Goal: Task Accomplishment & Management: Manage account settings

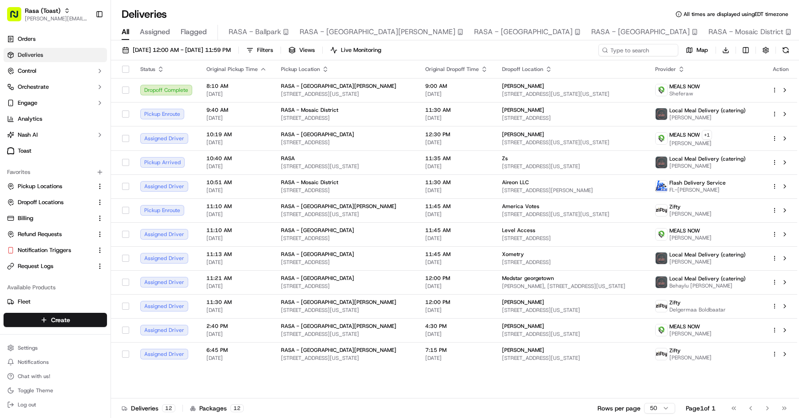
click at [126, 36] on span "All" at bounding box center [126, 32] width 8 height 11
click at [273, 49] on span "Filters" at bounding box center [265, 50] width 16 height 8
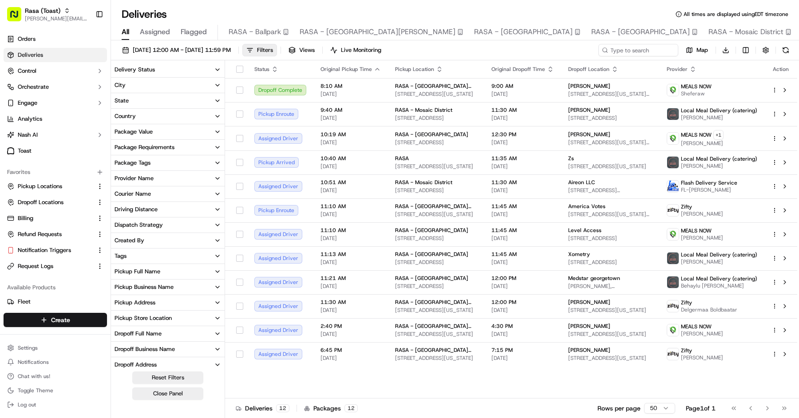
scroll to position [96, 0]
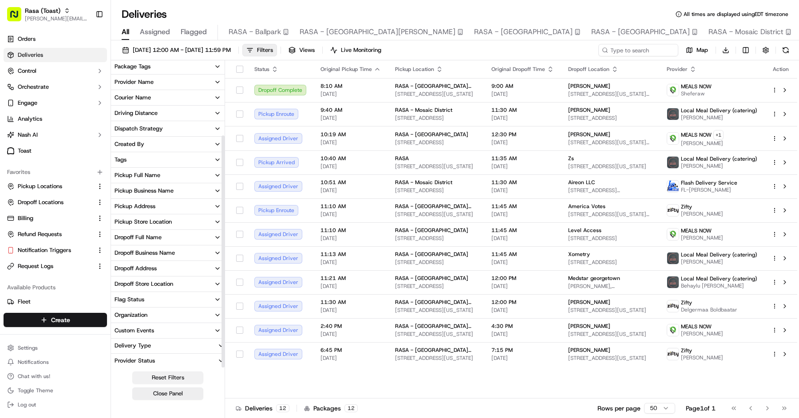
click at [178, 377] on button "Reset Filters" at bounding box center [167, 378] width 71 height 12
click at [568, 283] on span "Darnall Hall, 3800 Reservoir Rd NW, Washington, DC 20007, USA" at bounding box center [610, 286] width 84 height 7
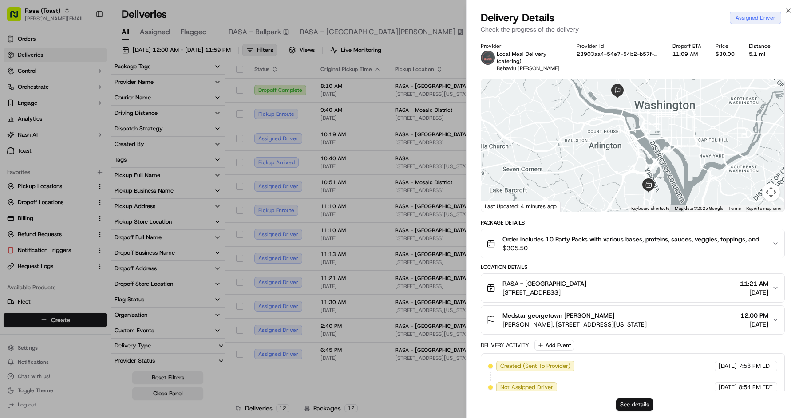
click at [642, 400] on button "See details" at bounding box center [634, 405] width 37 height 12
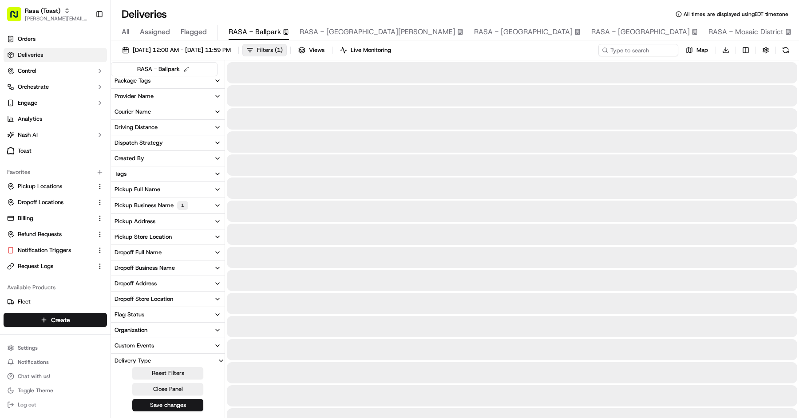
click at [254, 39] on button "RASA - Ballpark" at bounding box center [259, 32] width 60 height 15
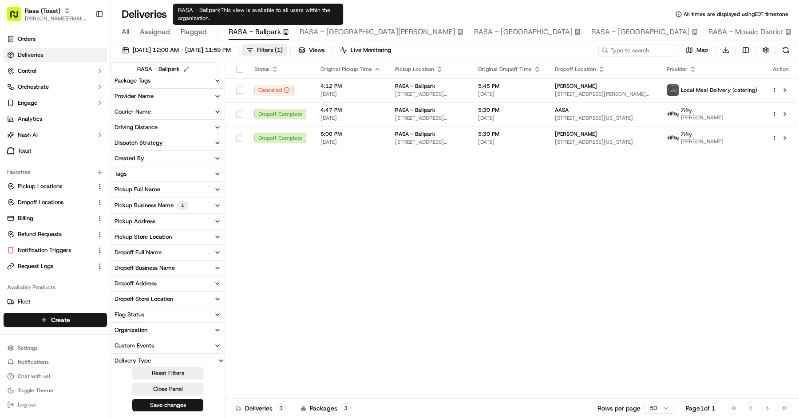
click at [321, 30] on span "RASA - [GEOGRAPHIC_DATA][PERSON_NAME]" at bounding box center [378, 32] width 156 height 11
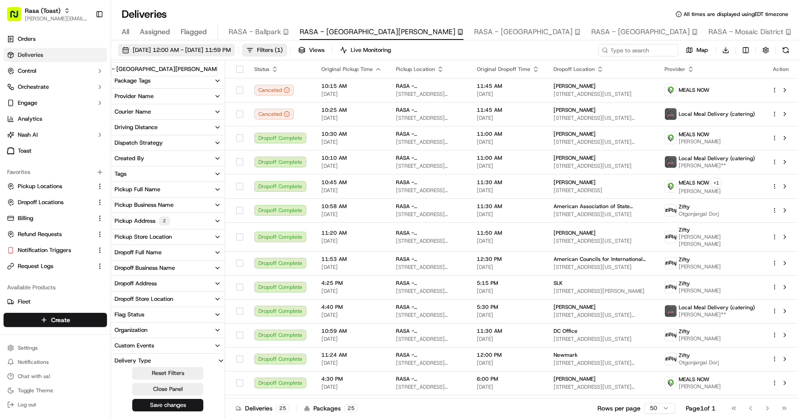
click at [185, 47] on span "[DATE] 12:00 AM - [DATE] 11:59 PM" at bounding box center [182, 50] width 98 height 8
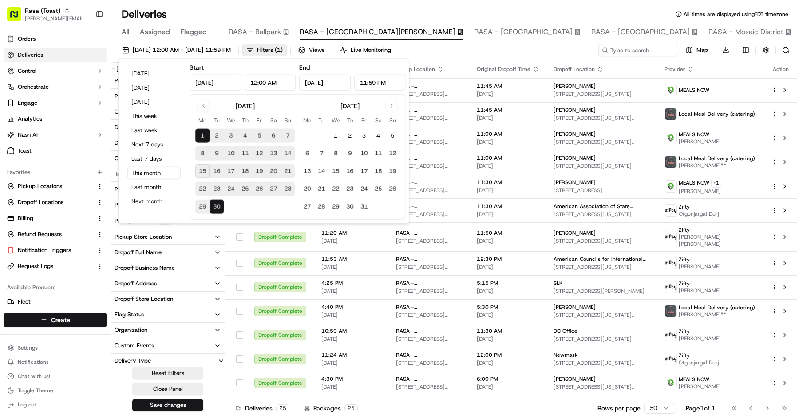
click at [236, 15] on div "Deliveries All times are displayed using EDT timezone" at bounding box center [455, 14] width 688 height 14
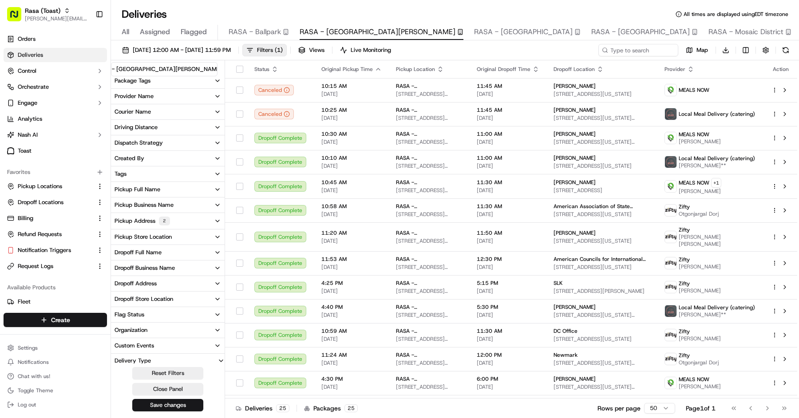
click at [176, 201] on button "Pickup Business Name" at bounding box center [168, 205] width 114 height 15
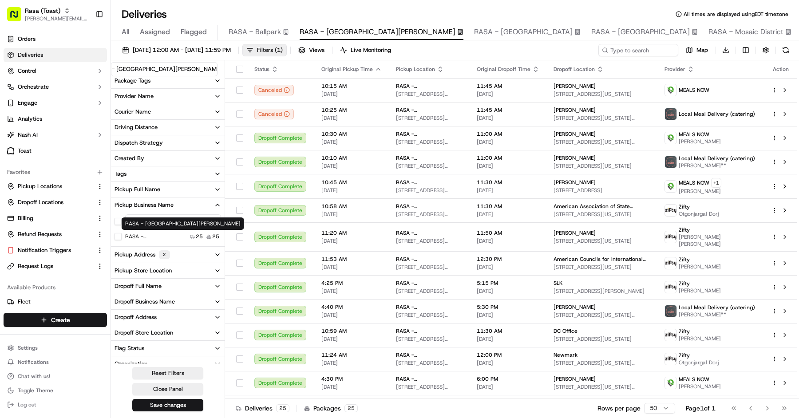
click at [167, 235] on label "RASA - [GEOGRAPHIC_DATA][PERSON_NAME]" at bounding box center [153, 236] width 57 height 7
click at [122, 235] on Vernon "RASA - [GEOGRAPHIC_DATA][PERSON_NAME]" at bounding box center [118, 236] width 7 height 7
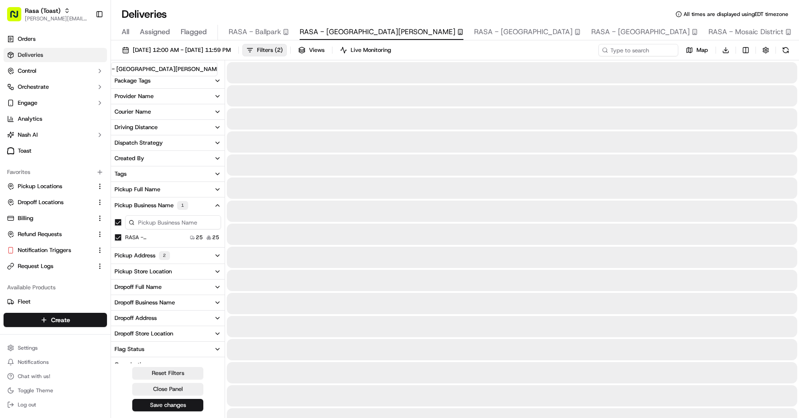
click at [167, 252] on div "2" at bounding box center [164, 255] width 11 height 9
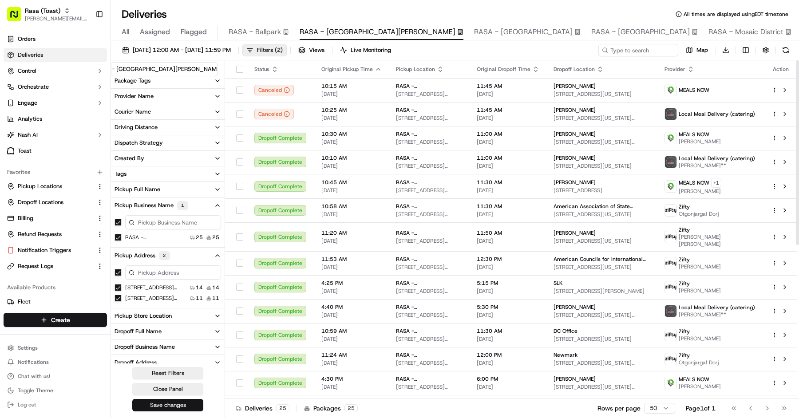
click at [179, 400] on button "Save changes" at bounding box center [167, 405] width 71 height 12
click at [127, 32] on span "All" at bounding box center [126, 32] width 8 height 11
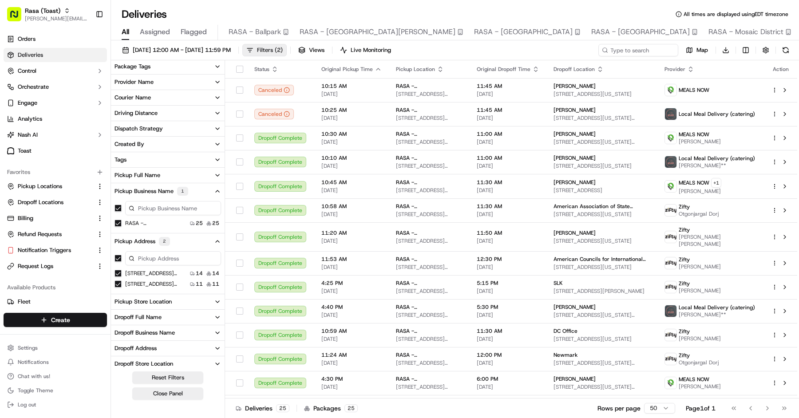
click at [283, 53] on span "Filters ( 2 )" at bounding box center [270, 50] width 26 height 8
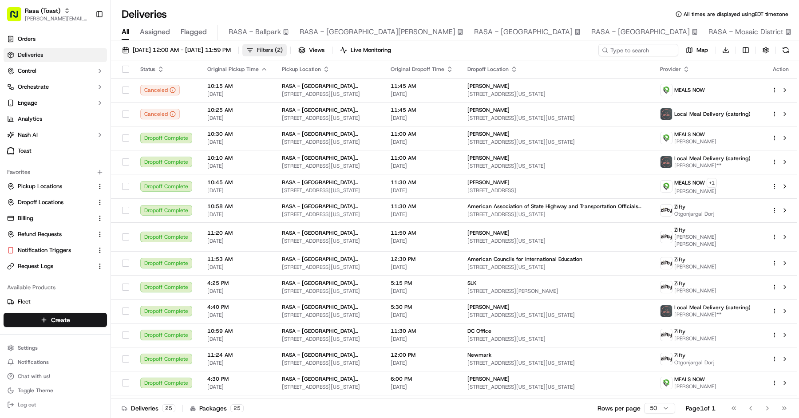
click at [283, 48] on span "Filters ( 2 )" at bounding box center [270, 50] width 26 height 8
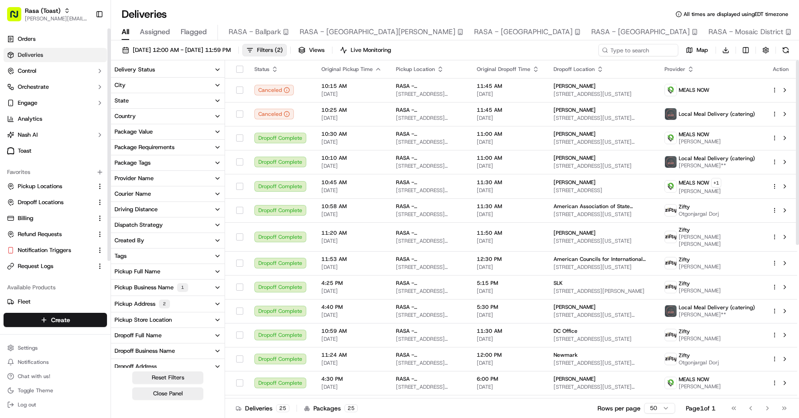
click at [139, 290] on div "Pickup Business Name 1" at bounding box center [152, 287] width 74 height 9
click at [121, 318] on Vernon "RASA - [GEOGRAPHIC_DATA][PERSON_NAME]" at bounding box center [118, 319] width 7 height 7
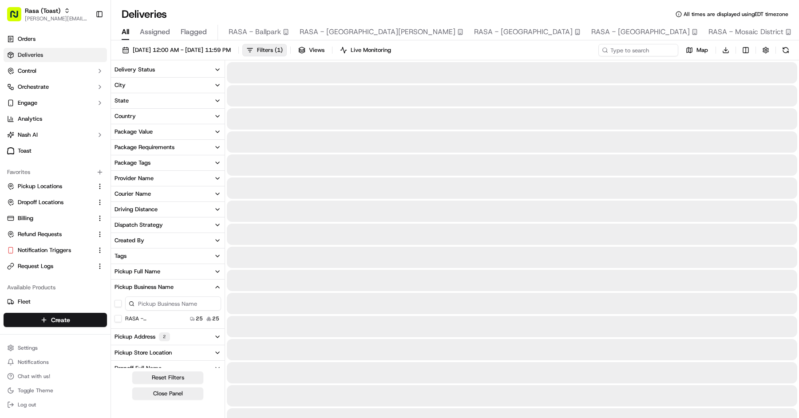
click at [124, 334] on div "Pickup Address 2" at bounding box center [143, 337] width 56 height 9
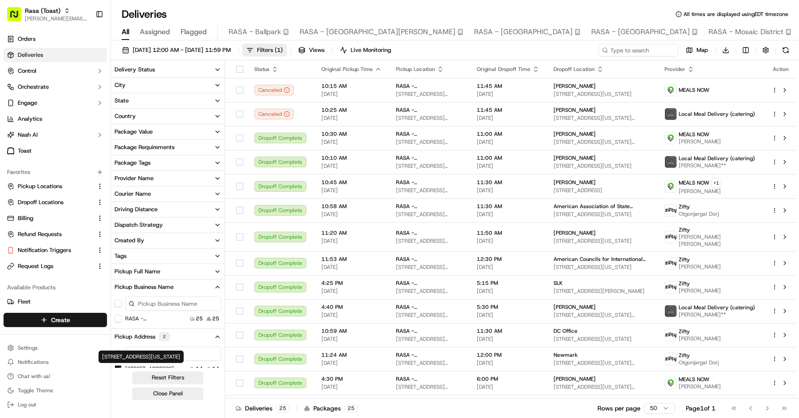
click at [118, 364] on div "485 K St NW, Washington, DC 20001, US 14 14 485 K St NW, Washington, DC 20001, …" at bounding box center [168, 412] width 114 height 135
click at [118, 366] on US "[STREET_ADDRESS][US_STATE]" at bounding box center [118, 368] width 7 height 7
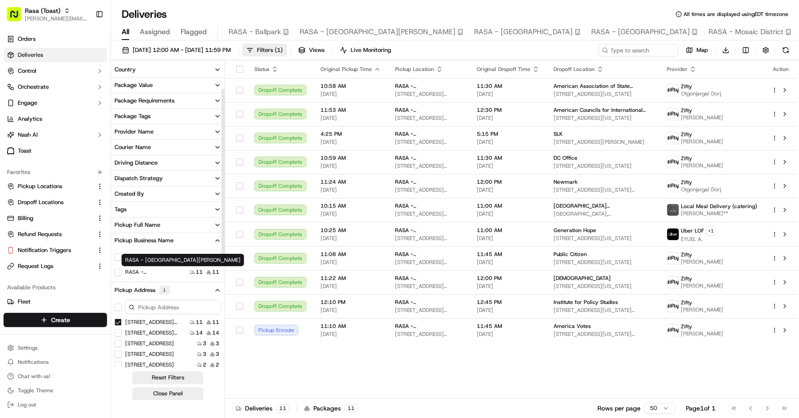
scroll to position [63, 0]
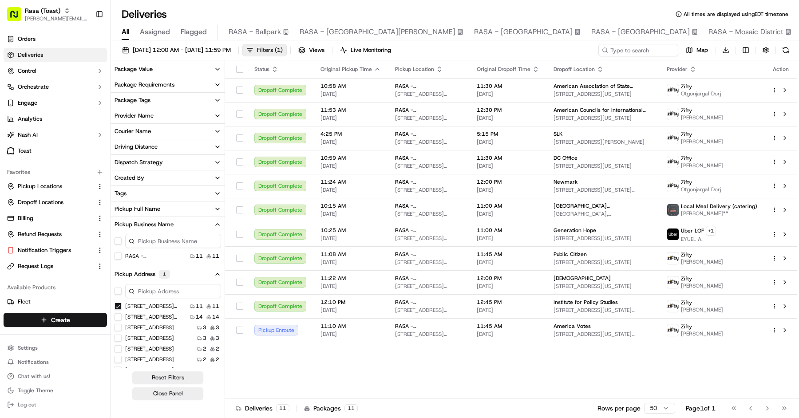
click at [115, 306] on USA "[STREET_ADDRESS][US_STATE]" at bounding box center [118, 306] width 7 height 7
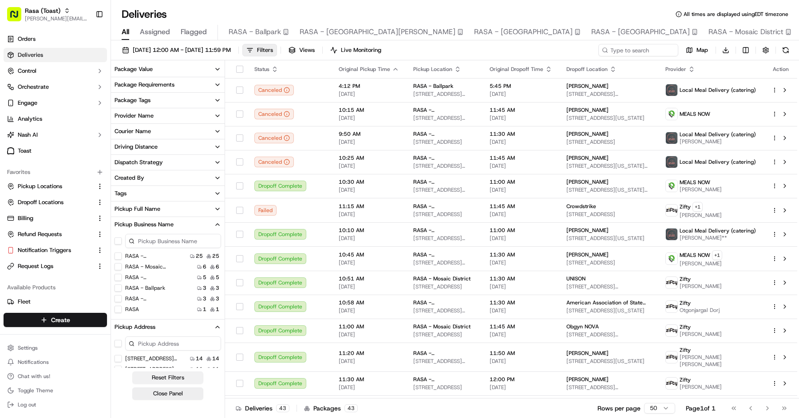
click at [178, 378] on button "Reset Filters" at bounding box center [167, 378] width 71 height 12
click at [180, 391] on button "Close Panel" at bounding box center [167, 394] width 71 height 12
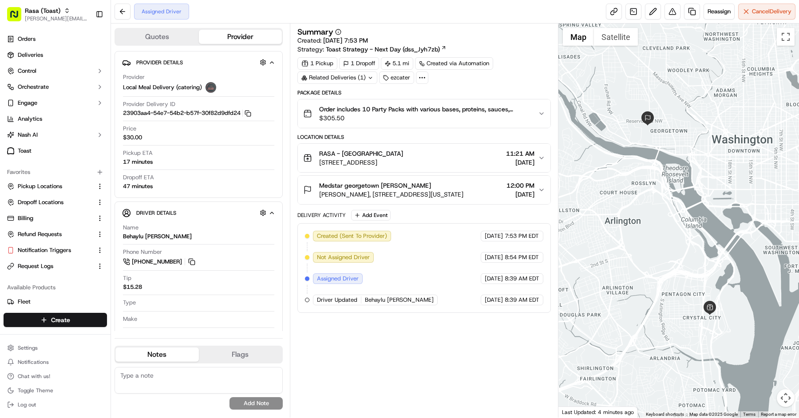
click at [432, 112] on span "Order includes 10 Party Packs with various bases, proteins, sauces, veggies, to…" at bounding box center [425, 109] width 212 height 9
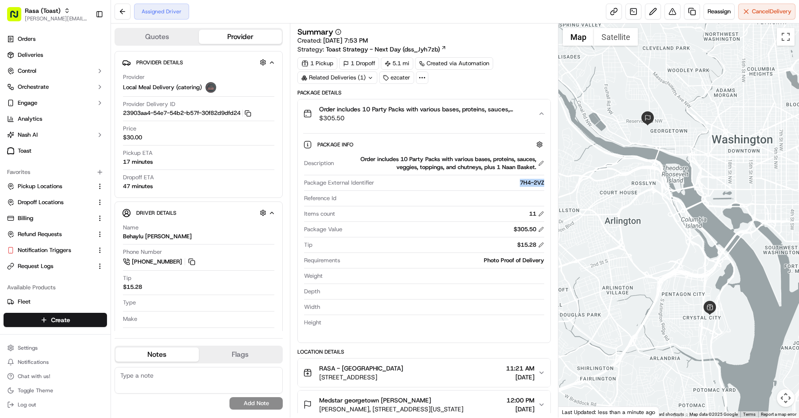
copy div "7H4-2VZ"
drag, startPoint x: 551, startPoint y: 180, endPoint x: 515, endPoint y: 180, distance: 36.0
click at [515, 180] on div "Order includes 10 Party Packs with various bases, proteins, sauces, veggies, to…" at bounding box center [425, 221] width 254 height 244
click at [64, 52] on link "Deliveries" at bounding box center [55, 55] width 103 height 14
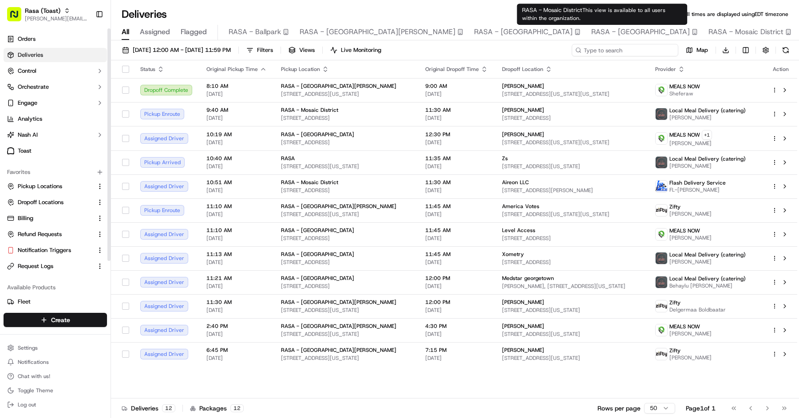
click at [619, 48] on input at bounding box center [625, 50] width 107 height 12
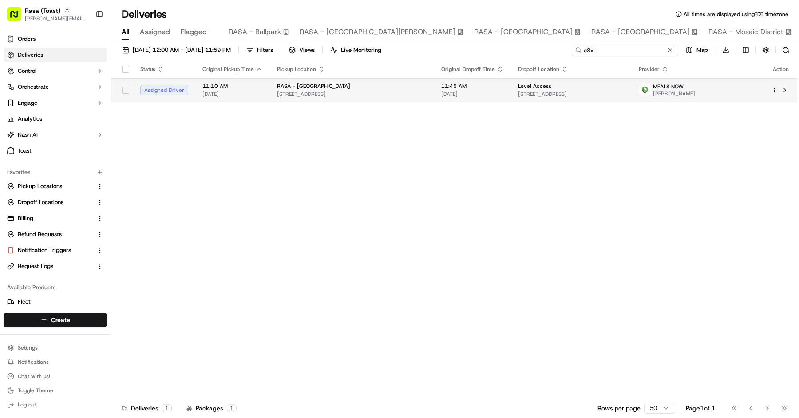
type input "e8x"
click at [588, 81] on td "Level Access 1310 N Courthouse Rd #860, Arlington, VA 22201, USA" at bounding box center [571, 90] width 121 height 24
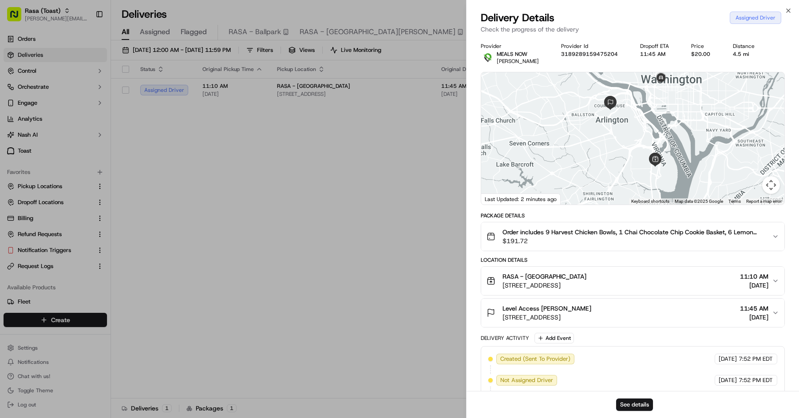
click at [629, 404] on button "See details" at bounding box center [634, 405] width 37 height 12
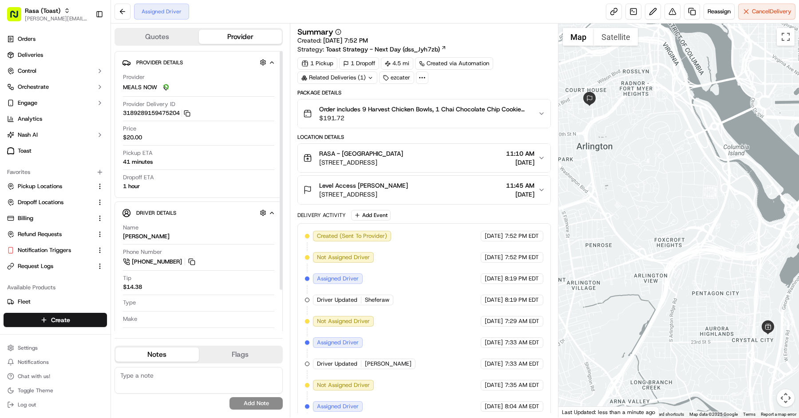
click at [334, 118] on span "$191.72" at bounding box center [425, 118] width 212 height 9
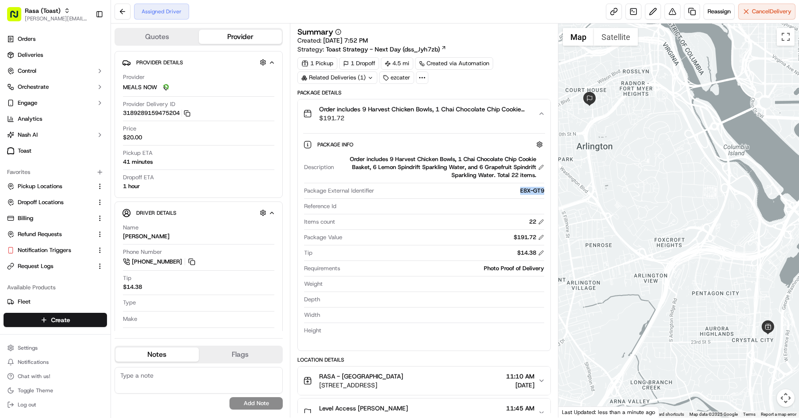
copy div "E8X-GT9"
drag, startPoint x: 545, startPoint y: 186, endPoint x: 506, endPoint y: 188, distance: 39.1
click at [506, 188] on div "Description Order includes 9 Harvest Chicken Bowls, 1 Chai Chocolate Chip Cooki…" at bounding box center [424, 245] width 242 height 187
click at [76, 54] on link "Deliveries" at bounding box center [55, 55] width 103 height 14
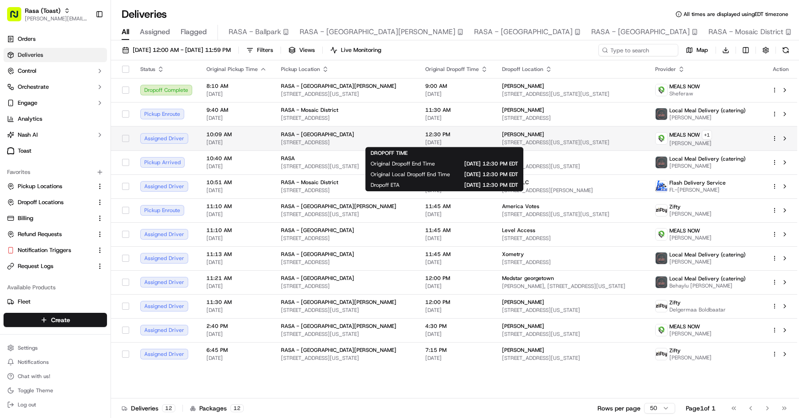
click at [430, 142] on span "[DATE]" at bounding box center [456, 142] width 63 height 7
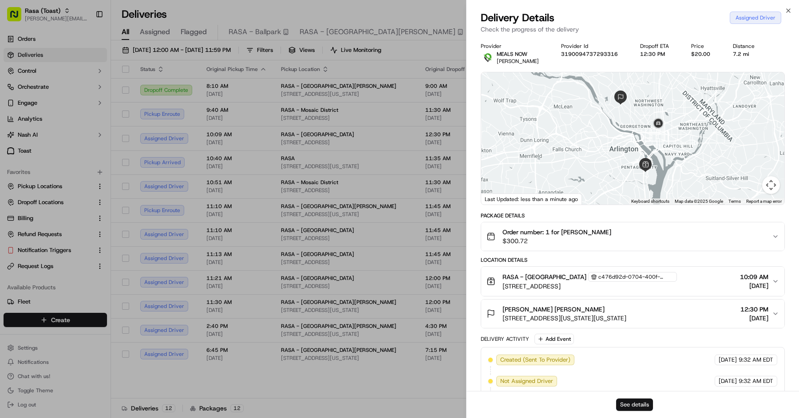
click at [640, 404] on button "See details" at bounding box center [634, 405] width 37 height 12
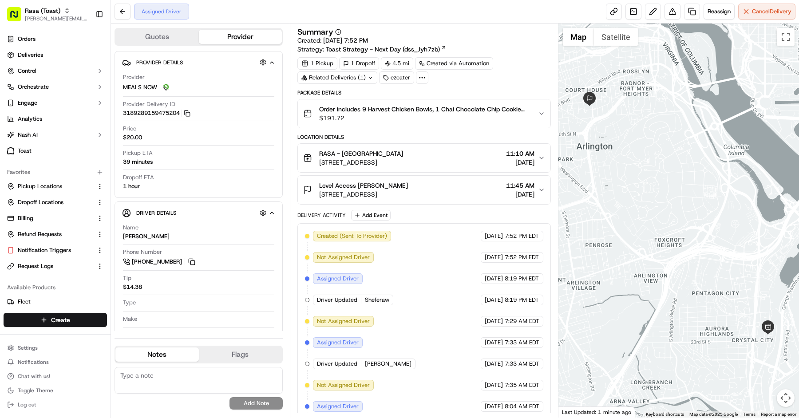
click at [404, 105] on span "Order includes 9 Harvest Chicken Bowls, 1 Chai Chocolate Chip Cookie Basket, 6 …" at bounding box center [425, 109] width 212 height 9
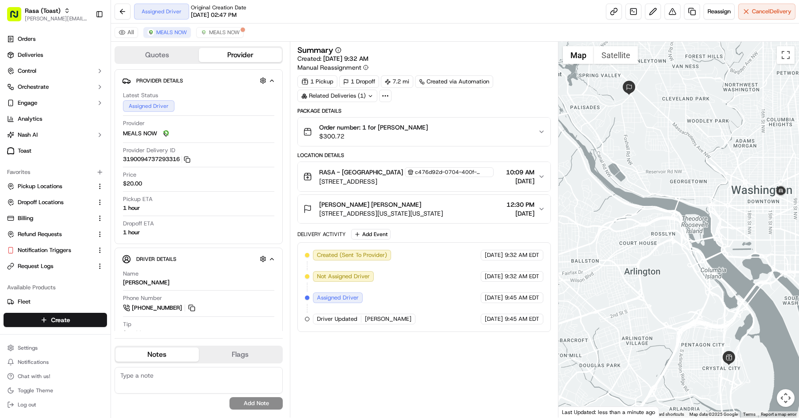
click at [487, 190] on div "Location Details RASA - National Landing c476d92d-0704-400f-9db1-fddef01950ec […" at bounding box center [425, 188] width 254 height 72
click at [484, 171] on div "RASA - National Landing c476d92d-0704-400f-9db1-fddef01950ec [STREET_ADDRESS] 1…" at bounding box center [420, 176] width 235 height 19
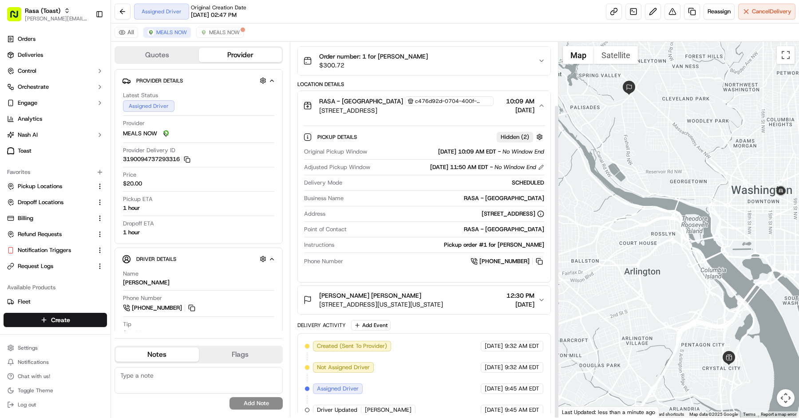
scroll to position [76, 0]
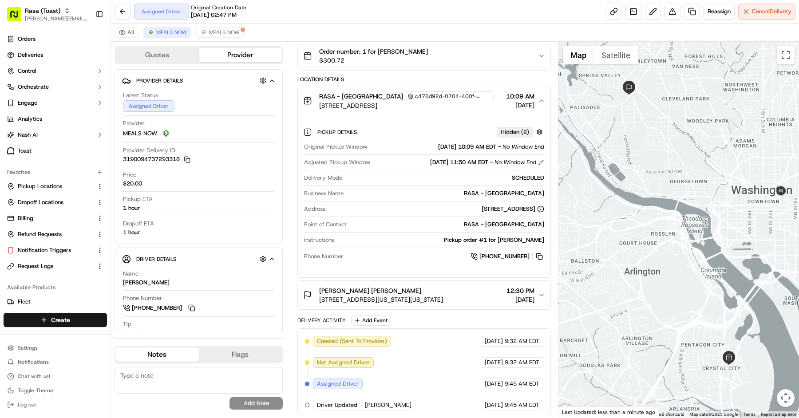
click at [443, 299] on span "[STREET_ADDRESS][US_STATE][US_STATE]" at bounding box center [381, 299] width 124 height 9
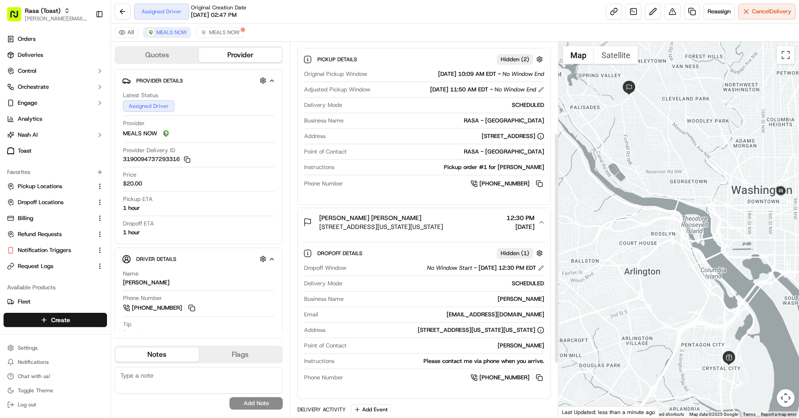
scroll to position [151, 0]
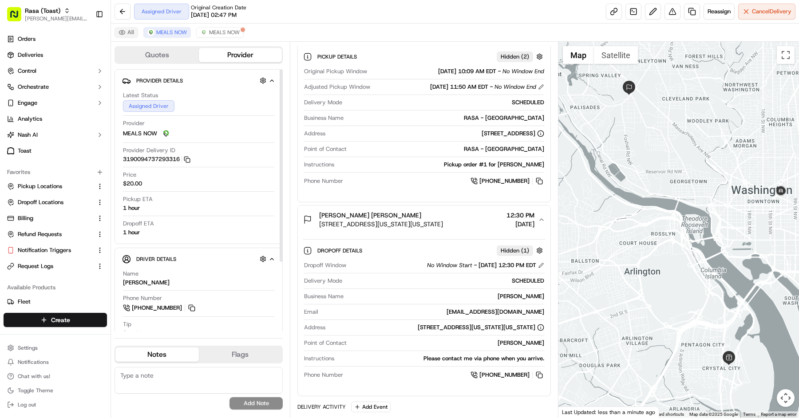
click at [130, 29] on button "All" at bounding box center [127, 32] width 24 height 11
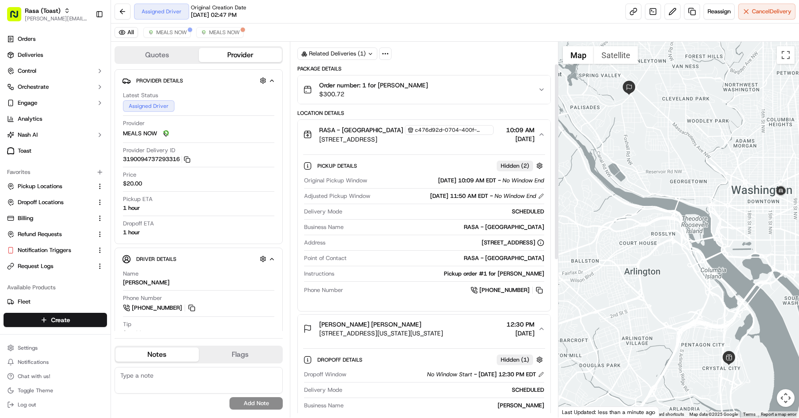
scroll to position [43, 0]
click at [541, 194] on button at bounding box center [541, 196] width 6 height 6
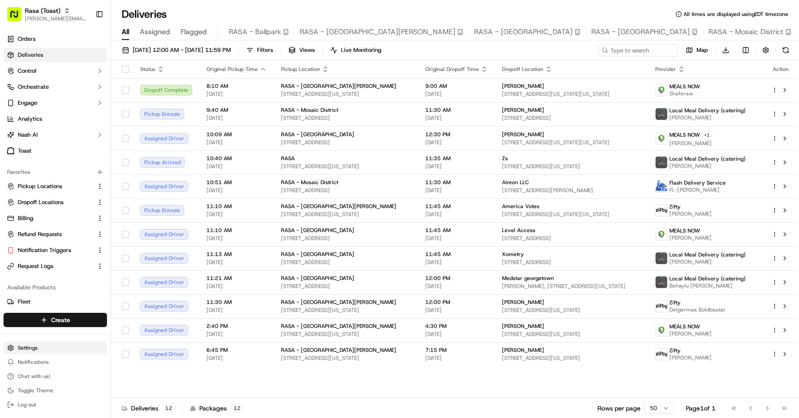
click at [50, 345] on html "Rasa (Toast) [PERSON_NAME][EMAIL_ADDRESS][DOMAIN_NAME] Toggle Sidebar Orders De…" at bounding box center [399, 209] width 799 height 418
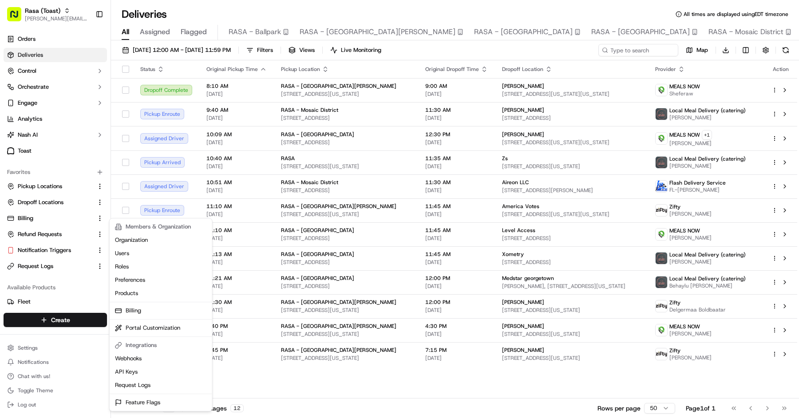
click at [67, 352] on html "Rasa (Toast) [PERSON_NAME][EMAIL_ADDRESS][DOMAIN_NAME] Toggle Sidebar Orders De…" at bounding box center [399, 209] width 799 height 418
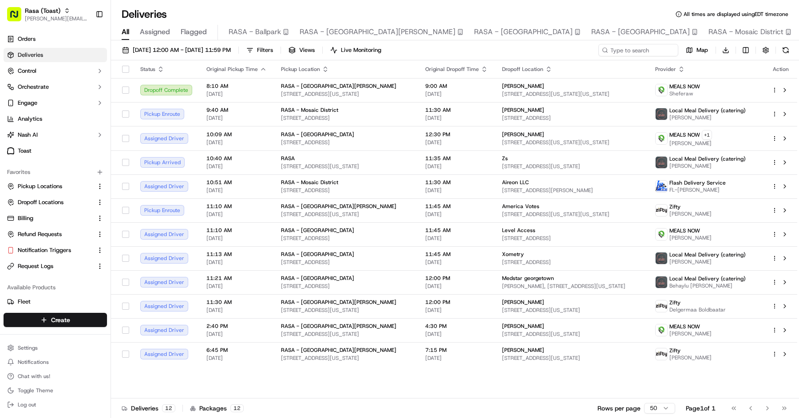
click at [67, 352] on html "Rasa (Toast) [PERSON_NAME][EMAIL_ADDRESS][DOMAIN_NAME] Toggle Sidebar Orders De…" at bounding box center [399, 209] width 799 height 418
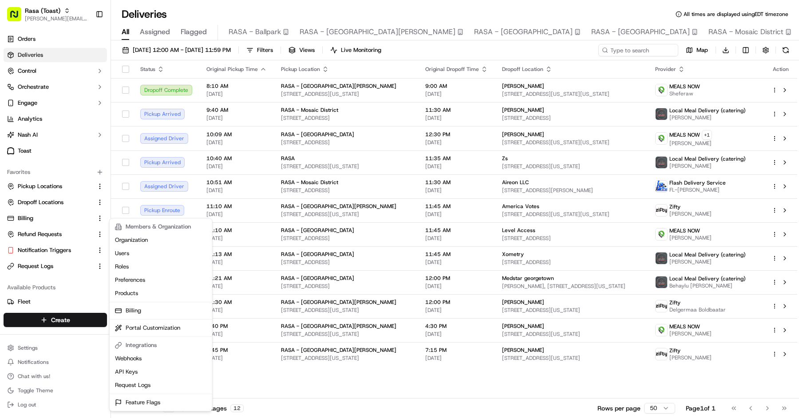
click at [435, 13] on html "Rasa (Toast) [PERSON_NAME][EMAIL_ADDRESS][DOMAIN_NAME] Toggle Sidebar Orders De…" at bounding box center [399, 209] width 799 height 418
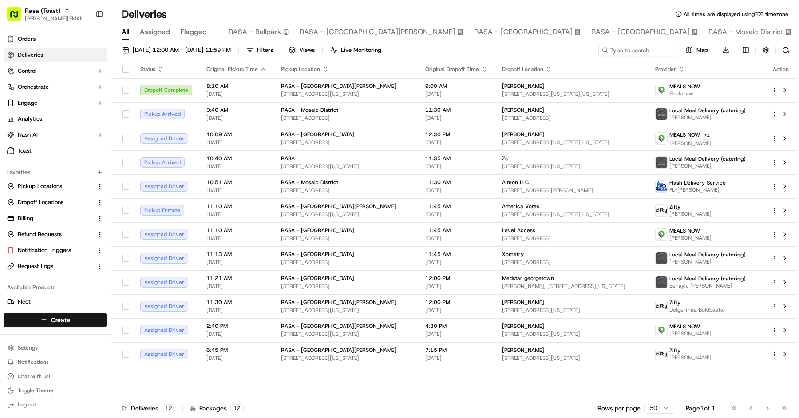
click at [709, 35] on span "RASA - Mosaic District" at bounding box center [746, 32] width 75 height 11
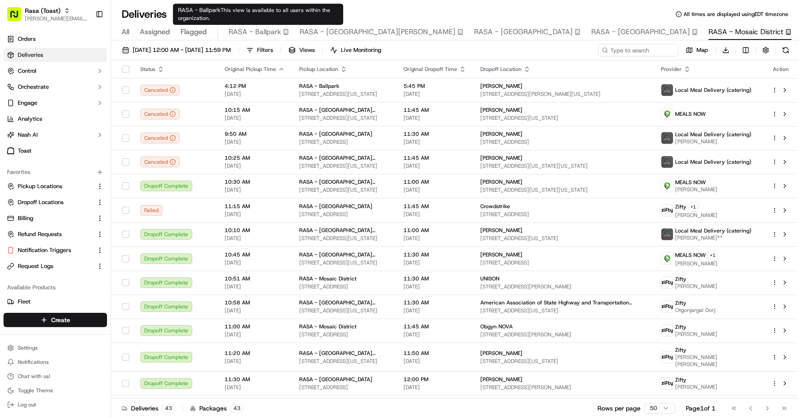
click at [244, 30] on span "RASA - Ballpark" at bounding box center [255, 32] width 52 height 11
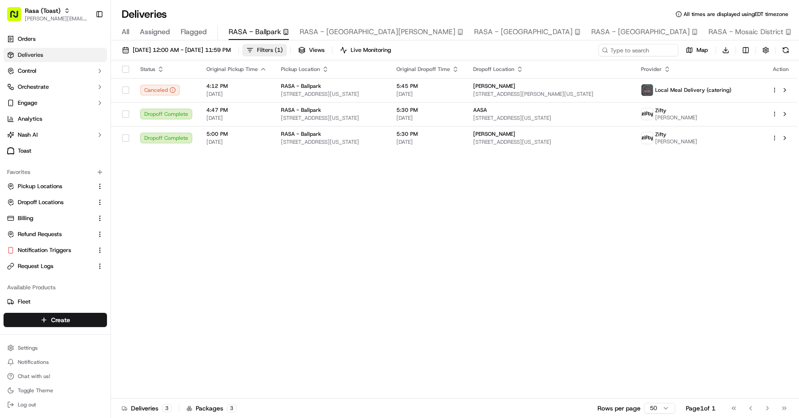
click at [283, 50] on span "Filters ( 1 )" at bounding box center [270, 50] width 26 height 8
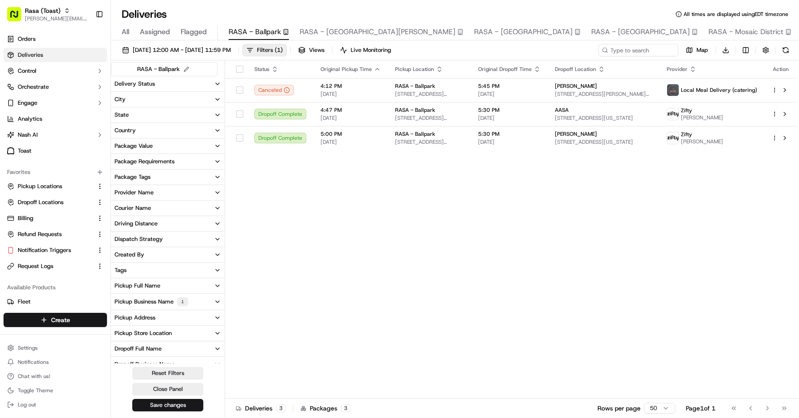
click at [179, 298] on div "1" at bounding box center [182, 302] width 11 height 9
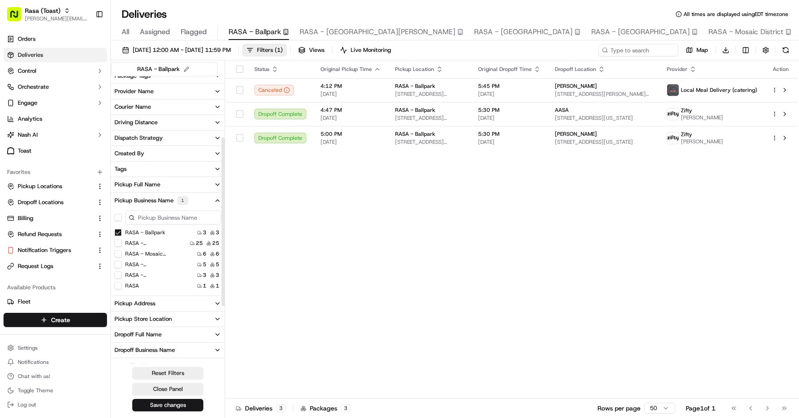
scroll to position [107, 0]
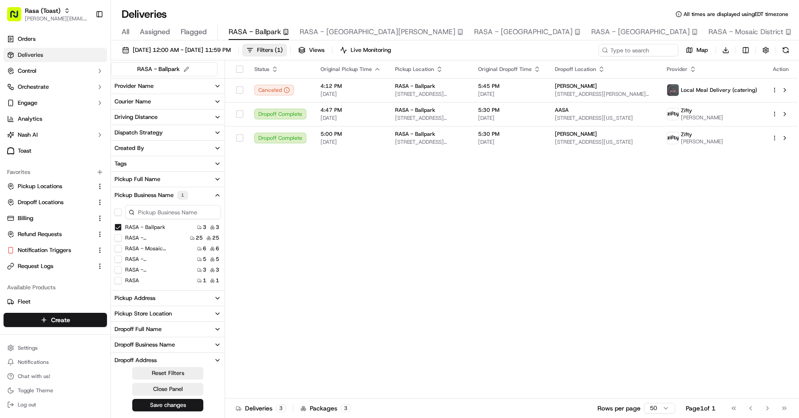
click at [163, 303] on button "Pickup Address" at bounding box center [168, 298] width 114 height 15
click at [120, 338] on USA "[STREET_ADDRESS][US_STATE]" at bounding box center [118, 340] width 7 height 7
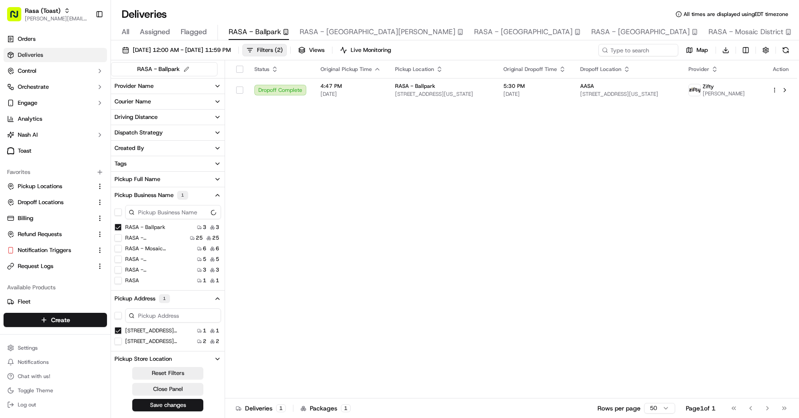
click at [120, 328] on USA "[STREET_ADDRESS][US_STATE]" at bounding box center [118, 330] width 7 height 7
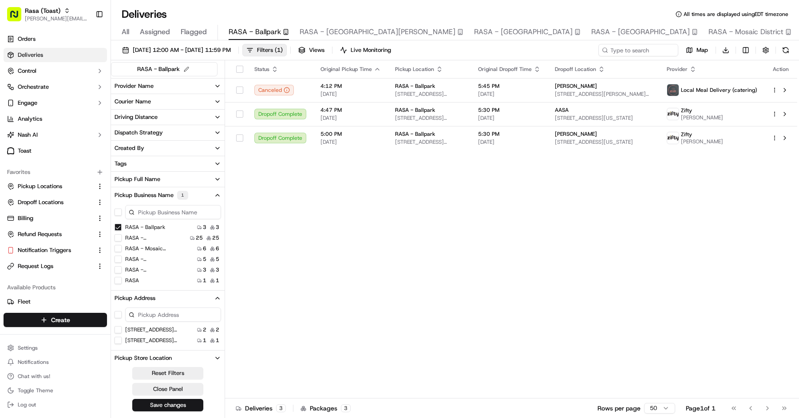
click at [120, 328] on US "[STREET_ADDRESS][US_STATE]" at bounding box center [118, 329] width 7 height 7
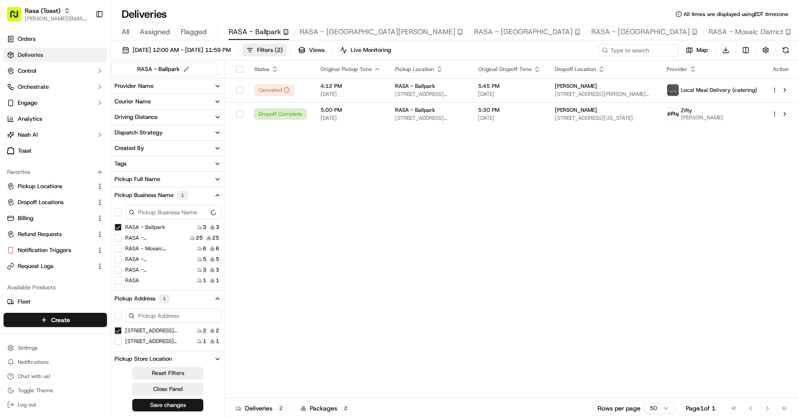
click at [118, 338] on USA "[STREET_ADDRESS][US_STATE]" at bounding box center [118, 341] width 7 height 7
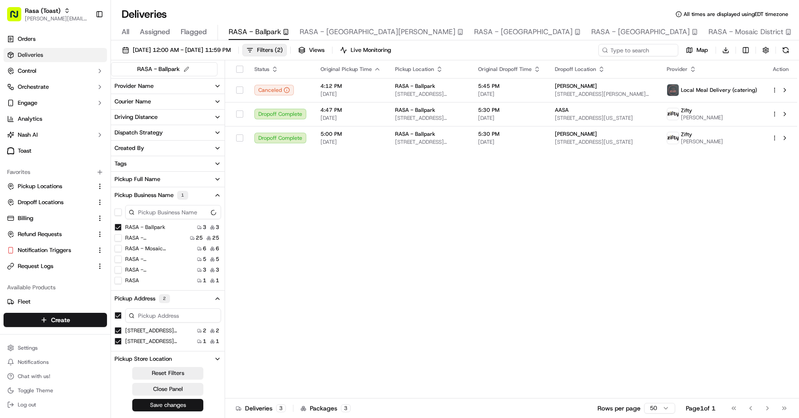
click at [188, 401] on button "Save changes" at bounding box center [167, 405] width 71 height 12
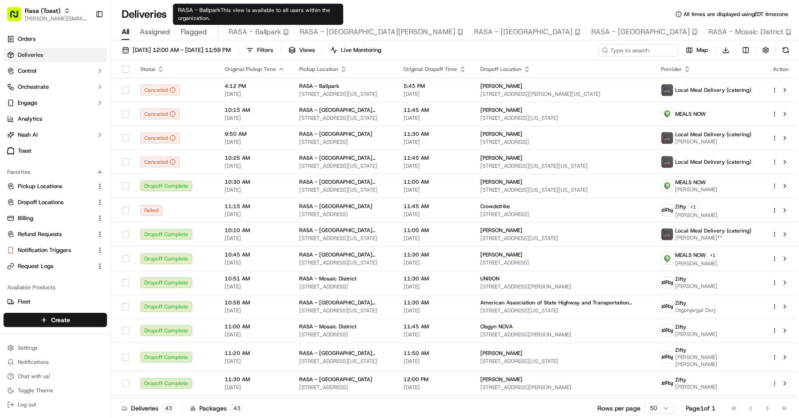
click at [246, 35] on span "RASA - Ballpark" at bounding box center [255, 32] width 52 height 11
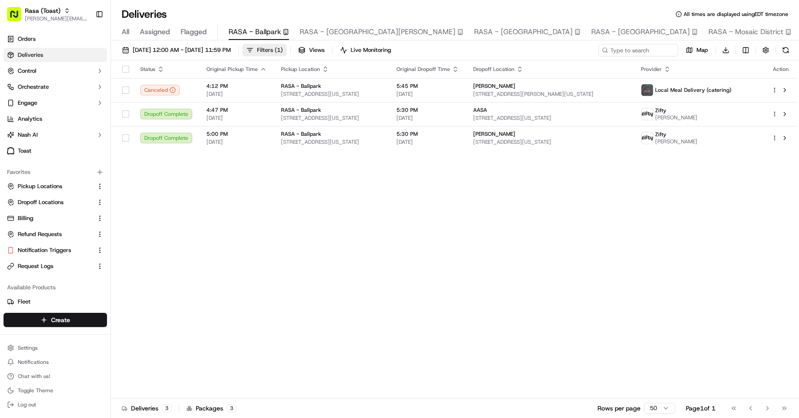
click at [287, 45] on button "Filters ( 1 )" at bounding box center [264, 50] width 44 height 12
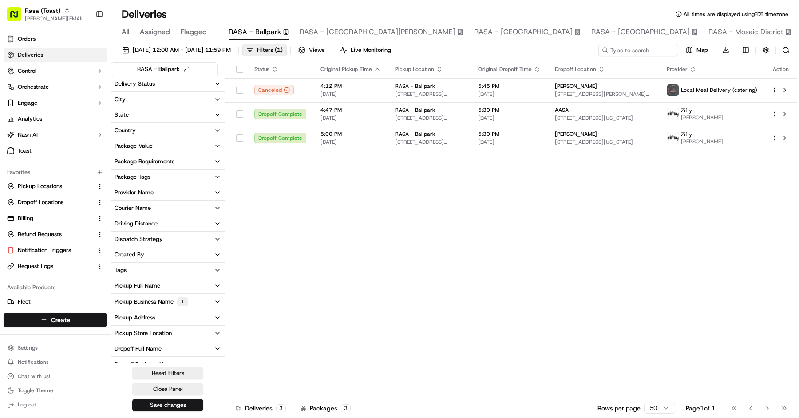
click at [151, 301] on div "Pickup Business Name 1" at bounding box center [152, 302] width 74 height 9
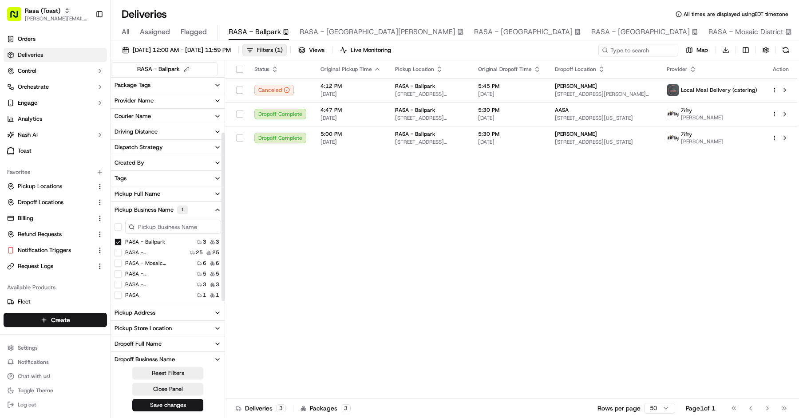
scroll to position [96, 0]
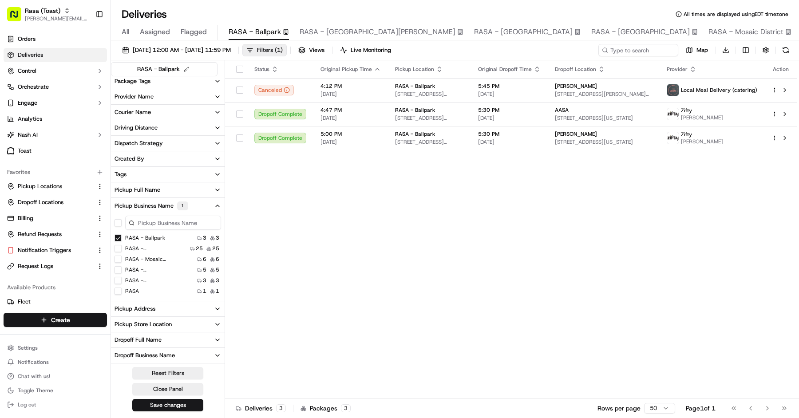
click at [150, 306] on div "Pickup Address" at bounding box center [135, 309] width 41 height 8
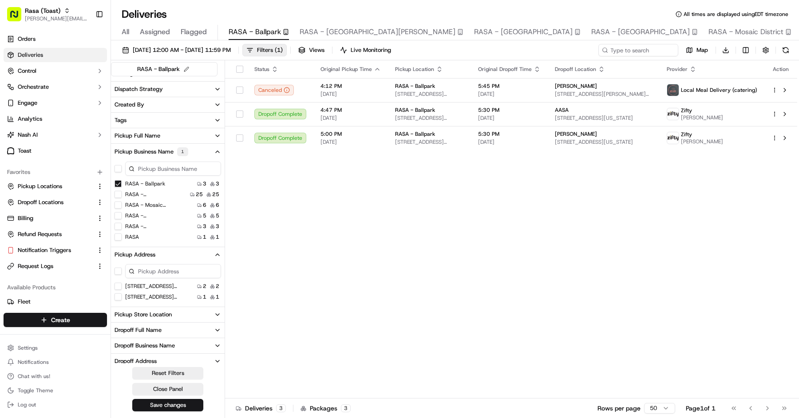
click at [142, 128] on button "Pickup Full Name" at bounding box center [168, 135] width 114 height 15
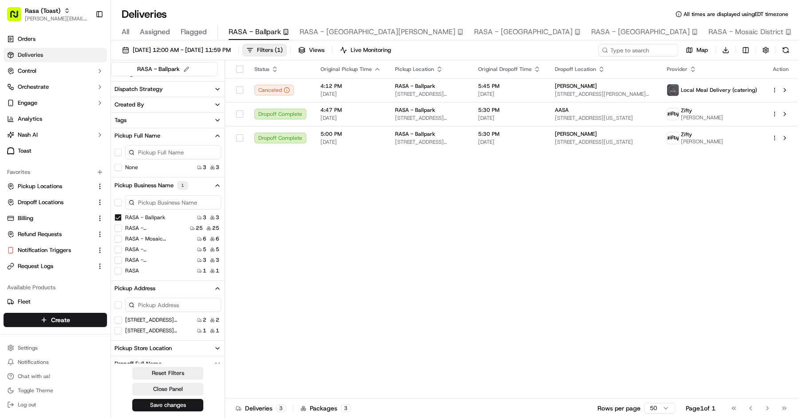
click at [119, 319] on US "[STREET_ADDRESS][US_STATE]" at bounding box center [118, 320] width 7 height 7
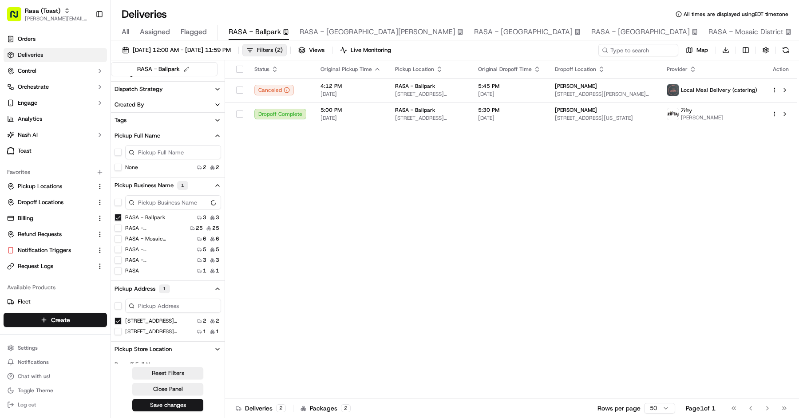
click at [118, 331] on USA "[STREET_ADDRESS][US_STATE]" at bounding box center [118, 331] width 7 height 7
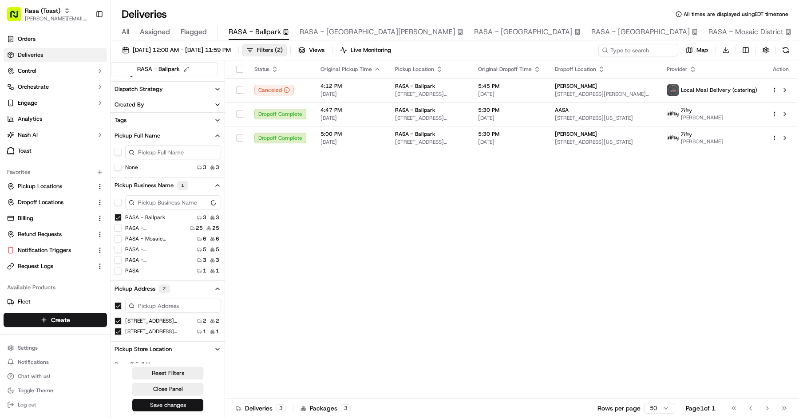
click at [181, 402] on button "Save changes" at bounding box center [167, 405] width 71 height 12
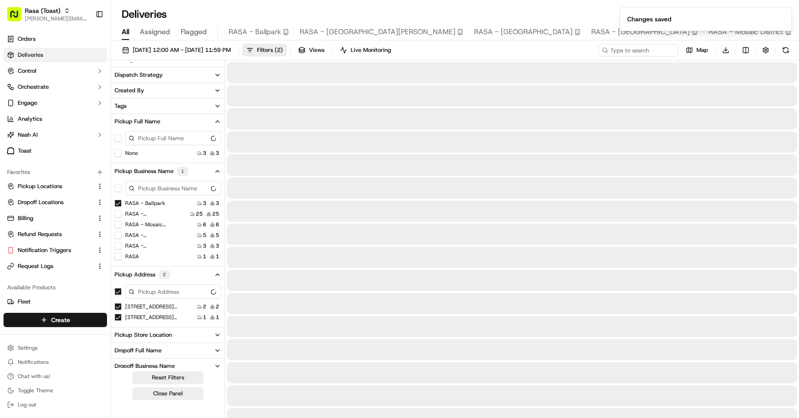
click at [125, 31] on span "All" at bounding box center [126, 32] width 8 height 11
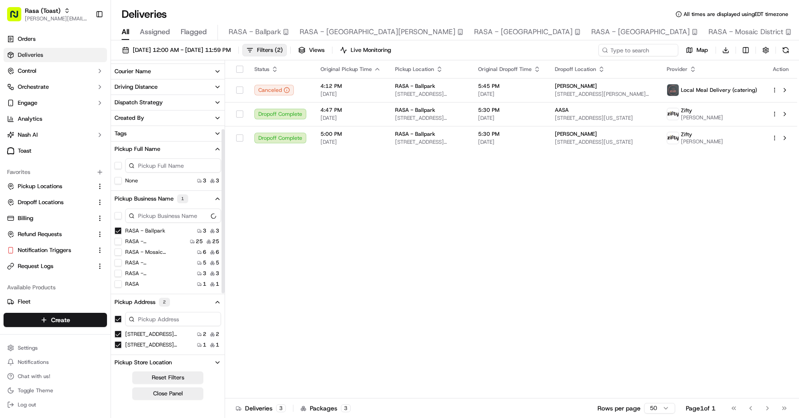
scroll to position [122, 0]
click at [152, 234] on label "RASA - Ballpark" at bounding box center [145, 231] width 40 height 7
click at [122, 234] on Ballpark "RASA - Ballpark" at bounding box center [118, 231] width 7 height 7
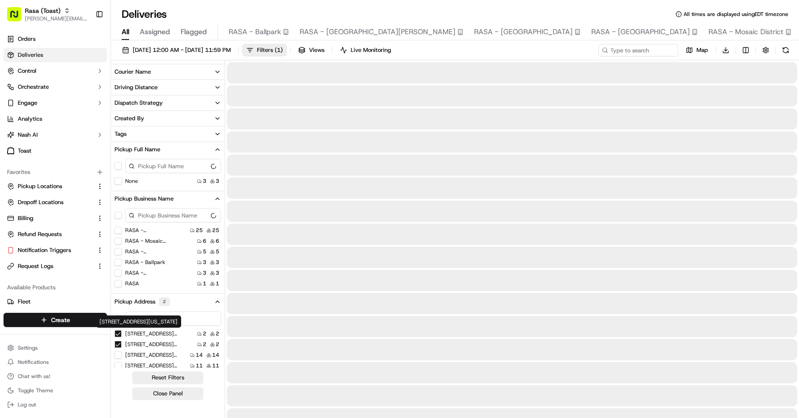
click at [137, 334] on label "1247 1st St SE, Washington, DC 20003, US" at bounding box center [153, 333] width 57 height 7
click at [122, 334] on US "1247 1st St SE, Washington, DC 20003, US" at bounding box center [118, 333] width 7 height 7
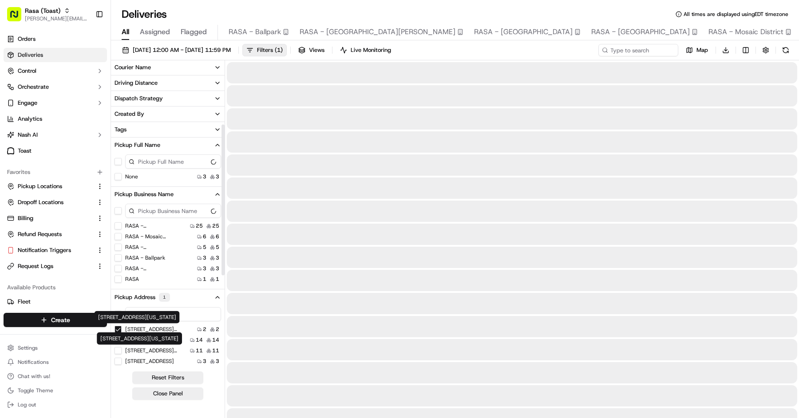
click at [135, 327] on label "[STREET_ADDRESS][US_STATE]" at bounding box center [153, 329] width 57 height 7
click at [122, 327] on USA "[STREET_ADDRESS][US_STATE]" at bounding box center [118, 329] width 7 height 7
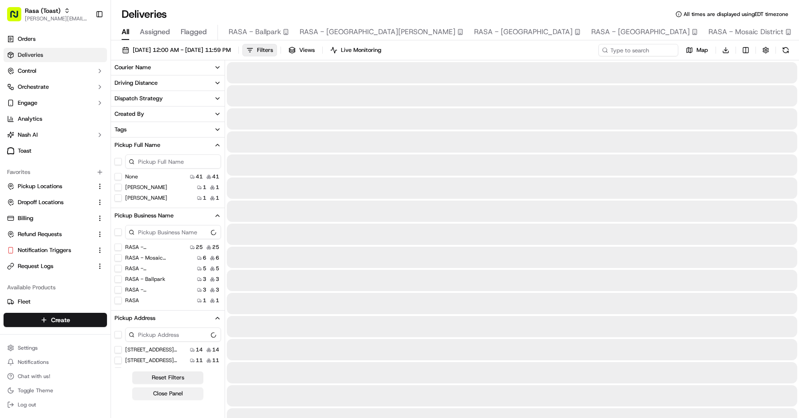
click at [181, 393] on button "Close Panel" at bounding box center [167, 394] width 71 height 12
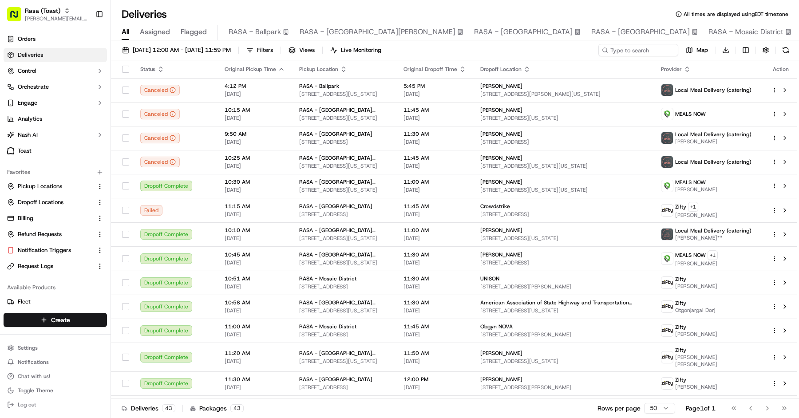
click at [181, 393] on td "Dropoff Complete" at bounding box center [175, 384] width 84 height 24
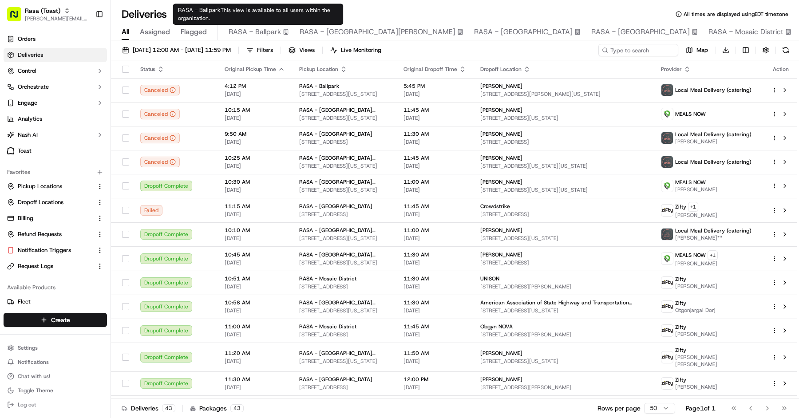
click at [245, 24] on div "RASA - Ballpark This view is available to all users within the organization. RA…" at bounding box center [258, 14] width 171 height 21
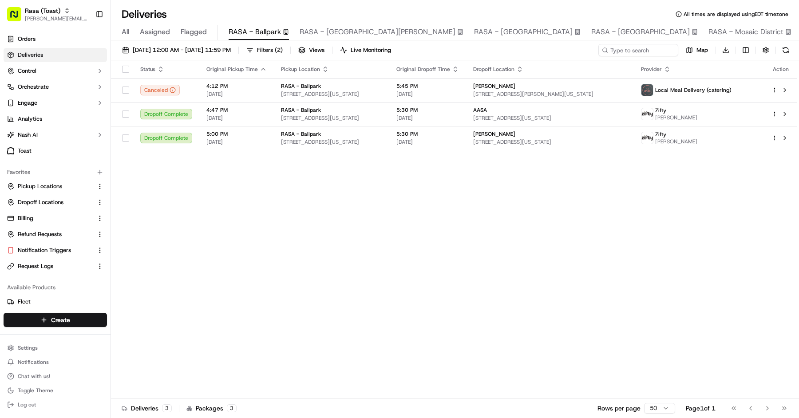
click at [284, 34] on rect "button" at bounding box center [286, 31] width 4 height 5
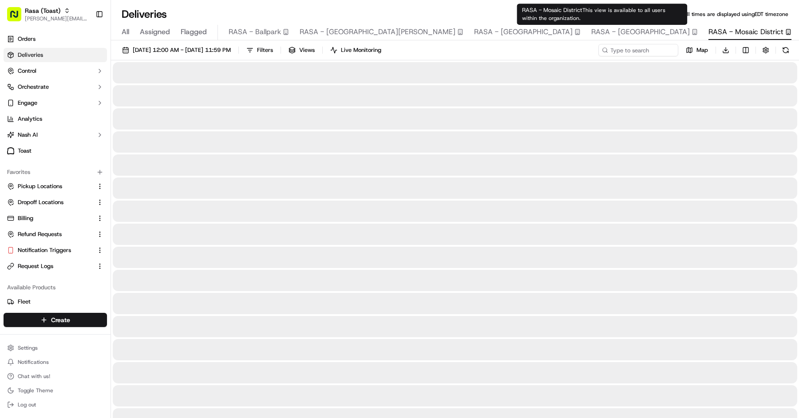
click at [709, 31] on span "RASA - Mosaic District" at bounding box center [746, 32] width 75 height 11
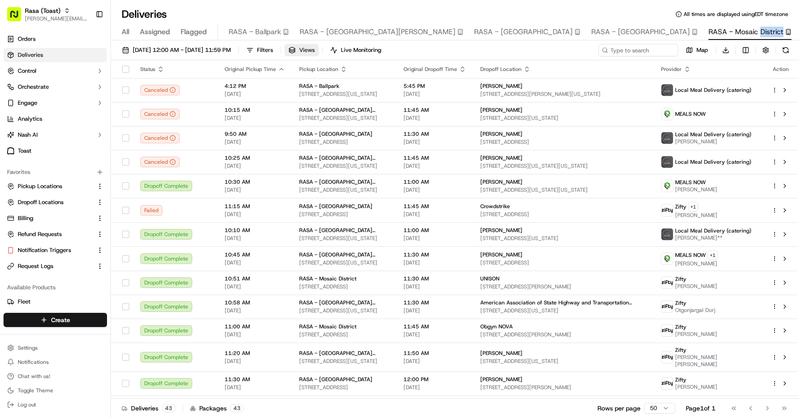
click at [315, 51] on span "Views" at bounding box center [307, 50] width 16 height 8
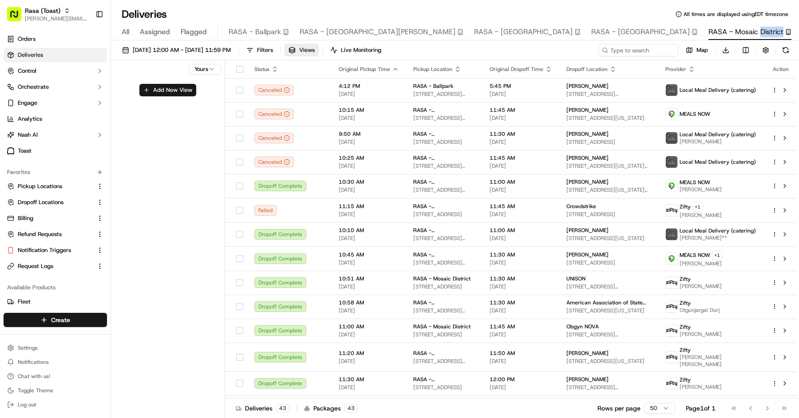
click at [203, 65] on html "Rasa (Toast) mariam@usenash.com Toggle Sidebar Orders Deliveries Control Orches…" at bounding box center [399, 209] width 799 height 418
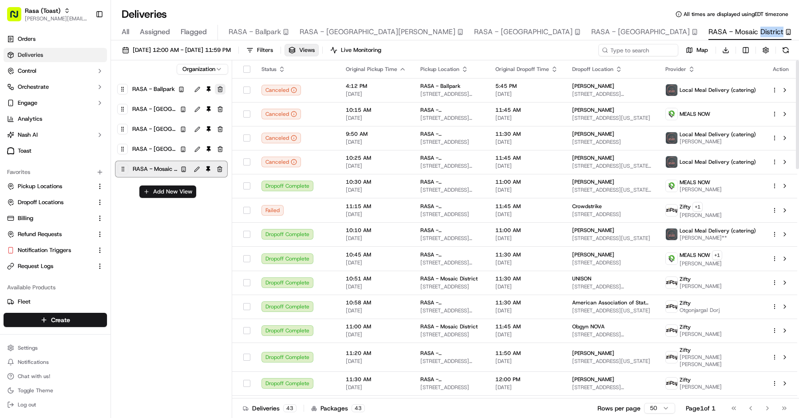
click at [221, 87] on button "button" at bounding box center [220, 89] width 11 height 11
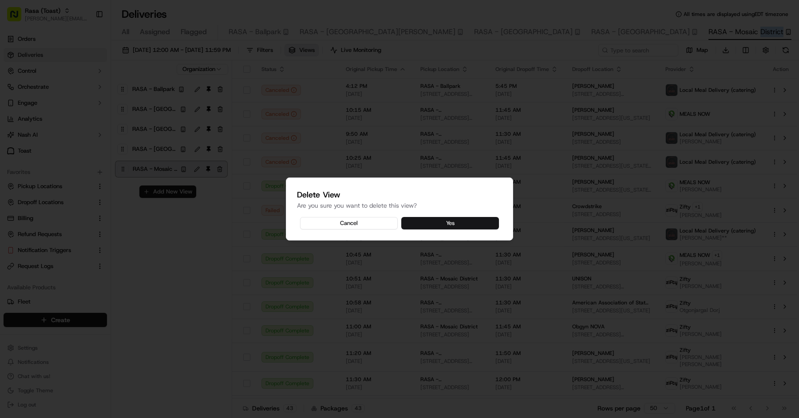
click at [455, 221] on button "Yes" at bounding box center [450, 223] width 98 height 12
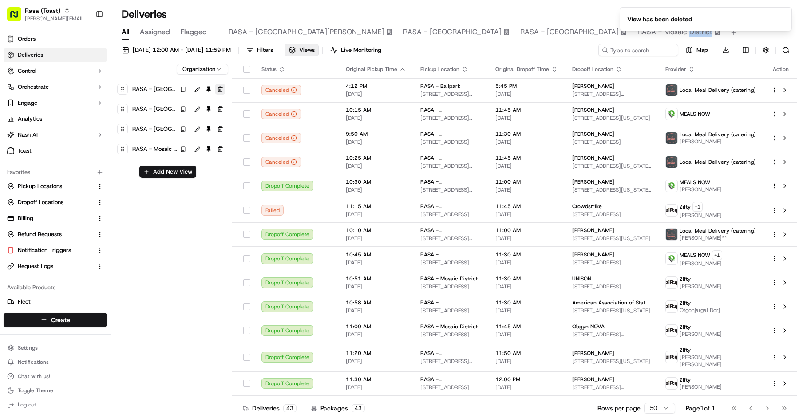
click at [218, 89] on button "button" at bounding box center [220, 89] width 11 height 11
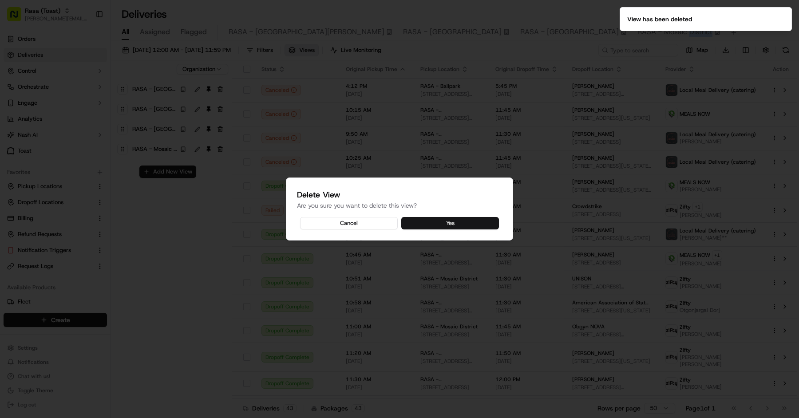
click at [416, 226] on button "Yes" at bounding box center [450, 223] width 98 height 12
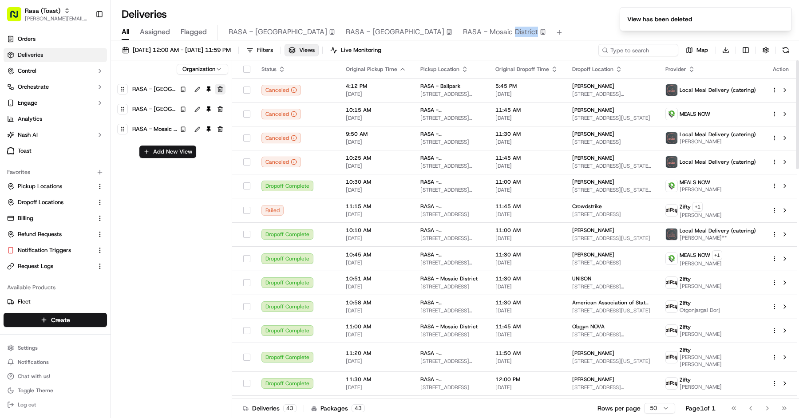
click at [222, 92] on button "button" at bounding box center [220, 89] width 11 height 11
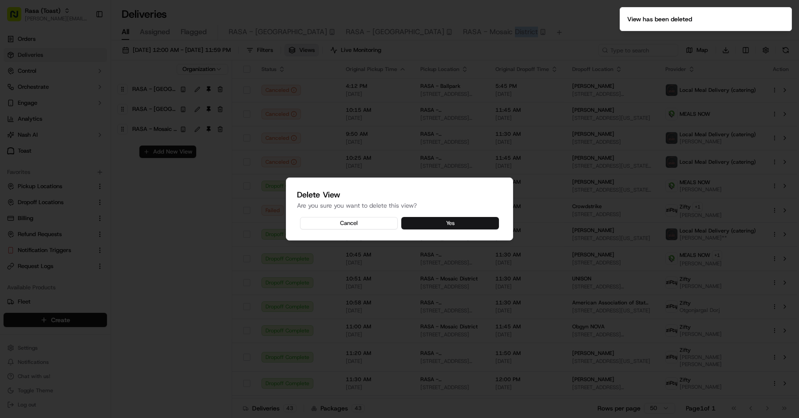
click at [428, 226] on button "Yes" at bounding box center [450, 223] width 98 height 12
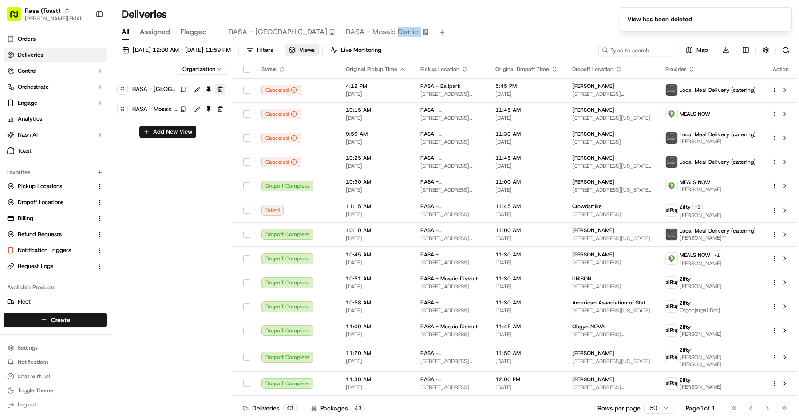
click at [224, 93] on button "button" at bounding box center [220, 89] width 11 height 11
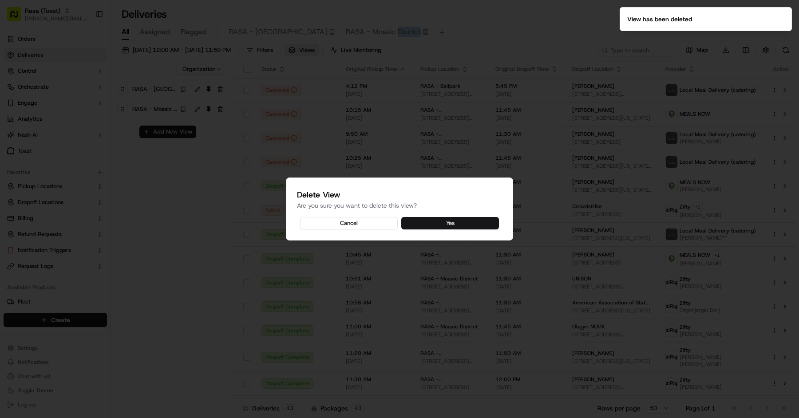
click at [418, 225] on button "Yes" at bounding box center [450, 223] width 98 height 12
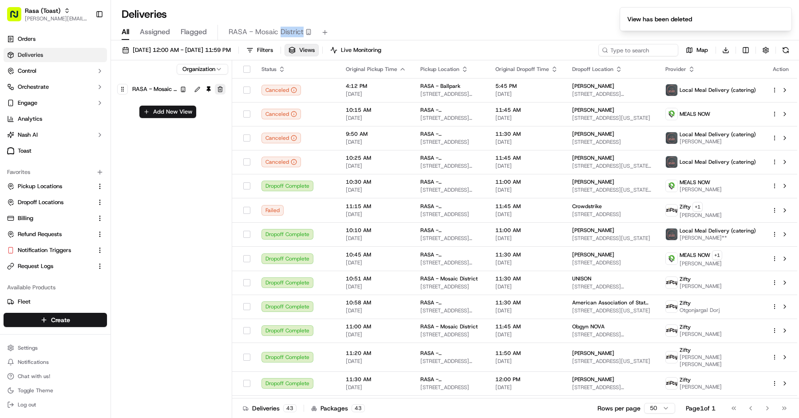
click at [220, 92] on button "button" at bounding box center [220, 89] width 11 height 11
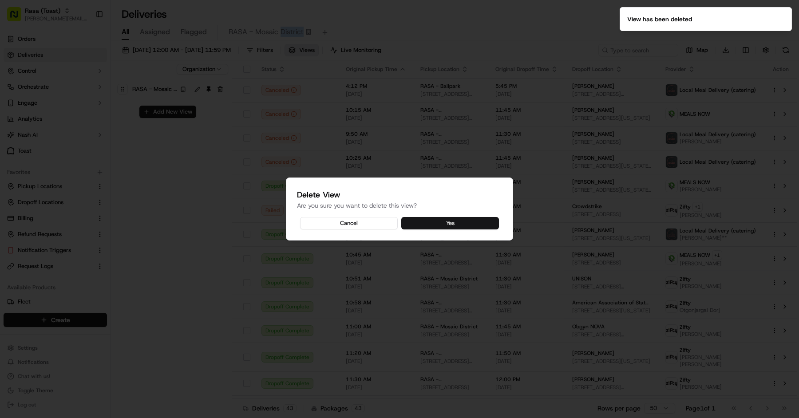
click at [433, 223] on button "Yes" at bounding box center [450, 223] width 98 height 12
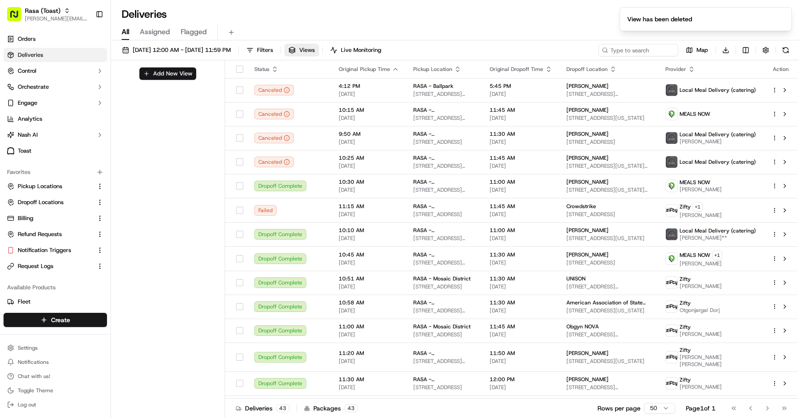
click at [118, 30] on div "All Assigned Flagged" at bounding box center [455, 33] width 688 height 16
click at [146, 44] on button "[DATE] 12:00 AM - [DATE] 11:59 PM" at bounding box center [176, 50] width 117 height 12
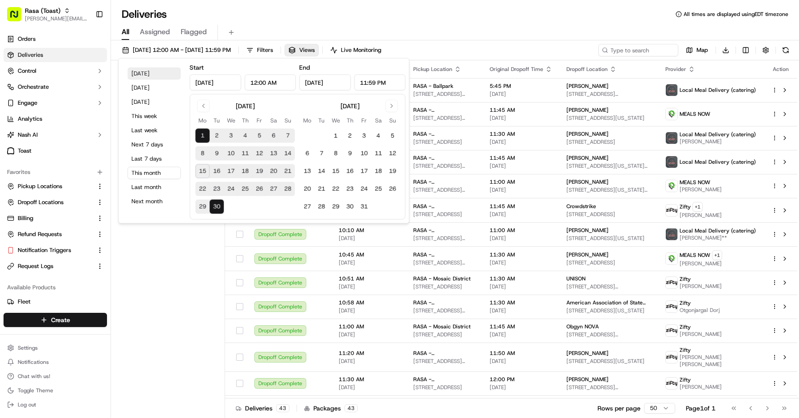
click at [156, 71] on button "Today" at bounding box center [153, 73] width 53 height 12
type input "Sep 15, 2025"
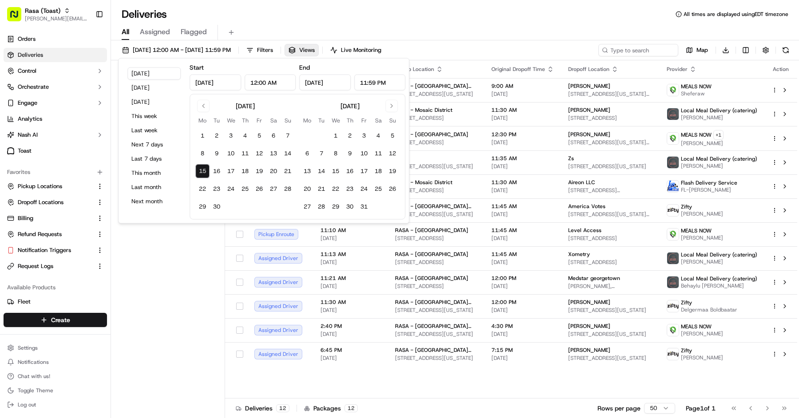
click at [230, 23] on div "All Assigned Flagged" at bounding box center [455, 30] width 688 height 19
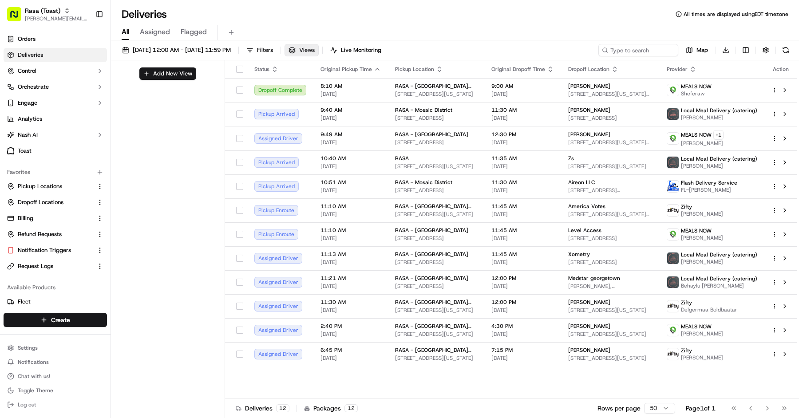
click at [319, 53] on button "Views" at bounding box center [302, 50] width 34 height 12
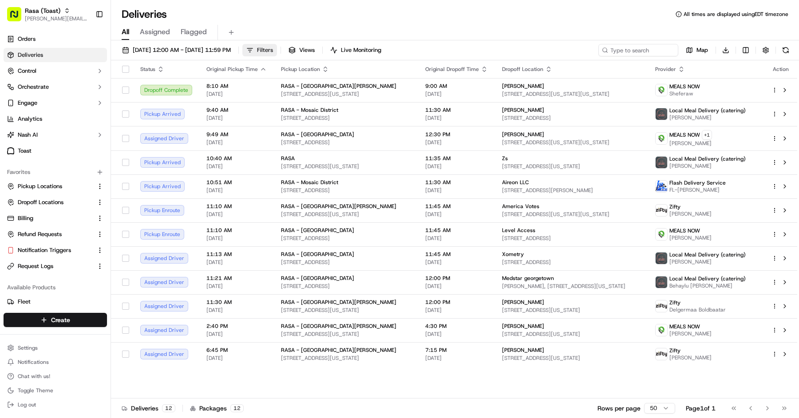
click at [273, 53] on span "Filters" at bounding box center [265, 50] width 16 height 8
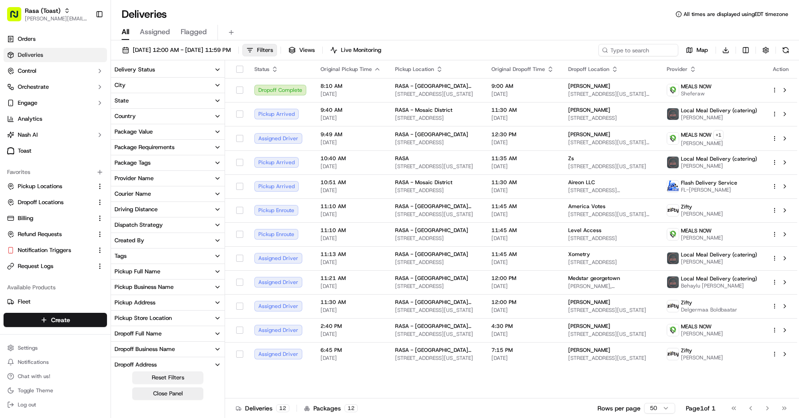
click at [177, 377] on button "Reset Filters" at bounding box center [167, 378] width 71 height 12
click at [748, 49] on html "Rasa (Toast) mariam@usenash.com Toggle Sidebar Orders Deliveries Control Orches…" at bounding box center [399, 209] width 799 height 418
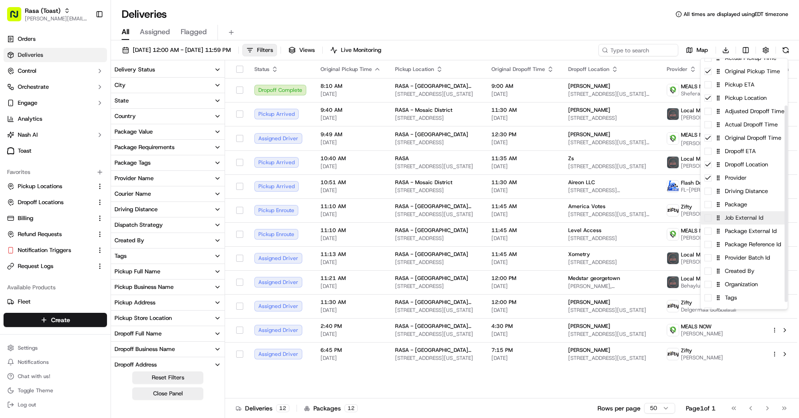
scroll to position [61, 0]
click at [762, 271] on div "Created By" at bounding box center [744, 270] width 87 height 13
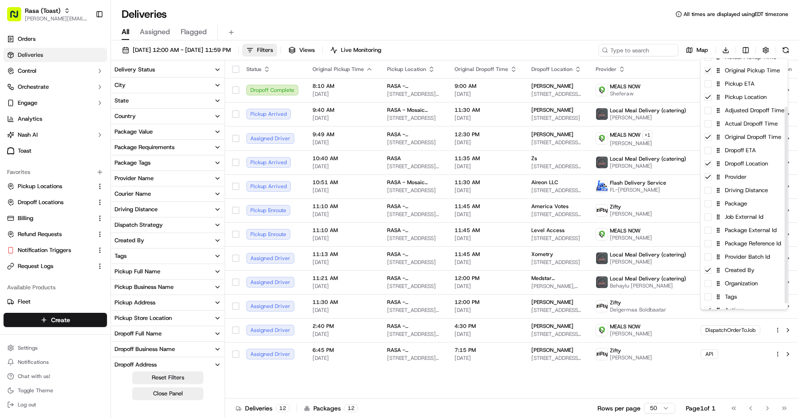
click at [575, 16] on html "Rasa (Toast) mariam@usenash.com Toggle Sidebar Orders Deliveries Control Orches…" at bounding box center [399, 209] width 799 height 418
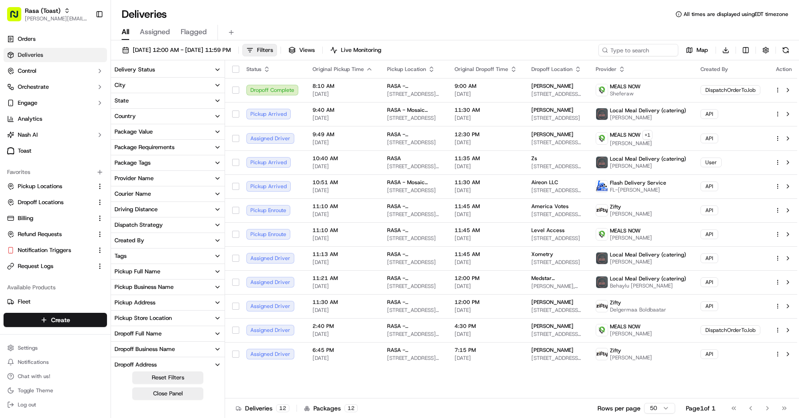
click at [81, 341] on div "Settings Notifications Chat with us! Toggle Theme Log out" at bounding box center [55, 376] width 111 height 76
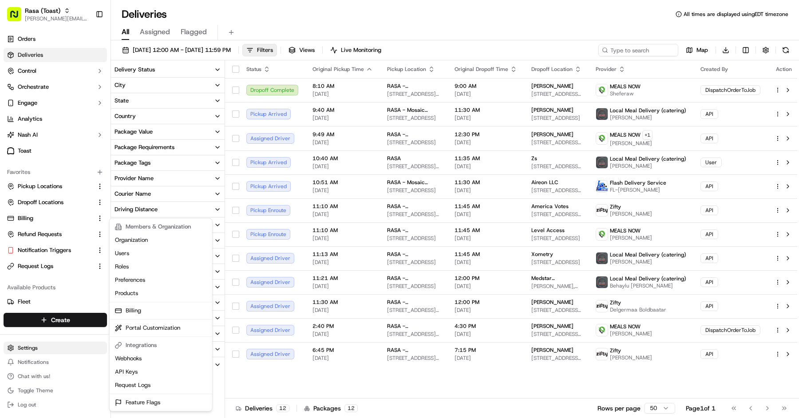
click at [80, 346] on html "Rasa (Toast) mariam@usenash.com Toggle Sidebar Orders Deliveries Control Orches…" at bounding box center [399, 209] width 799 height 418
click at [53, 127] on html "Rasa (Toast) mariam@usenash.com Toggle Sidebar Orders Deliveries Control Orches…" at bounding box center [399, 209] width 799 height 418
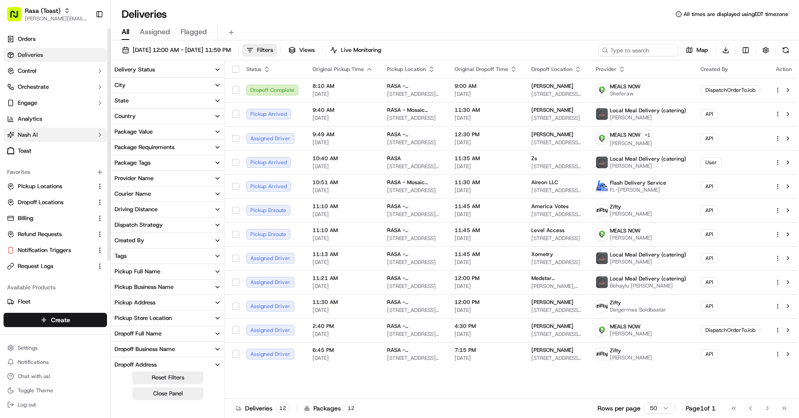
click at [53, 141] on button "Nash AI" at bounding box center [55, 135] width 103 height 14
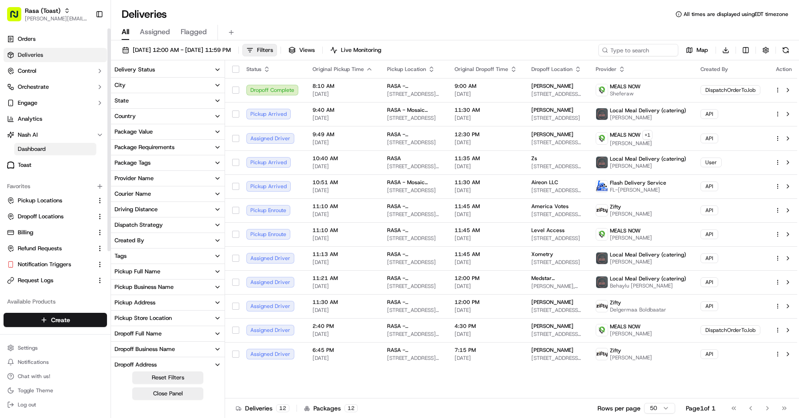
click at [58, 145] on link "Dashboard" at bounding box center [55, 149] width 82 height 12
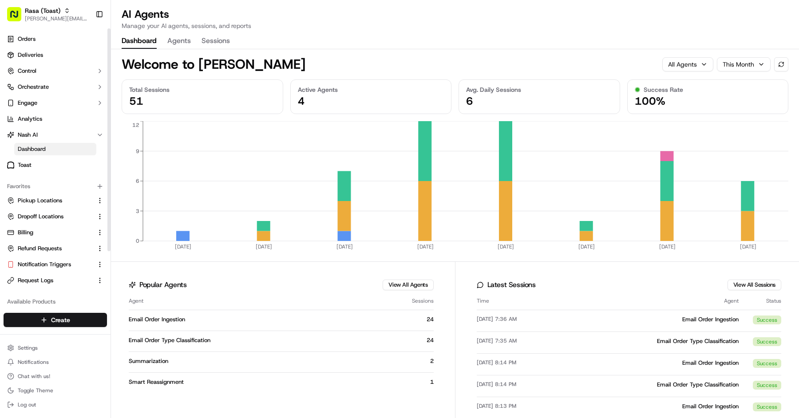
click at [166, 38] on div "Dashboard Agents Sessions" at bounding box center [176, 41] width 108 height 15
click at [189, 50] on div "Welcome to Nash AI All Agents This Month" at bounding box center [455, 60] width 667 height 23
click at [188, 44] on button "Agents" at bounding box center [179, 41] width 24 height 15
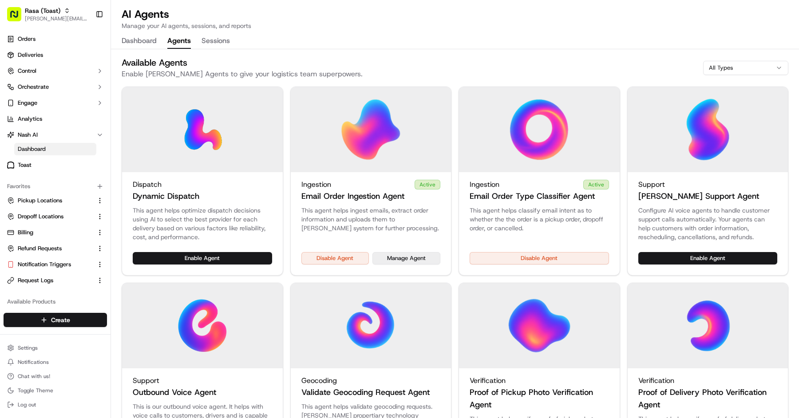
click at [400, 259] on button "Manage Agent" at bounding box center [407, 258] width 68 height 12
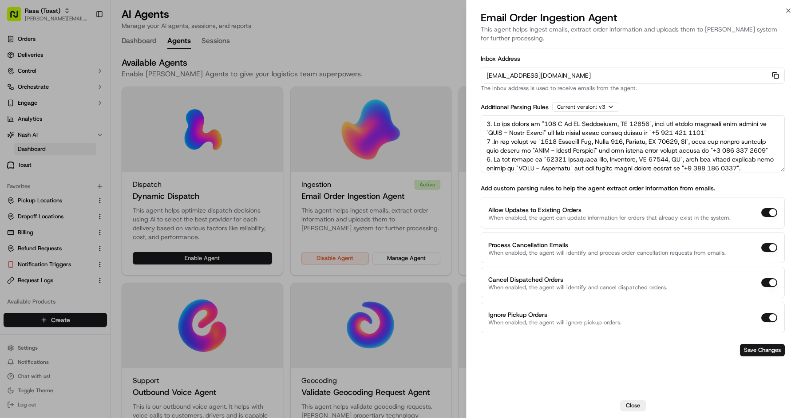
click at [43, 60] on div at bounding box center [399, 209] width 799 height 418
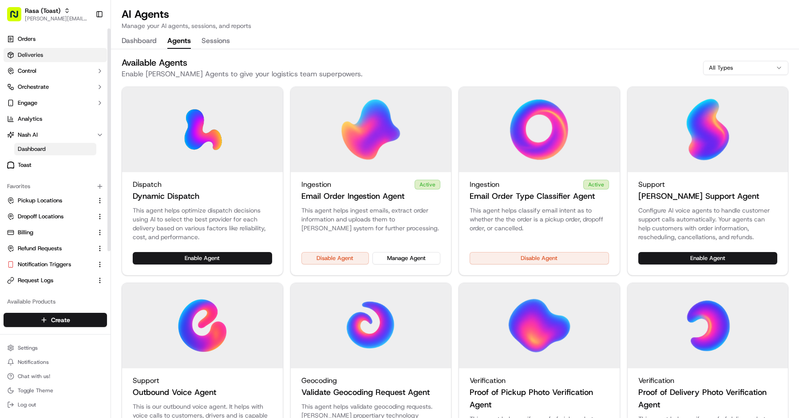
click at [41, 55] on span "Deliveries" at bounding box center [30, 55] width 25 height 8
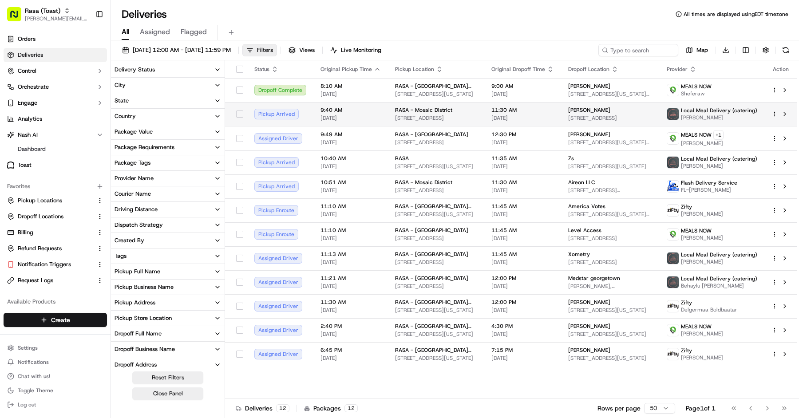
click at [354, 108] on span "9:40 AM" at bounding box center [351, 110] width 60 height 7
click at [155, 48] on span "[DATE] 12:00 AM - [DATE] 11:59 PM" at bounding box center [182, 50] width 98 height 8
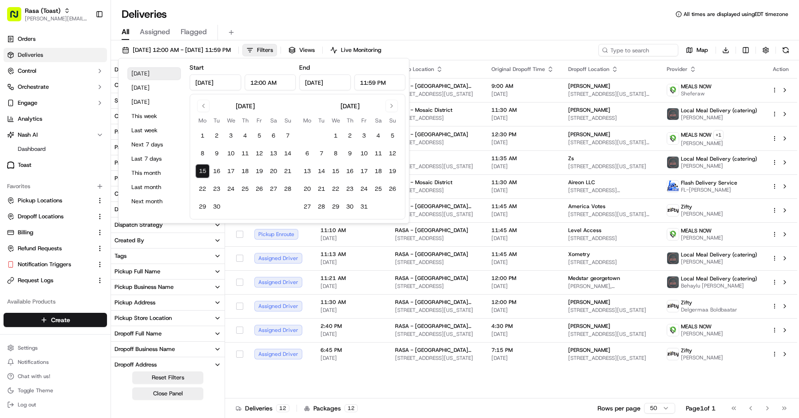
click at [154, 72] on button "Today" at bounding box center [153, 73] width 53 height 12
click at [261, 15] on div "Deliveries All times are displayed using EDT timezone" at bounding box center [455, 14] width 688 height 14
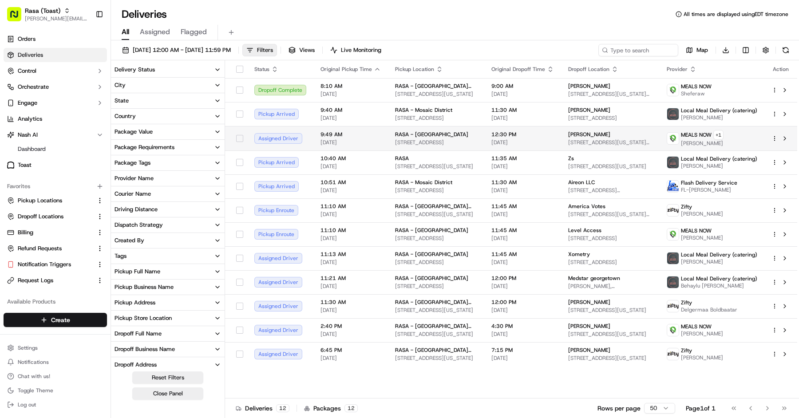
click at [540, 148] on td "12:30 PM 09/15/2025" at bounding box center [522, 138] width 77 height 24
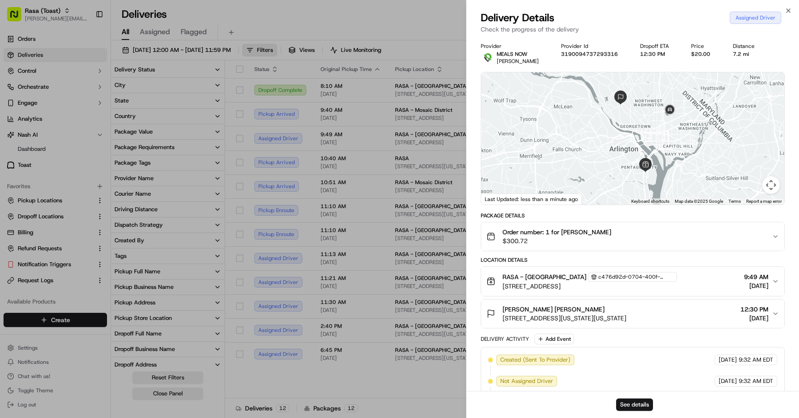
click at [607, 285] on span "[STREET_ADDRESS]" at bounding box center [590, 286] width 175 height 9
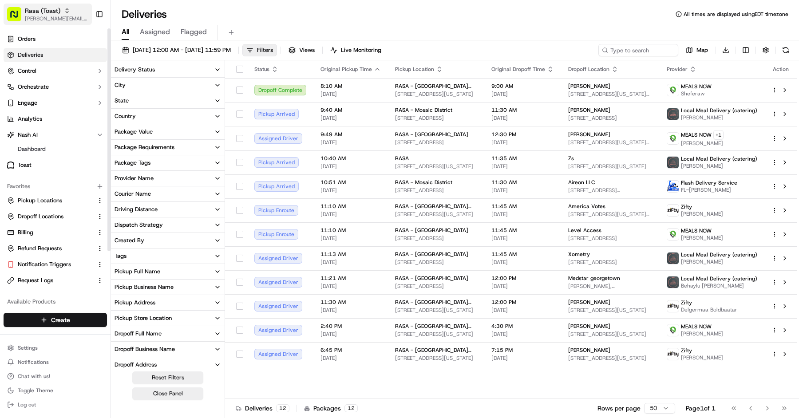
click at [57, 15] on span "[PERSON_NAME][EMAIL_ADDRESS][DOMAIN_NAME]" at bounding box center [57, 18] width 64 height 7
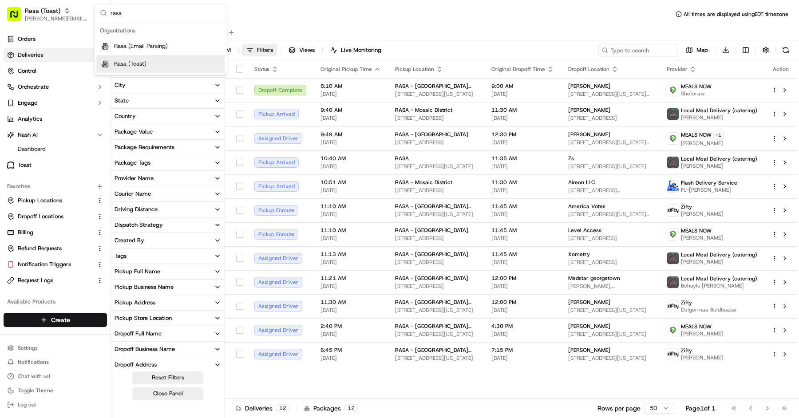
type input "rasa"
click at [170, 44] on div "Rasa (Email Parsing)" at bounding box center [160, 46] width 129 height 18
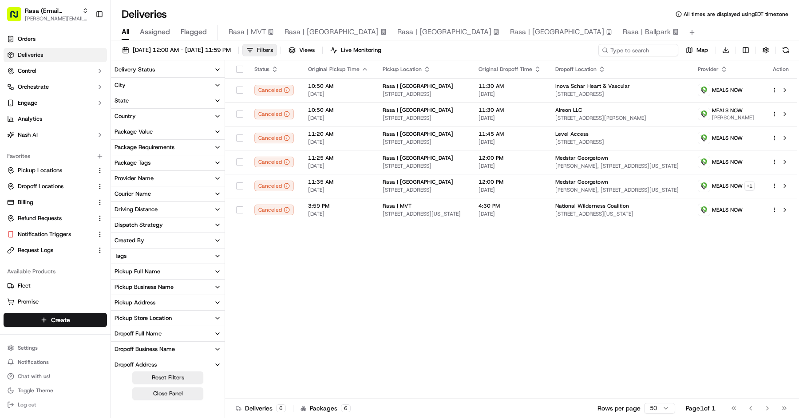
click at [38, 345] on html "Rasa (Email Parsing) mariam@usenash.com Toggle Sidebar Orders Deliveries Contro…" at bounding box center [399, 209] width 799 height 418
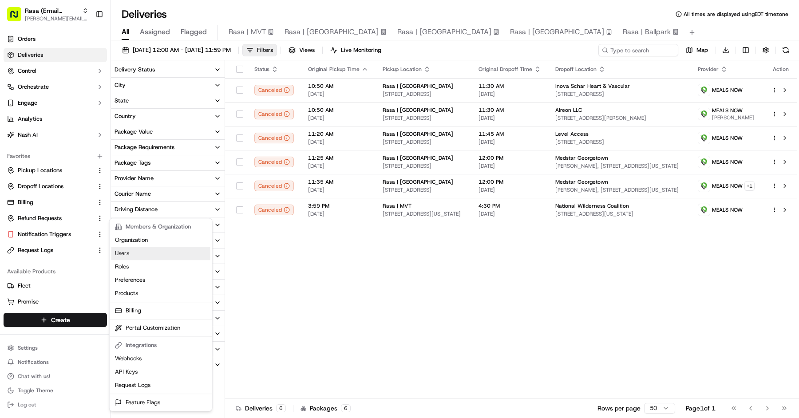
click at [179, 250] on link "Users" at bounding box center [160, 253] width 99 height 13
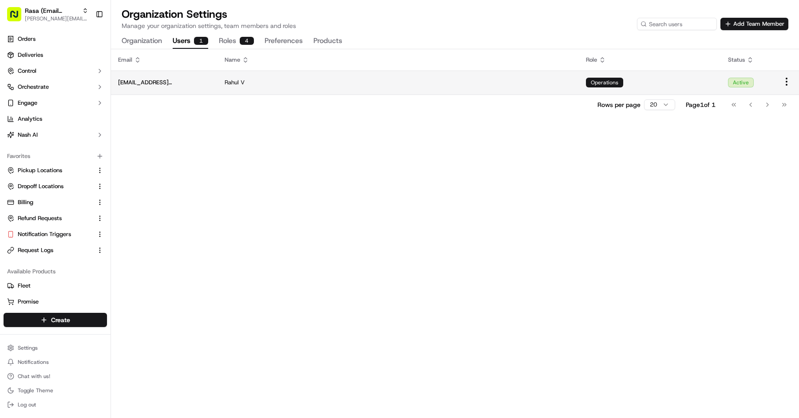
click at [788, 83] on html "Rasa (Email Parsing) mariam@usenash.com Toggle Sidebar Orders Deliveries Contro…" at bounding box center [399, 209] width 799 height 418
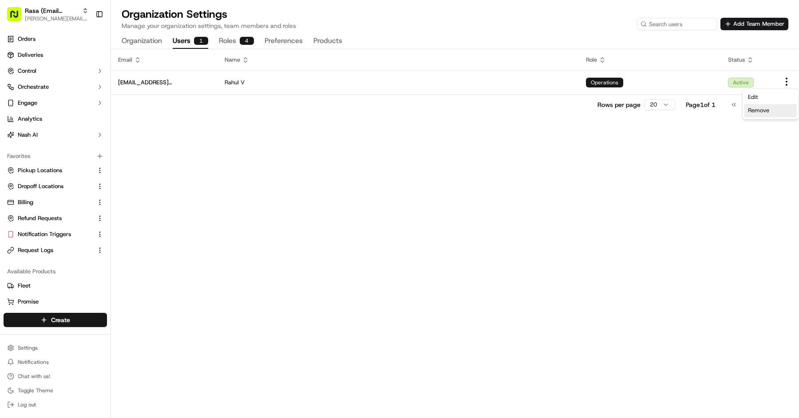
click at [761, 111] on span "Remove" at bounding box center [758, 111] width 21 height 8
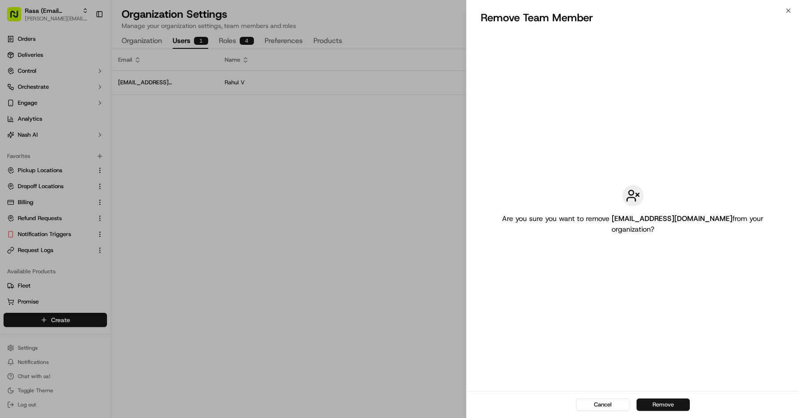
click at [667, 407] on button "Remove" at bounding box center [663, 405] width 53 height 12
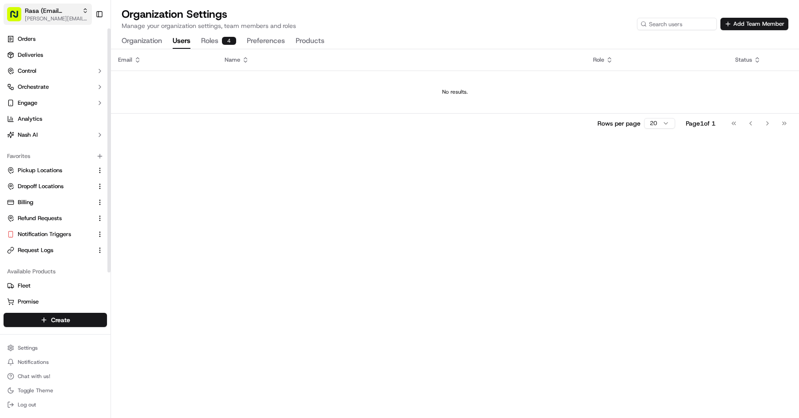
click at [39, 22] on span "[PERSON_NAME][EMAIL_ADDRESS][DOMAIN_NAME]" at bounding box center [57, 18] width 64 height 7
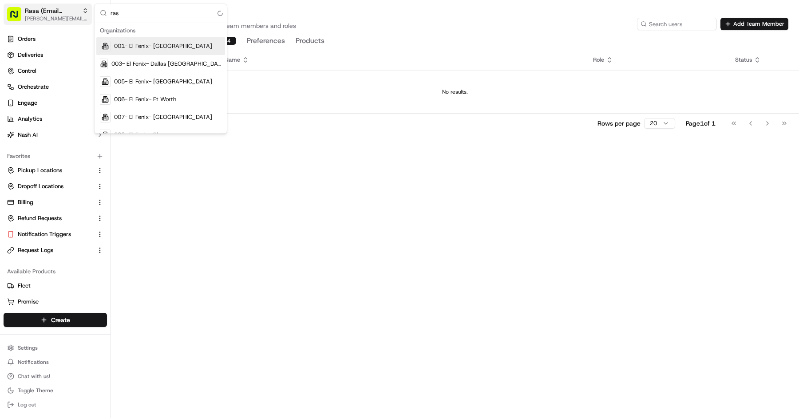
type input "rasa"
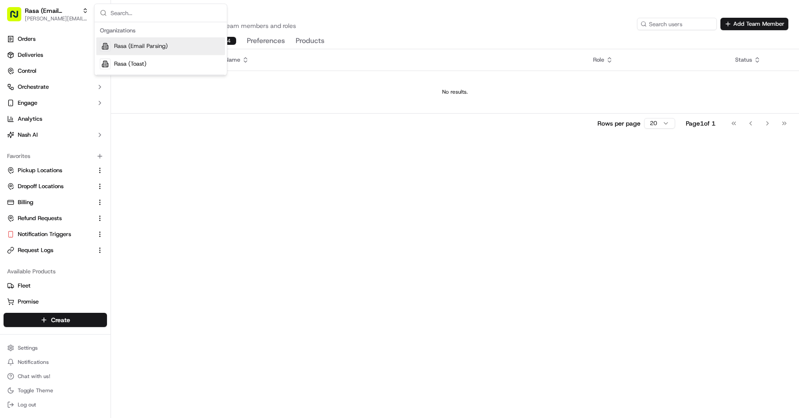
click at [125, 80] on td "No results." at bounding box center [455, 92] width 688 height 43
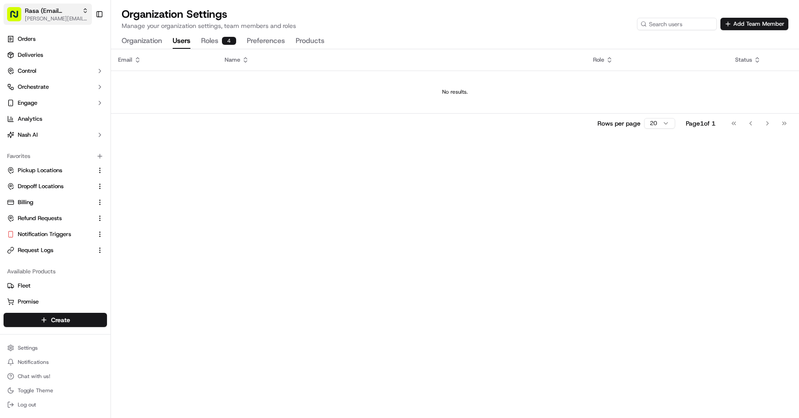
click at [67, 15] on span "[PERSON_NAME][EMAIL_ADDRESS][DOMAIN_NAME]" at bounding box center [57, 18] width 64 height 7
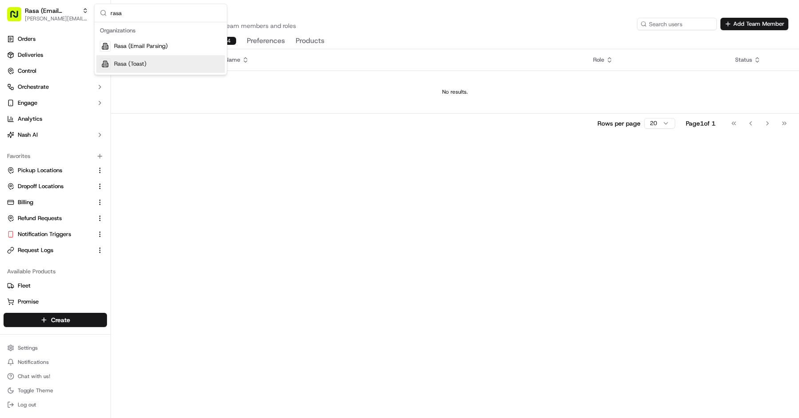
type input "rasa"
click at [134, 71] on div "Rasa (Toast)" at bounding box center [160, 64] width 129 height 18
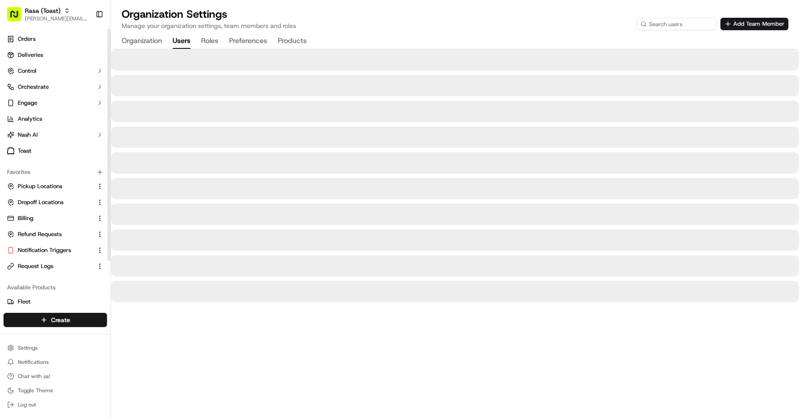
click at [78, 32] on div "Orders Deliveries Control Orchestrate Engage Analytics Nash AI Toast" at bounding box center [55, 94] width 111 height 133
click at [90, 40] on link "Orders" at bounding box center [55, 39] width 103 height 14
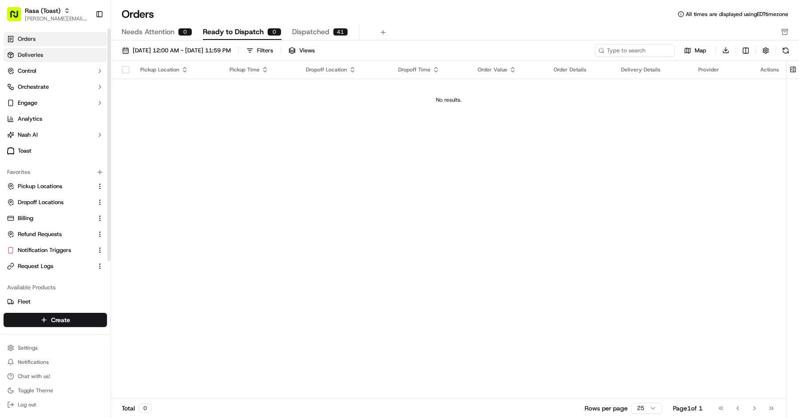
click at [64, 50] on link "Deliveries" at bounding box center [55, 55] width 103 height 14
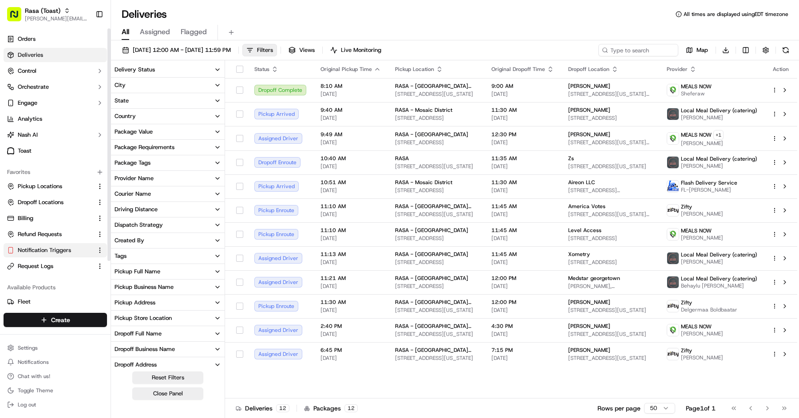
click at [67, 255] on button "Notification Triggers" at bounding box center [55, 250] width 103 height 14
click at [63, 250] on span "Notification Triggers" at bounding box center [44, 250] width 53 height 8
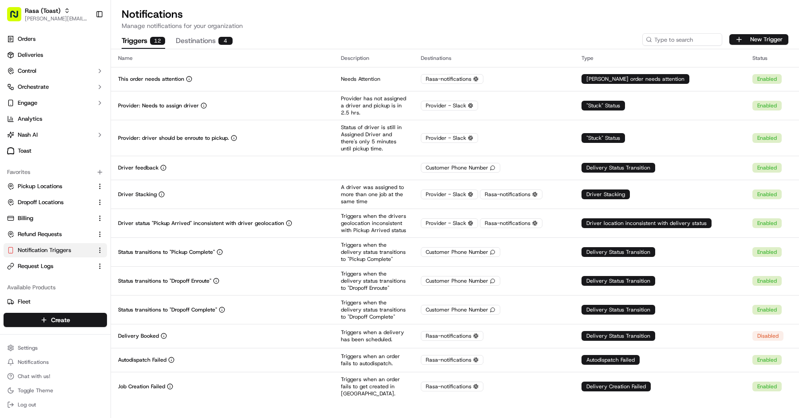
click at [794, 38] on div "Triggers 12 Destinations 4 New Trigger" at bounding box center [455, 39] width 688 height 19
click at [784, 38] on button "New Trigger" at bounding box center [759, 39] width 59 height 11
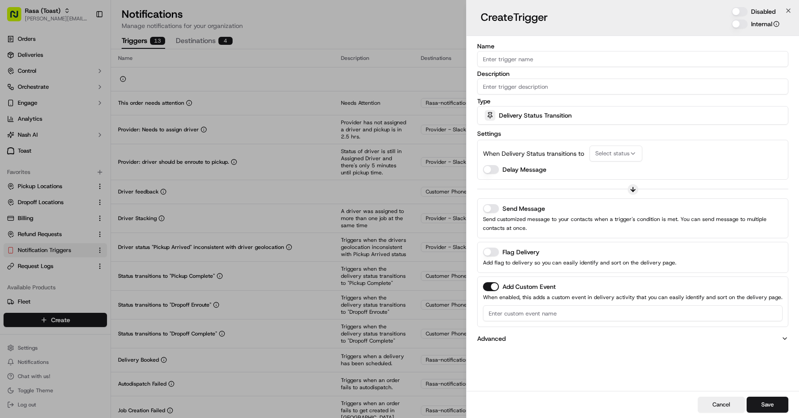
click at [551, 116] on span "Delivery Status Transition" at bounding box center [535, 115] width 73 height 9
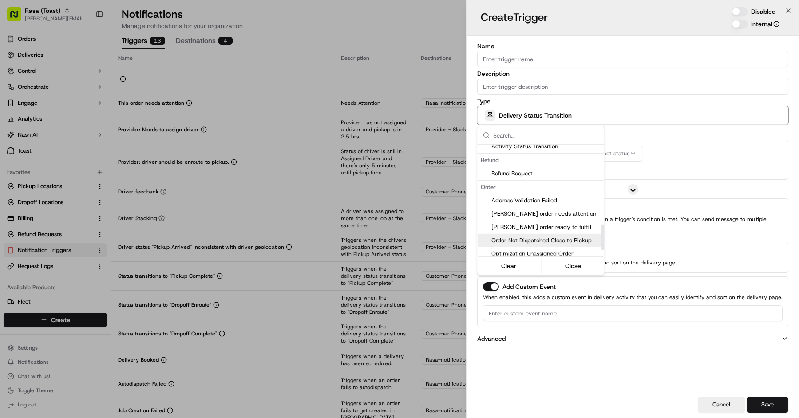
scroll to position [324, 0]
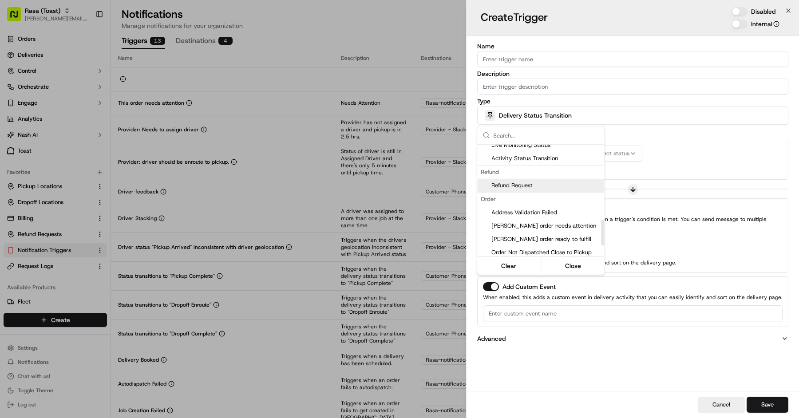
click at [735, 138] on div at bounding box center [399, 209] width 799 height 418
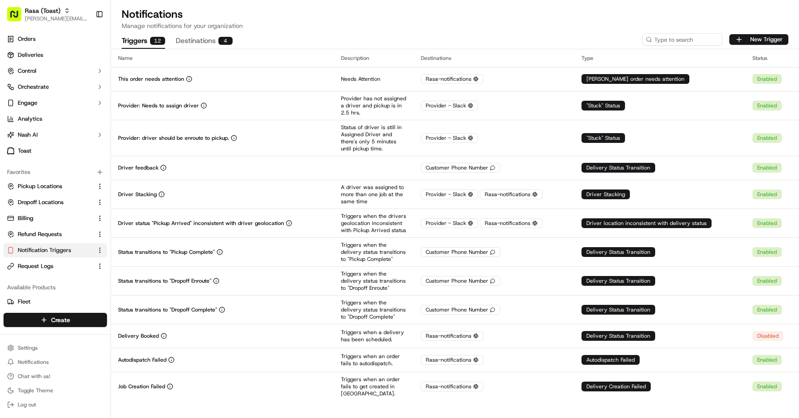
click at [199, 27] on p "Manage notifications for your organization" at bounding box center [455, 25] width 667 height 9
click at [199, 40] on button "Destinations 4" at bounding box center [204, 41] width 57 height 15
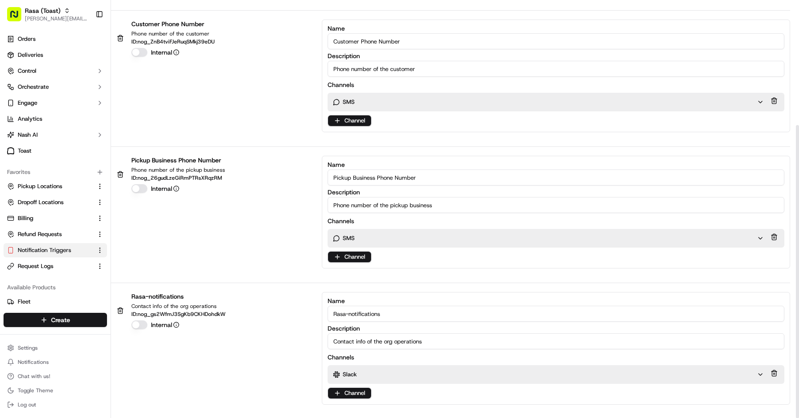
scroll to position [178, 0]
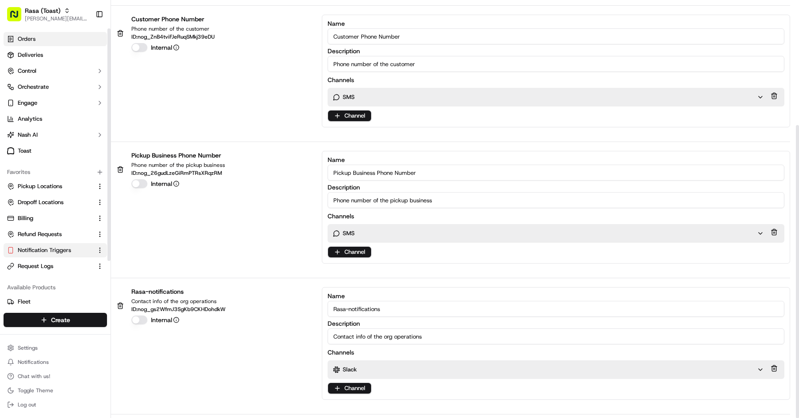
click at [34, 40] on span "Orders" at bounding box center [27, 39] width 18 height 8
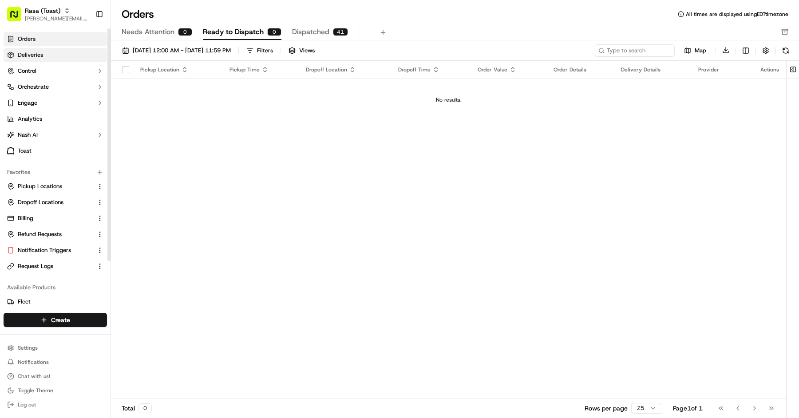
click at [34, 57] on span "Deliveries" at bounding box center [30, 55] width 25 height 8
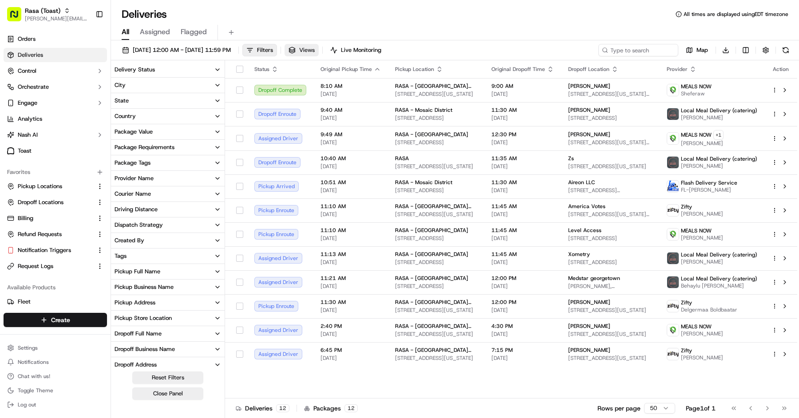
click at [315, 47] on span "Views" at bounding box center [307, 50] width 16 height 8
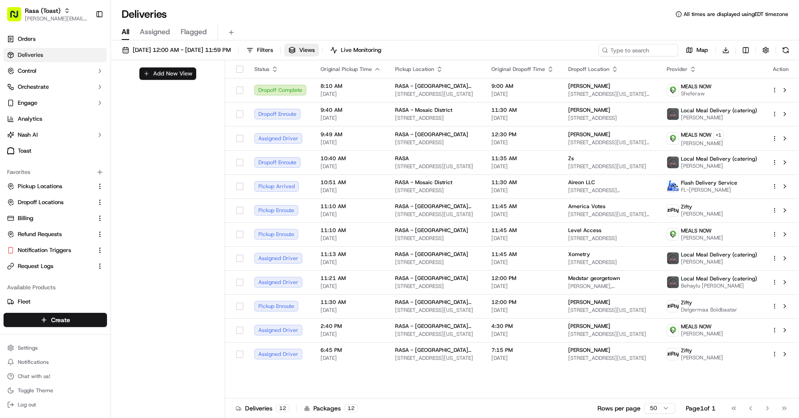
click at [163, 75] on button "Add New View" at bounding box center [167, 73] width 57 height 12
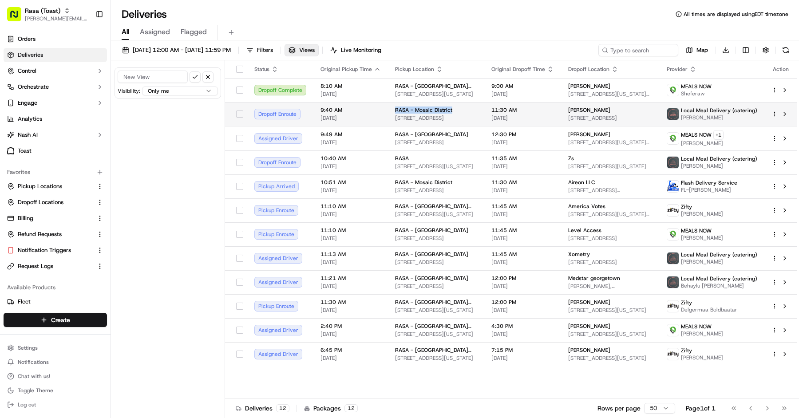
copy span "RASA - Mosaic District"
drag, startPoint x: 449, startPoint y: 108, endPoint x: 393, endPoint y: 109, distance: 56.4
click at [395, 109] on div "RASA - Mosaic District" at bounding box center [436, 110] width 82 height 7
click at [162, 82] on input at bounding box center [153, 77] width 70 height 12
paste input "RASA - Mosaic District"
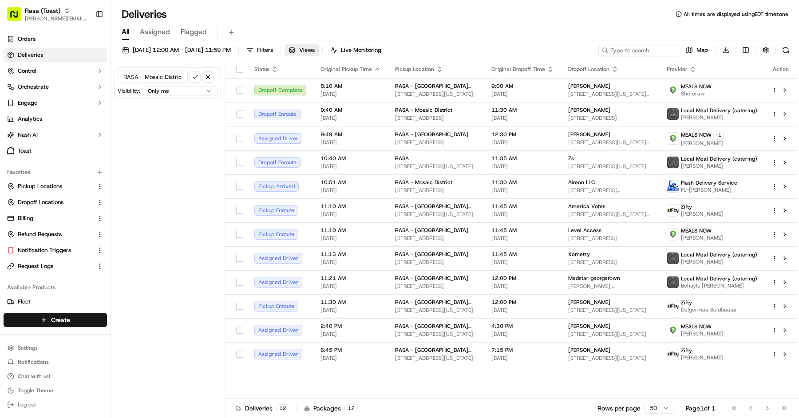
type input "RASA - Mosaic District"
click at [167, 94] on body "Rasa (Toast) mariam@usenash.com Toggle Sidebar Orders Deliveries Control Orches…" at bounding box center [399, 209] width 799 height 418
select select "user"
click at [191, 72] on button "submit" at bounding box center [195, 76] width 11 height 11
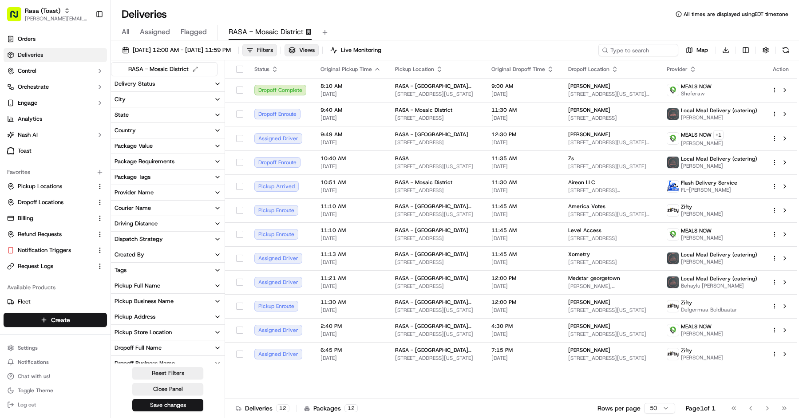
click at [142, 302] on div "Pickup Business Name" at bounding box center [144, 302] width 59 height 8
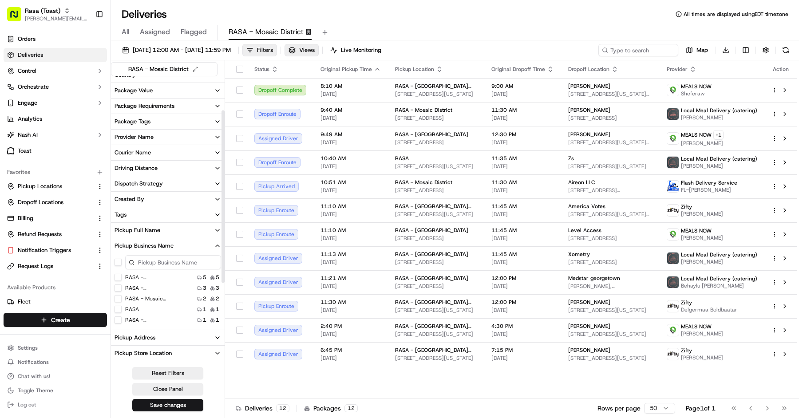
scroll to position [56, 0]
click at [117, 298] on District "RASA - Mosaic District" at bounding box center [118, 297] width 7 height 7
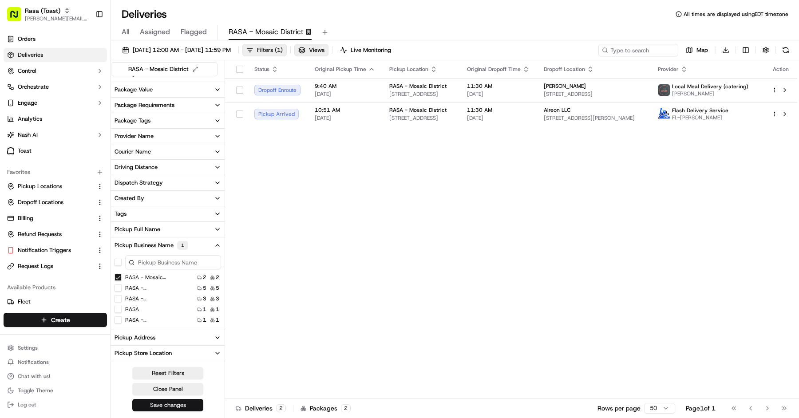
click at [192, 407] on button "Save changes" at bounding box center [167, 405] width 71 height 12
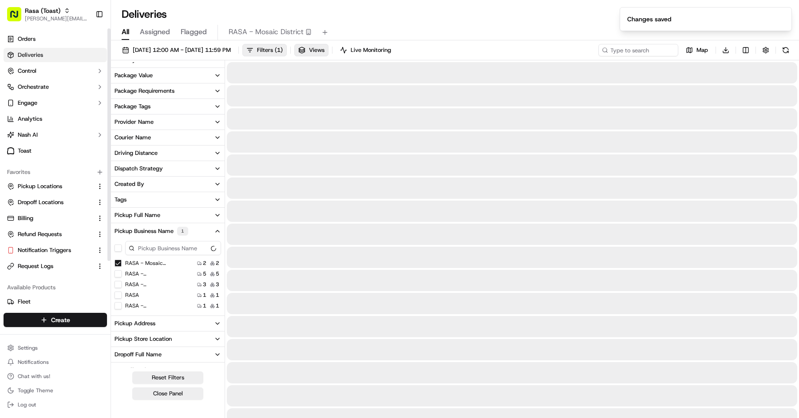
click at [123, 32] on span "All" at bounding box center [126, 32] width 8 height 11
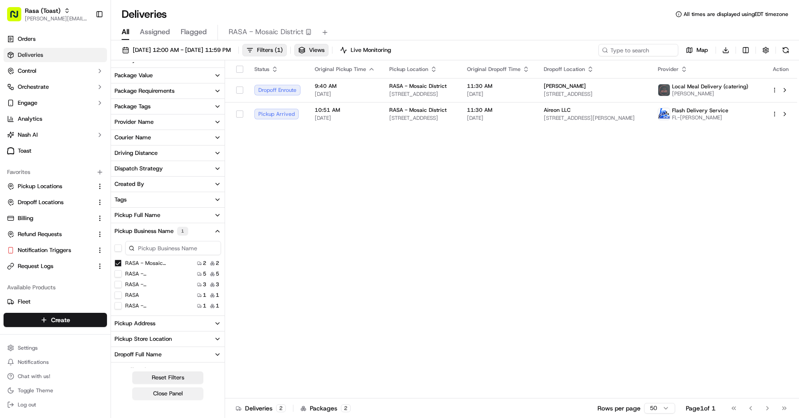
click at [174, 390] on button "Close Panel" at bounding box center [167, 394] width 71 height 12
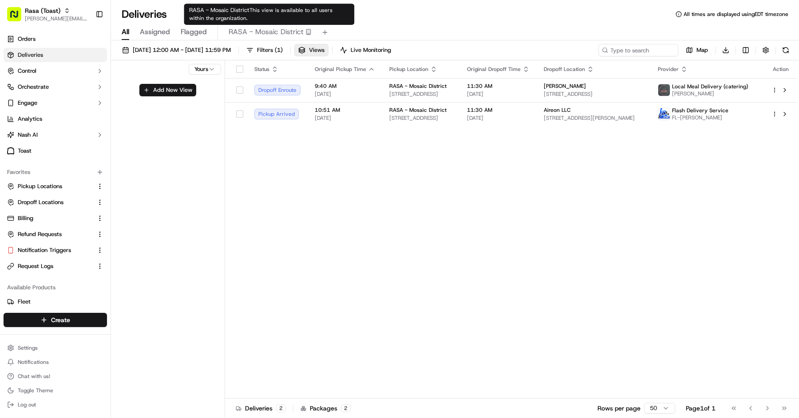
click at [240, 26] on button "RASA - Mosaic District" at bounding box center [270, 32] width 83 height 15
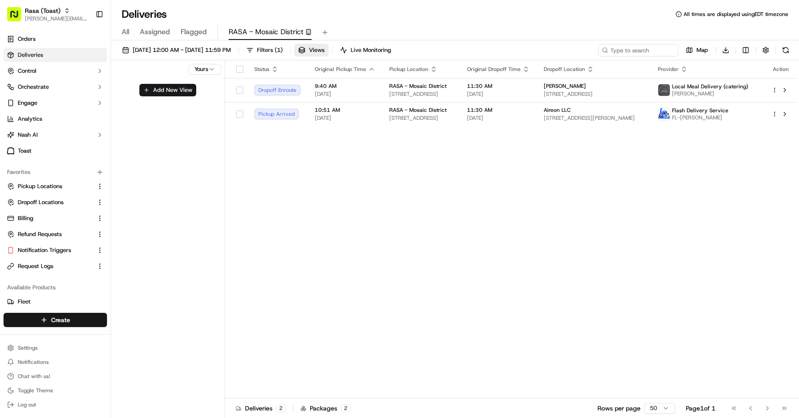
click at [121, 25] on div "All Assigned Flagged RASA - Mosaic District" at bounding box center [455, 33] width 688 height 16
click at [123, 31] on span "All" at bounding box center [126, 32] width 8 height 11
click at [283, 54] on span "Filters ( 1 )" at bounding box center [270, 50] width 26 height 8
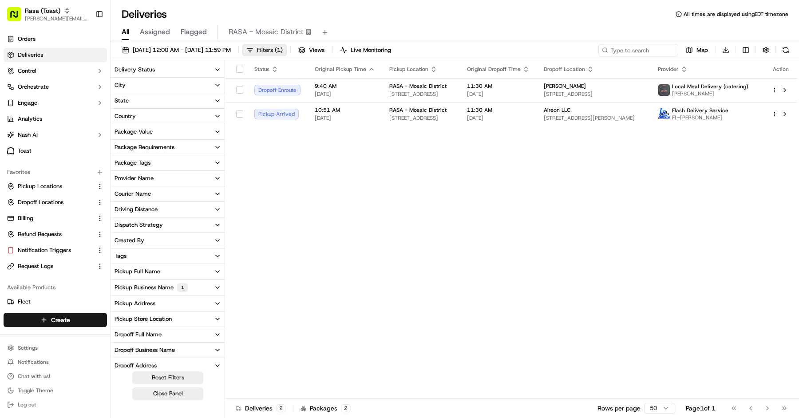
click at [194, 294] on button "Pickup Business Name 1" at bounding box center [168, 288] width 114 height 16
click at [190, 390] on button "Close Panel" at bounding box center [167, 394] width 71 height 12
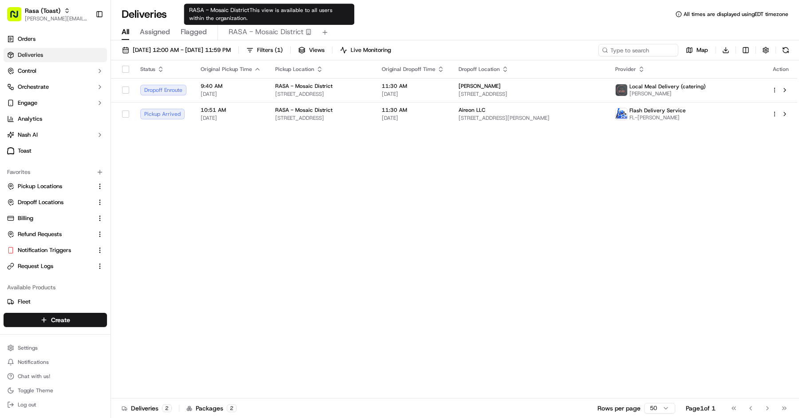
click at [292, 29] on span "RASA - Mosaic District" at bounding box center [266, 32] width 75 height 11
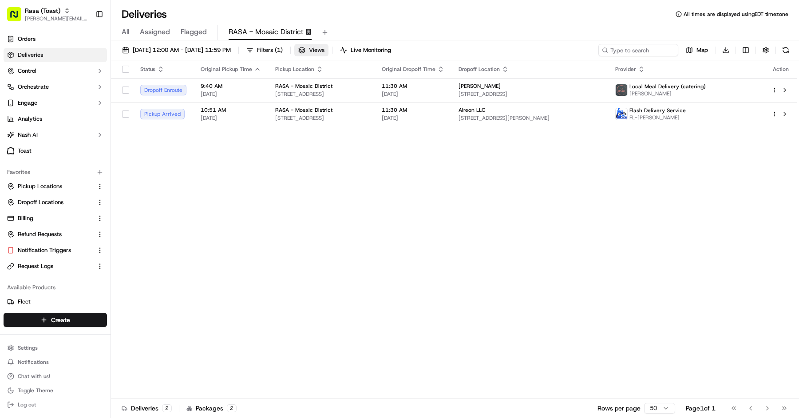
click at [325, 49] on span "Views" at bounding box center [317, 50] width 16 height 8
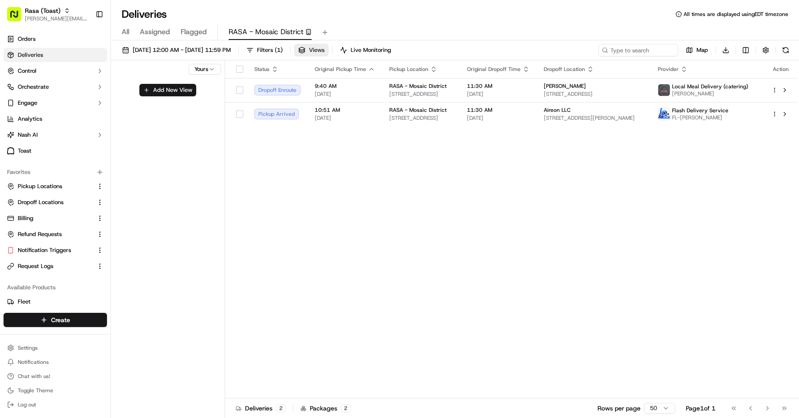
click at [329, 50] on button "Views" at bounding box center [311, 50] width 34 height 12
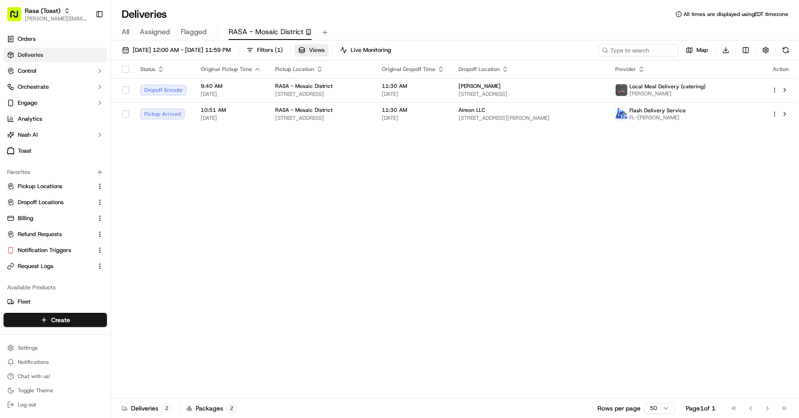
click at [329, 50] on button "Views" at bounding box center [311, 50] width 34 height 12
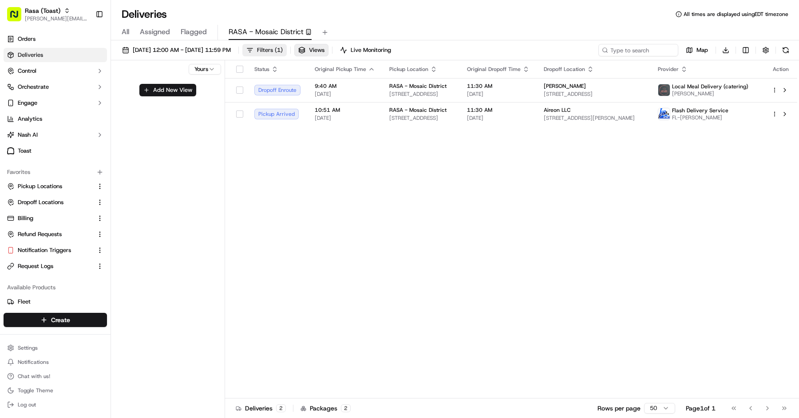
click at [283, 52] on span "Filters ( 1 )" at bounding box center [270, 50] width 26 height 8
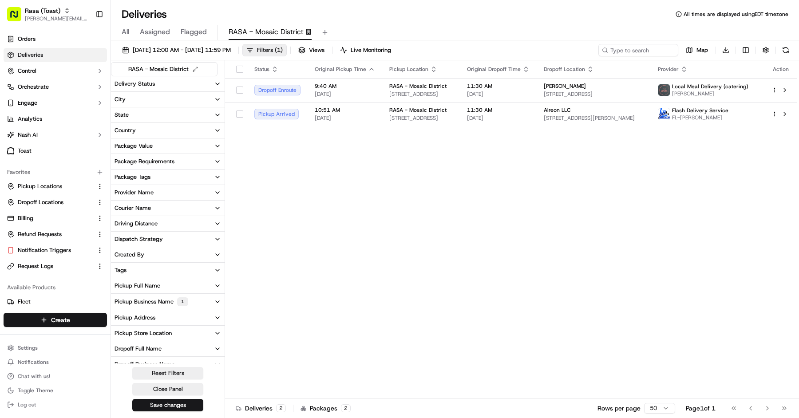
click at [124, 32] on span "All" at bounding box center [126, 32] width 8 height 11
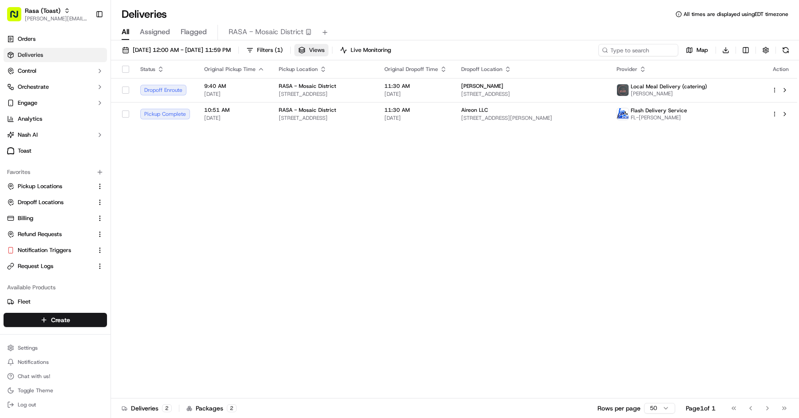
click at [325, 51] on span "Views" at bounding box center [317, 50] width 16 height 8
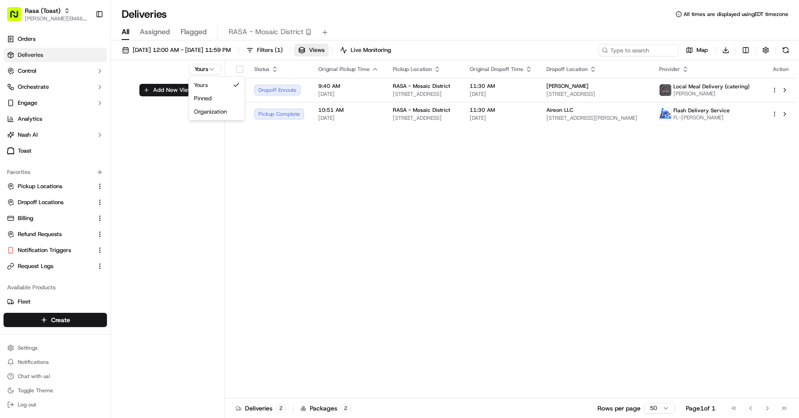
click at [208, 72] on html "Rasa (Toast) [PERSON_NAME][EMAIL_ADDRESS][DOMAIN_NAME] Toggle Sidebar Orders De…" at bounding box center [399, 209] width 799 height 418
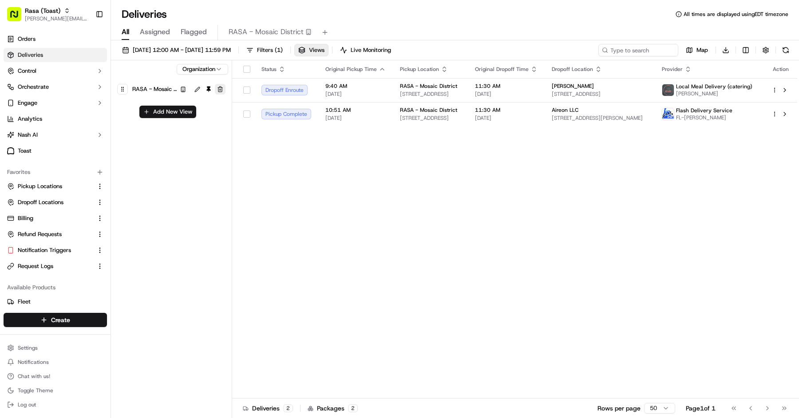
click at [218, 85] on button "button" at bounding box center [220, 89] width 11 height 11
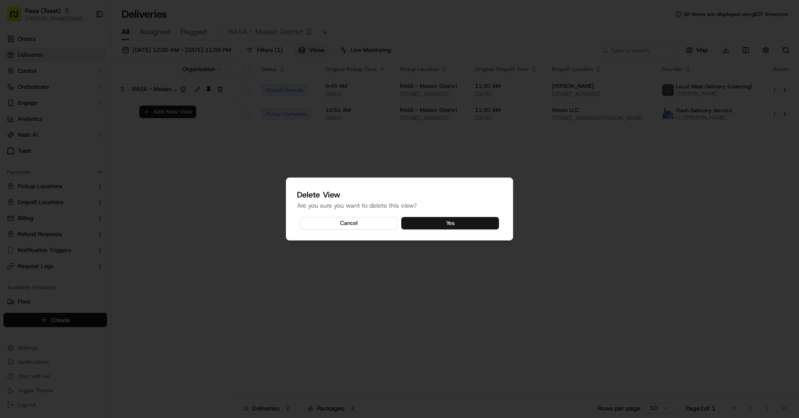
click at [464, 217] on button "Yes" at bounding box center [450, 223] width 98 height 12
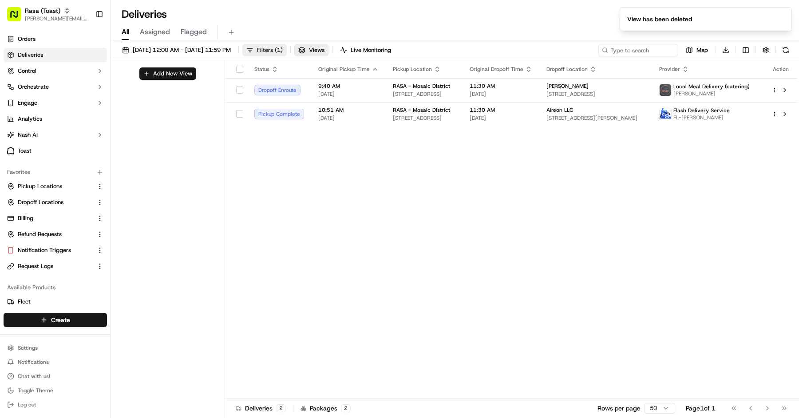
click at [283, 54] on span "Filters ( 1 )" at bounding box center [270, 50] width 26 height 8
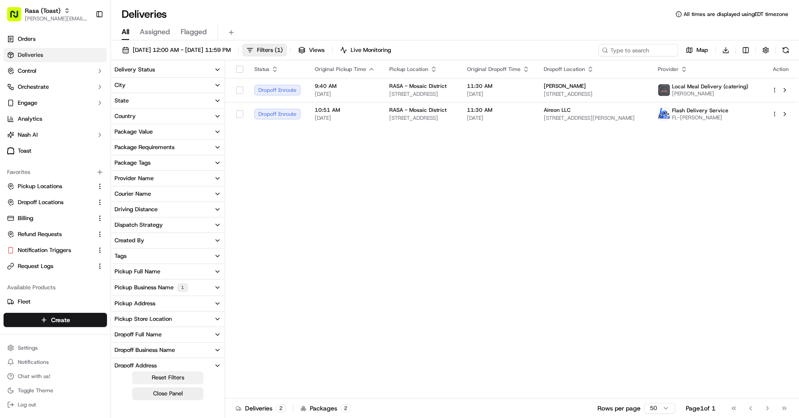
click at [182, 378] on button "Reset Filters" at bounding box center [167, 378] width 71 height 12
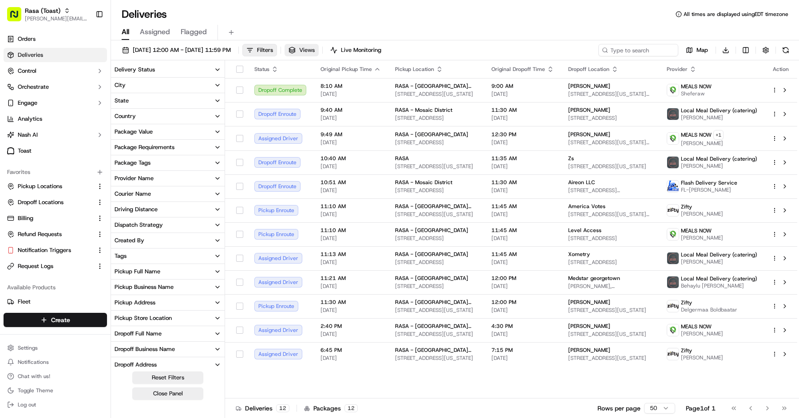
click at [315, 51] on span "Views" at bounding box center [307, 50] width 16 height 8
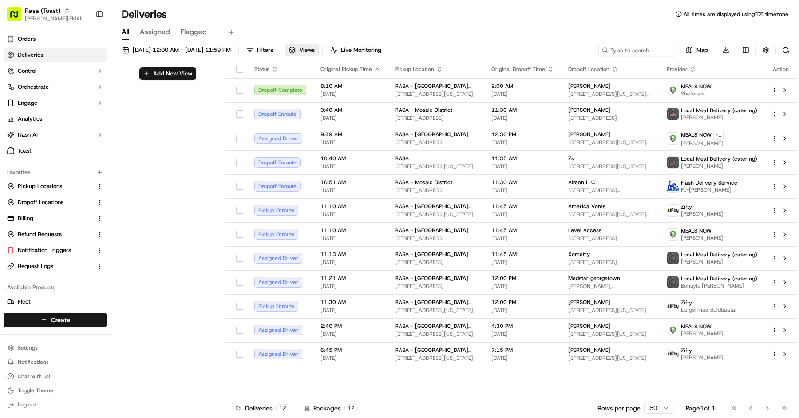
click at [169, 79] on div "Add New View" at bounding box center [168, 240] width 114 height 360
click at [165, 75] on button "Add New View" at bounding box center [167, 73] width 57 height 12
click at [188, 87] on html "Rasa (Toast) mariam@usenash.com Toggle Sidebar Orders Deliveries Control Orches…" at bounding box center [399, 209] width 799 height 418
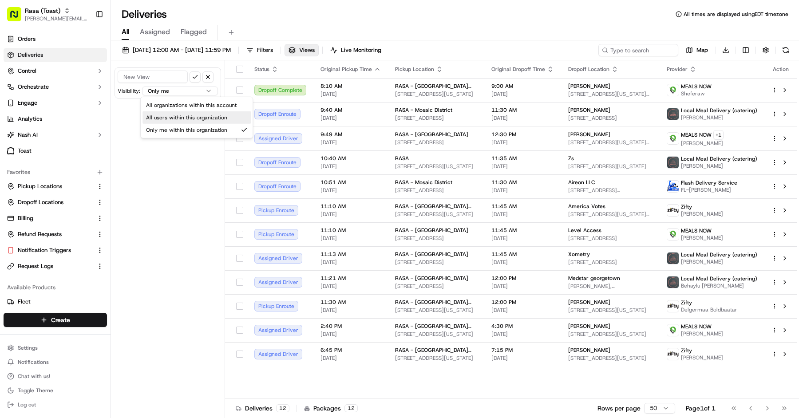
select select "user"
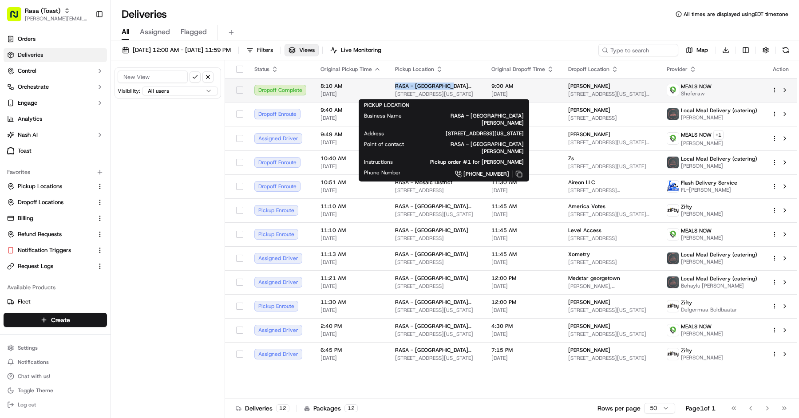
copy span "RASA - Mount Vernon"
drag, startPoint x: 449, startPoint y: 87, endPoint x: 390, endPoint y: 87, distance: 59.5
click at [390, 87] on td "RASA - Mount Vernon 485 K St NW, Washington, DC 20001, US" at bounding box center [436, 90] width 96 height 24
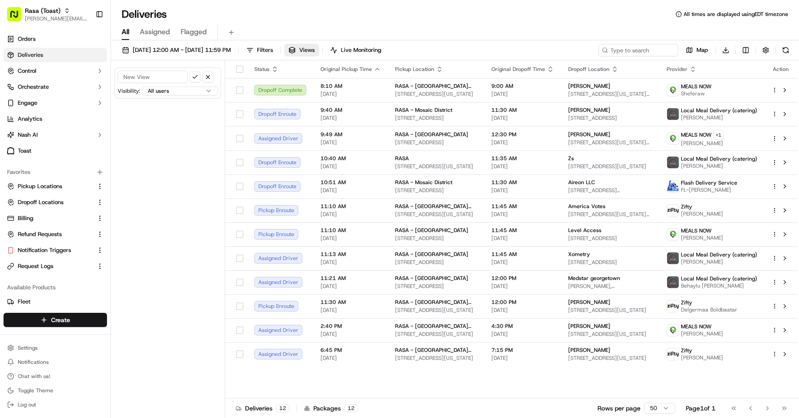
click at [159, 78] on input at bounding box center [153, 77] width 70 height 12
paste input "RASA - [GEOGRAPHIC_DATA][PERSON_NAME]"
type input "RASA - [GEOGRAPHIC_DATA][PERSON_NAME]"
click at [194, 79] on button "submit" at bounding box center [195, 76] width 11 height 11
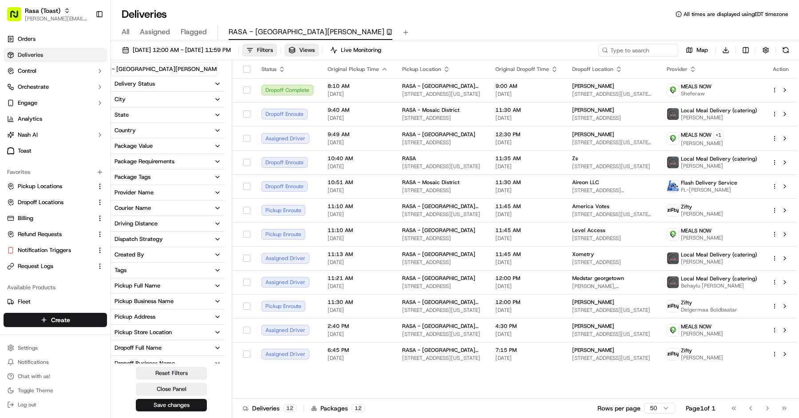
click at [183, 300] on button "Pickup Business Name" at bounding box center [168, 301] width 114 height 15
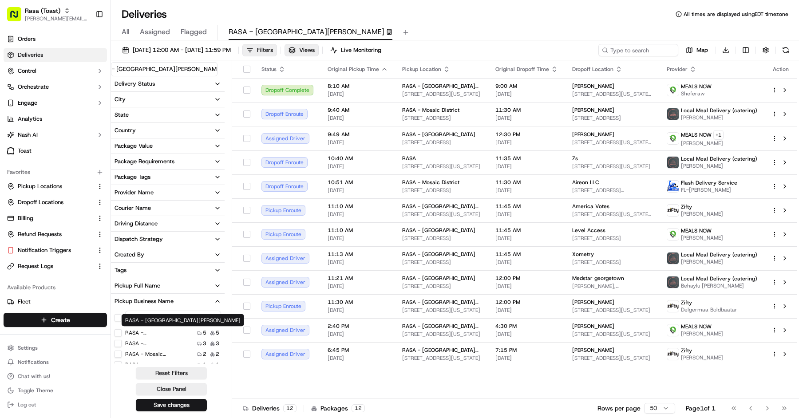
click at [174, 333] on label "RASA - Mount Vernon" at bounding box center [153, 332] width 57 height 7
click at [122, 333] on Vernon "RASA - [GEOGRAPHIC_DATA][PERSON_NAME]" at bounding box center [118, 332] width 7 height 7
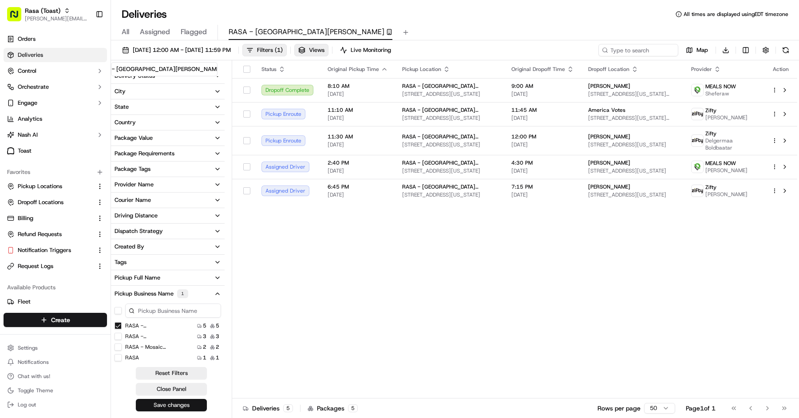
click at [182, 408] on button "Save changes" at bounding box center [171, 405] width 71 height 12
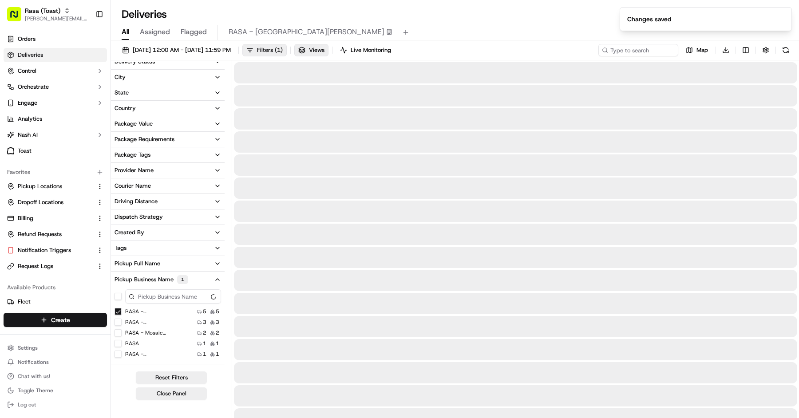
click at [123, 34] on span "All" at bounding box center [126, 32] width 8 height 11
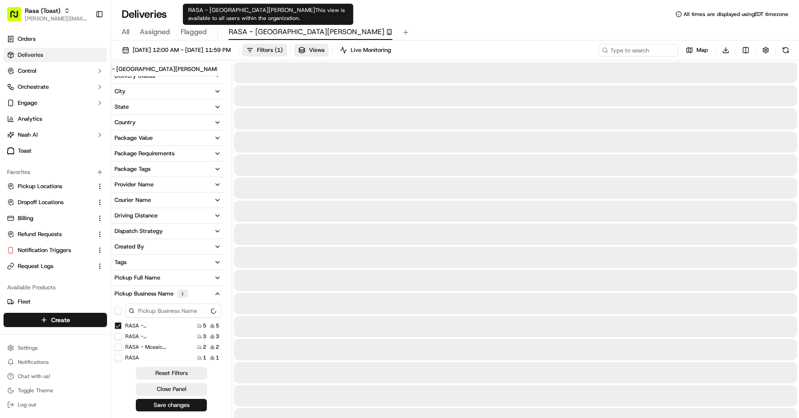
click at [278, 35] on span "RASA - [GEOGRAPHIC_DATA][PERSON_NAME]" at bounding box center [307, 32] width 156 height 11
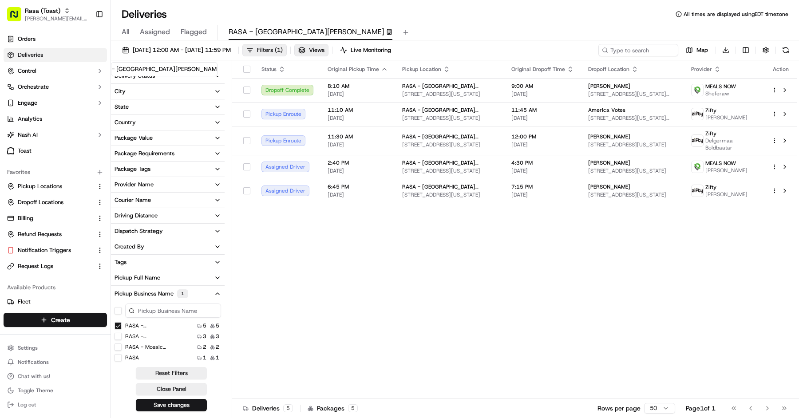
click at [123, 34] on span "All" at bounding box center [126, 32] width 8 height 11
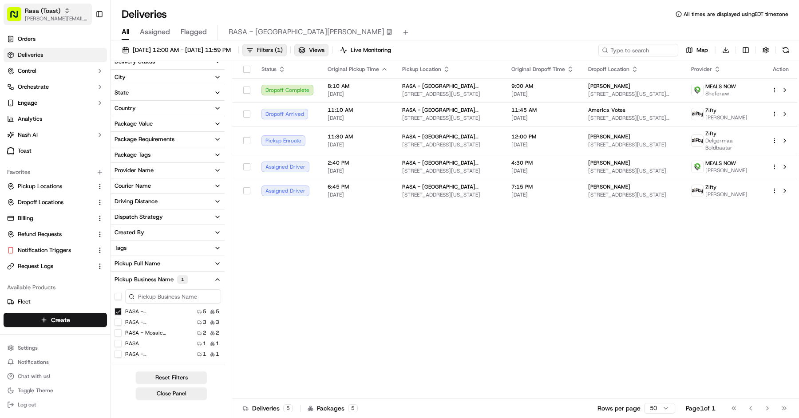
click at [43, 4] on button "Rasa (Toast) mariam@usenash.com" at bounding box center [48, 14] width 88 height 21
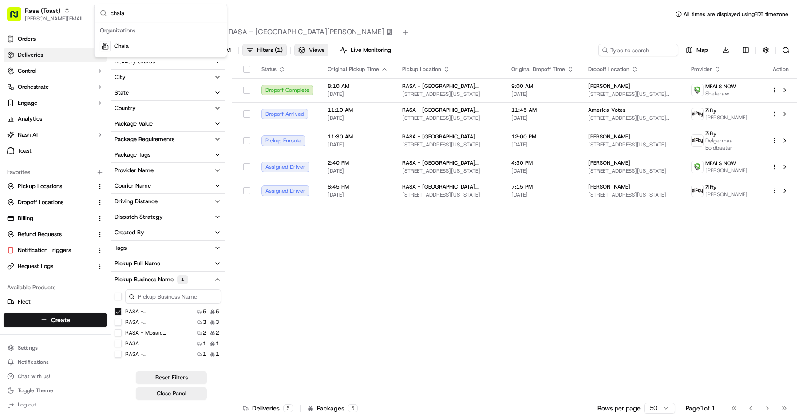
type input "chaia"
click at [113, 47] on div "Chaia" at bounding box center [160, 46] width 129 height 18
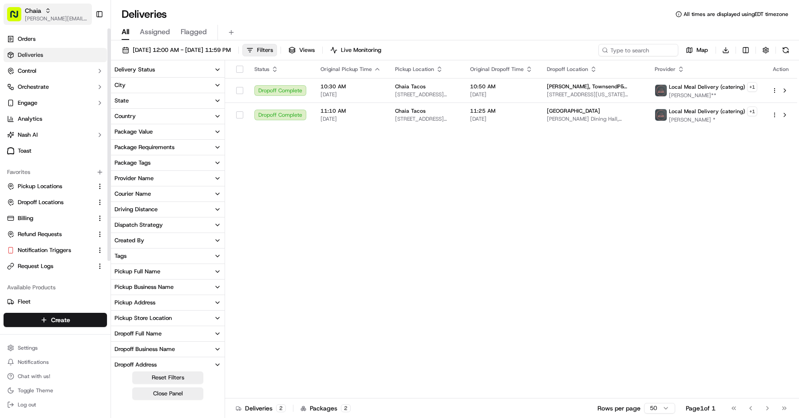
click at [40, 12] on span "Chaia" at bounding box center [33, 10] width 16 height 9
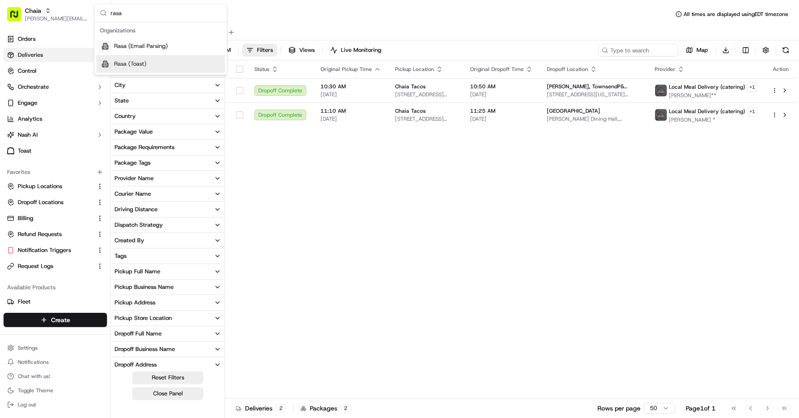
type input "rasa"
click at [124, 64] on span "Rasa (Toast)" at bounding box center [130, 64] width 32 height 8
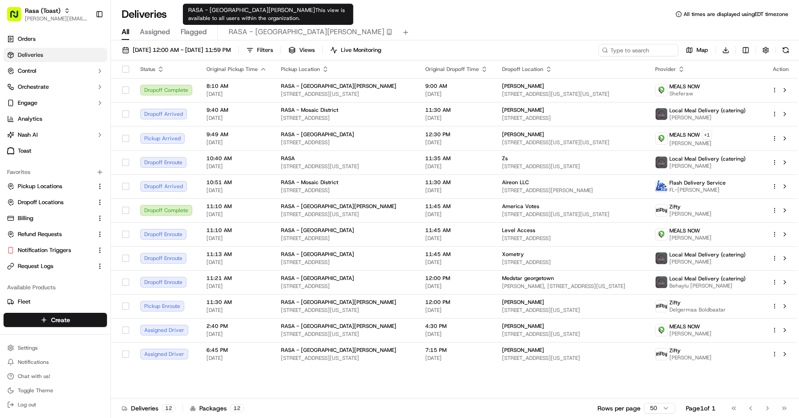
click at [269, 41] on div "09/15/2025 12:00 AM - 09/15/2025 11:59 PM Filters Views Live Monitoring Map Dow…" at bounding box center [455, 230] width 688 height 380
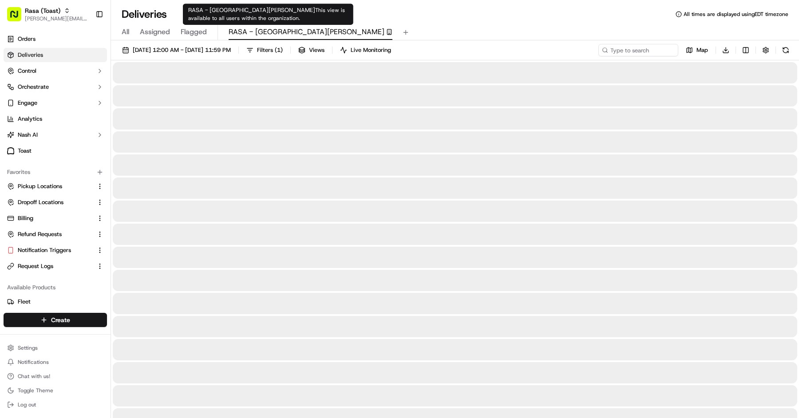
click at [269, 35] on span "RASA - Mount Vernon" at bounding box center [307, 32] width 156 height 11
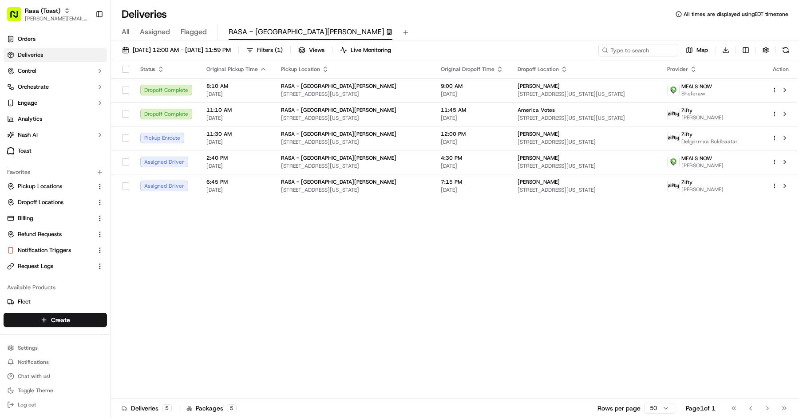
click at [127, 30] on span "All" at bounding box center [126, 32] width 8 height 11
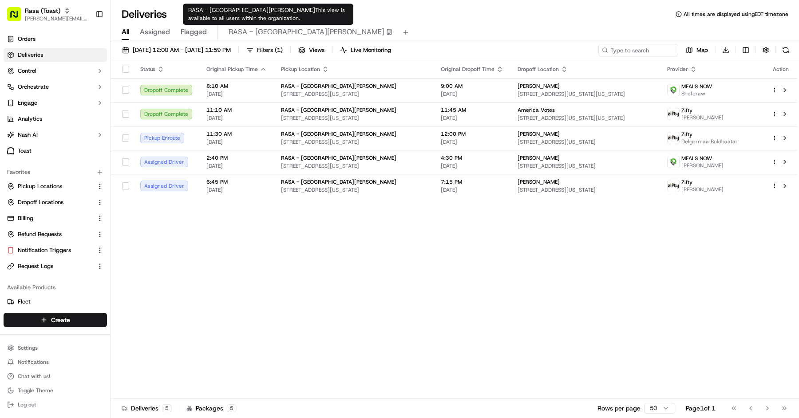
click at [279, 32] on span "RASA - Mount Vernon" at bounding box center [307, 32] width 156 height 11
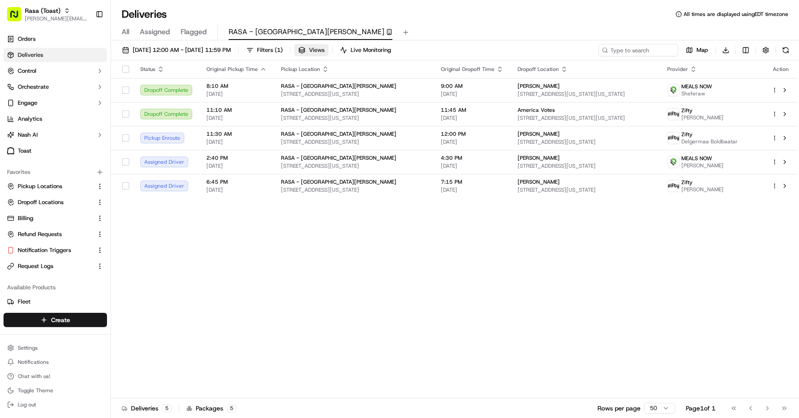
click at [329, 50] on button "Views" at bounding box center [311, 50] width 34 height 12
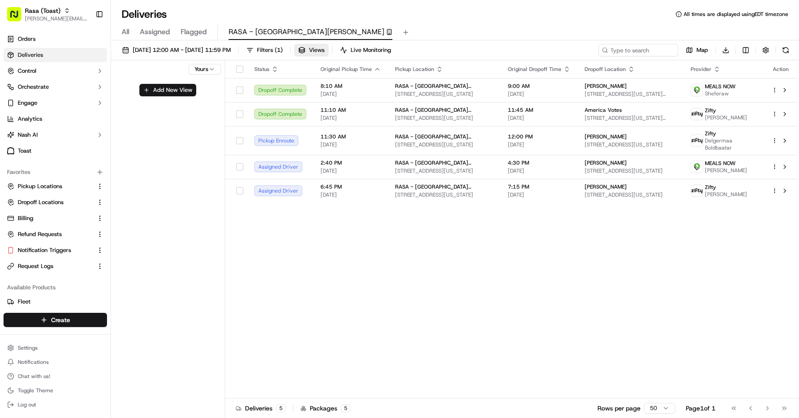
click at [204, 72] on html "Rasa (Toast) mariam@usenash.com Toggle Sidebar Orders Deliveries Control Orches…" at bounding box center [399, 209] width 799 height 418
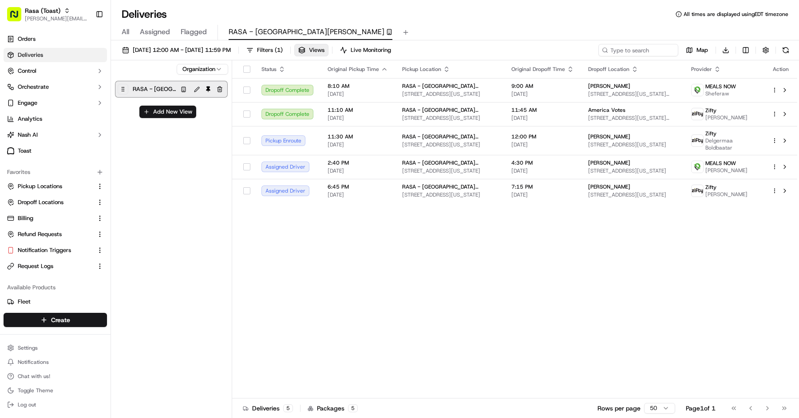
click at [223, 83] on div "RASA - [GEOGRAPHIC_DATA][PERSON_NAME]" at bounding box center [171, 89] width 112 height 16
click at [218, 88] on button "button" at bounding box center [219, 89] width 11 height 11
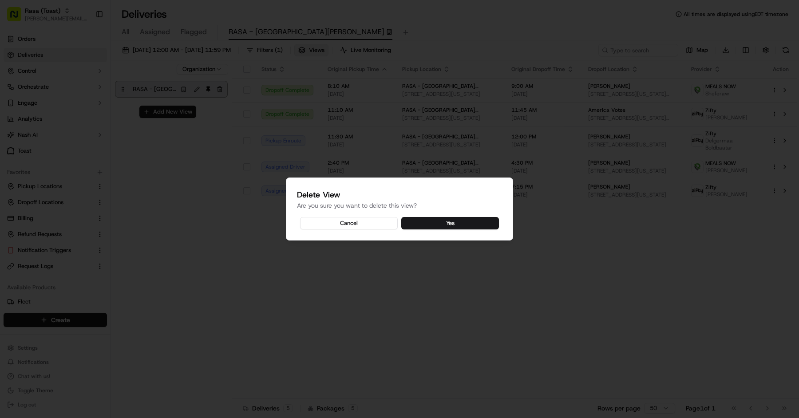
click at [430, 211] on div "Delete View Are you sure you want to delete this view? Cancel Yes" at bounding box center [399, 209] width 227 height 63
click at [430, 225] on button "Yes" at bounding box center [450, 223] width 98 height 12
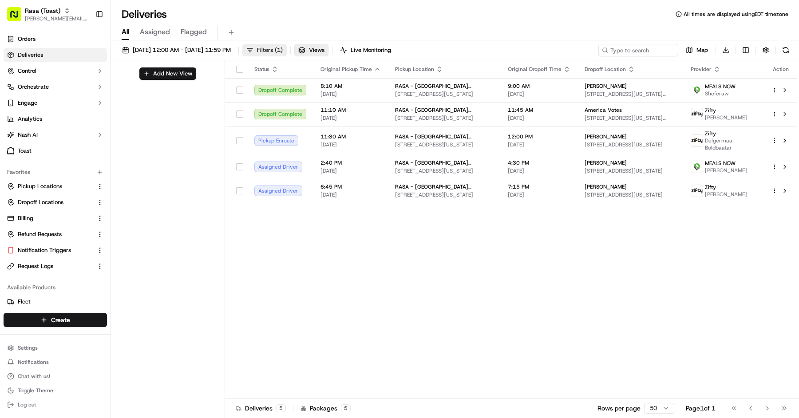
click at [287, 44] on button "Filters ( 1 )" at bounding box center [264, 50] width 44 height 12
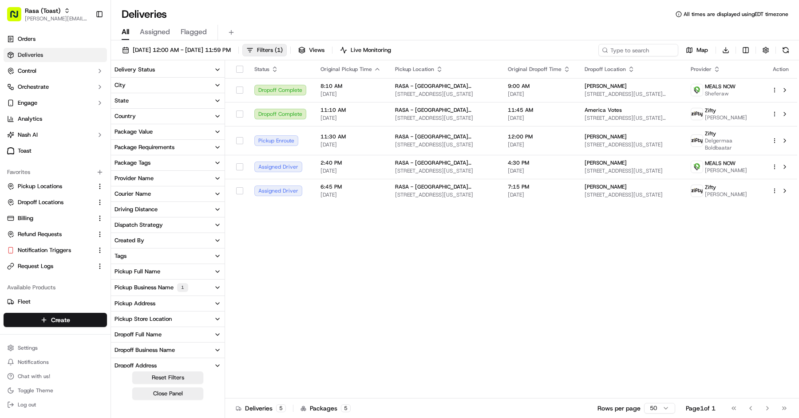
click at [167, 280] on button "Pickup Business Name 1" at bounding box center [168, 288] width 114 height 16
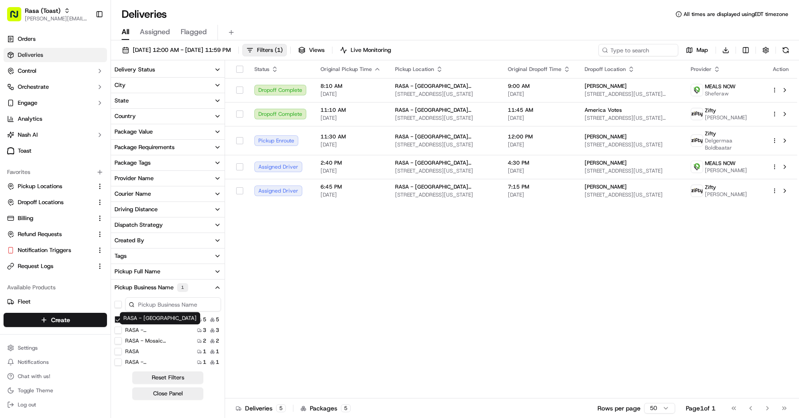
click at [118, 316] on Vernon "RASA - [GEOGRAPHIC_DATA][PERSON_NAME]" at bounding box center [118, 319] width 7 height 7
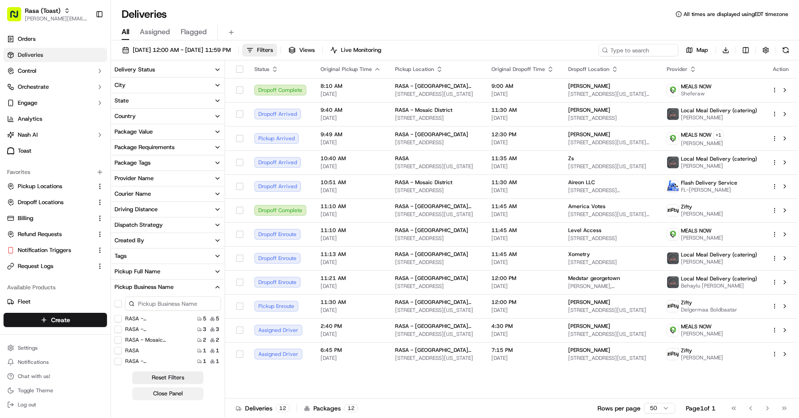
click at [170, 394] on button "Close Panel" at bounding box center [167, 394] width 71 height 12
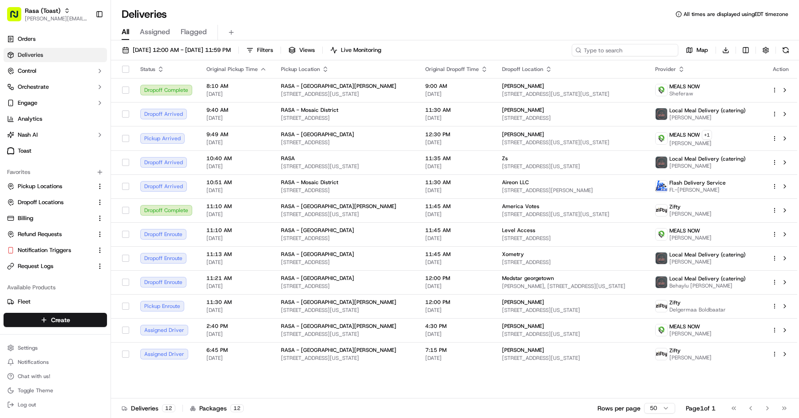
click at [625, 46] on input at bounding box center [625, 50] width 107 height 12
click at [69, 13] on icon "button" at bounding box center [67, 11] width 6 height 6
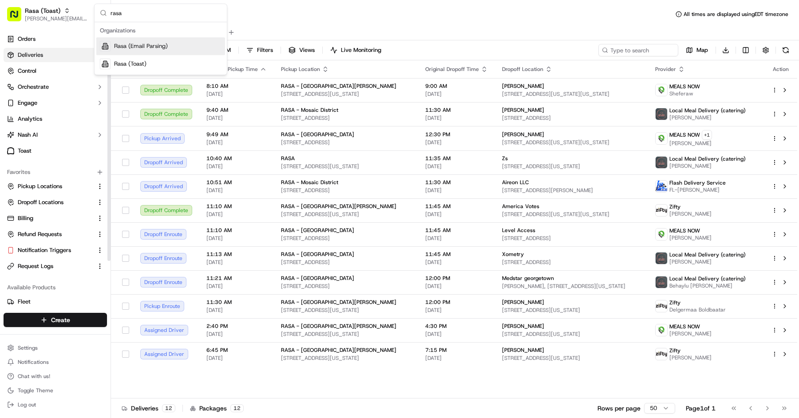
type input "rasa"
click at [148, 43] on span "Rasa (Email Parsing)" at bounding box center [141, 46] width 54 height 8
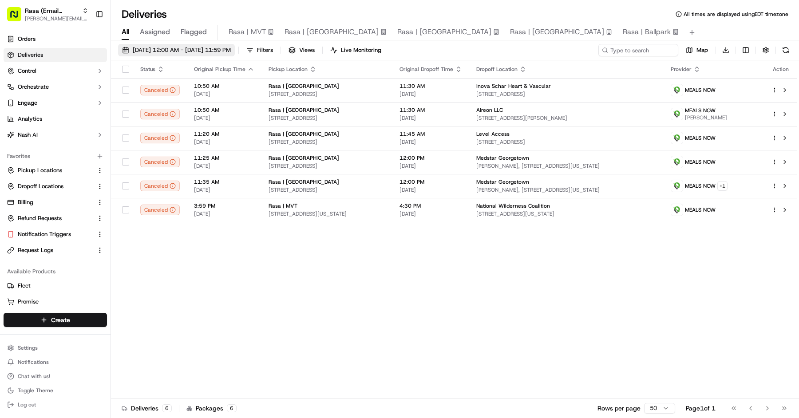
click at [189, 54] on button "09/15/2025 12:00 AM - 09/15/2025 11:59 PM" at bounding box center [176, 50] width 117 height 12
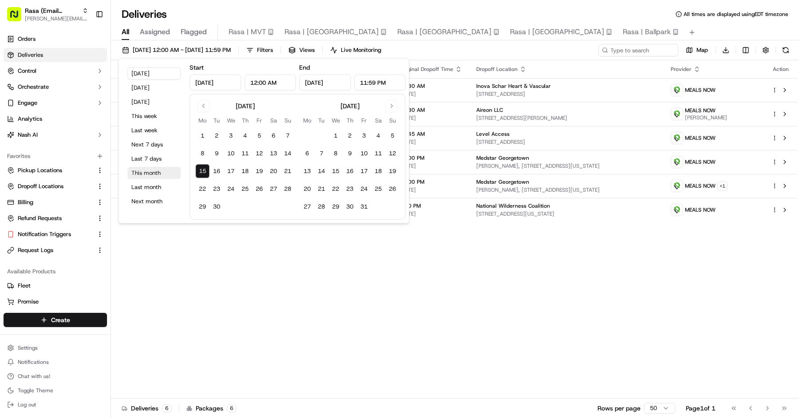
click at [152, 177] on button "This month" at bounding box center [153, 173] width 53 height 12
type input "[DATE]"
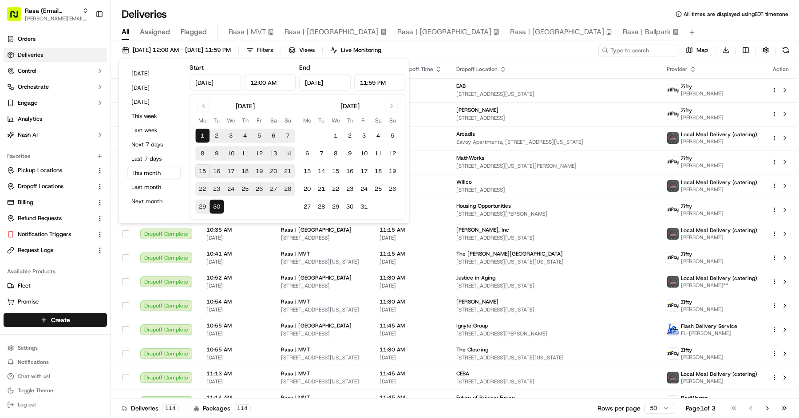
click at [209, 9] on div "Deliveries All times are displayed using EDT timezone" at bounding box center [455, 14] width 688 height 14
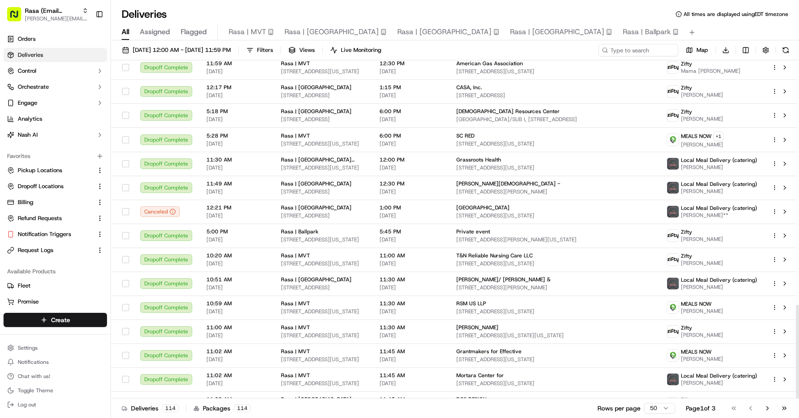
scroll to position [878, 0]
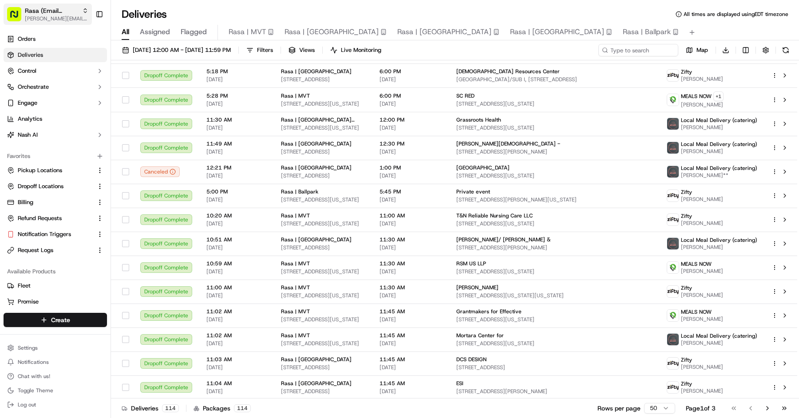
click at [35, 20] on span "[PERSON_NAME][EMAIL_ADDRESS][DOMAIN_NAME]" at bounding box center [57, 18] width 64 height 7
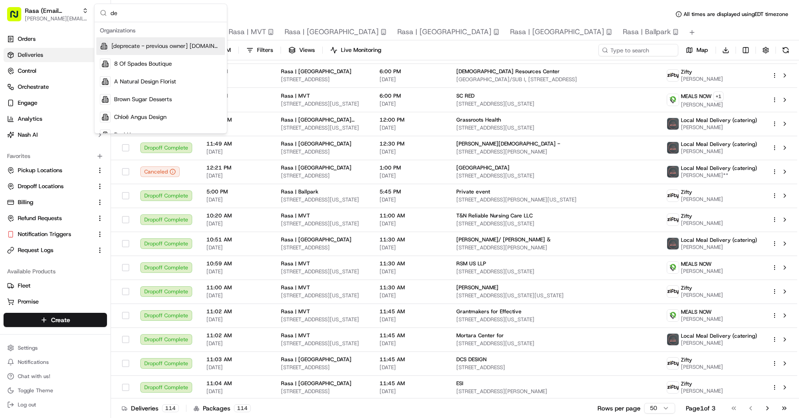
scroll to position [152, 0]
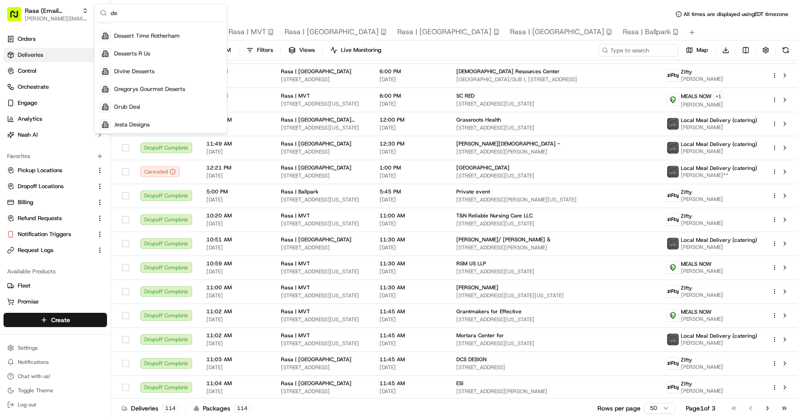
type input "d"
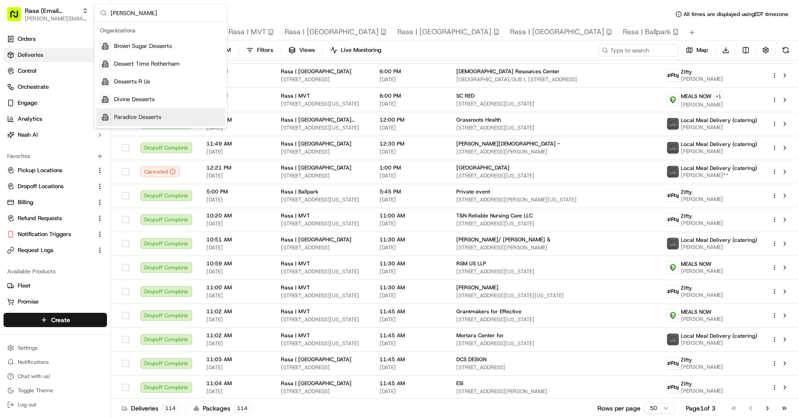
type input "desser"
click at [153, 61] on span "Dessert Time Rotherham" at bounding box center [147, 64] width 66 height 8
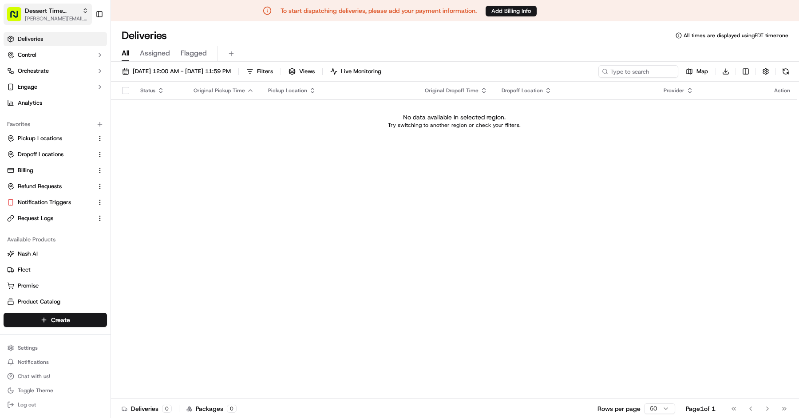
click at [49, 12] on span "Dessert Time Rotherham" at bounding box center [52, 10] width 54 height 9
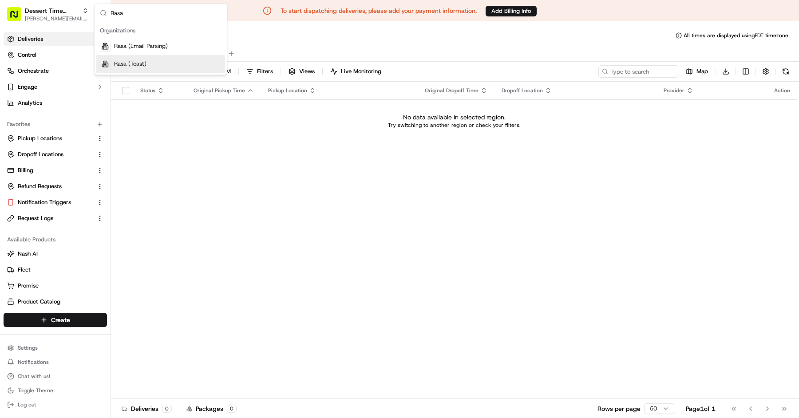
type input "Rasa"
click at [144, 57] on div "Rasa (Toast)" at bounding box center [160, 64] width 129 height 18
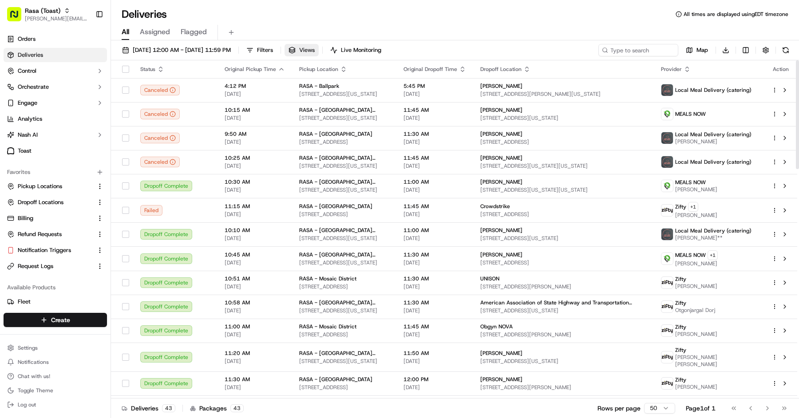
click at [319, 53] on button "Views" at bounding box center [302, 50] width 34 height 12
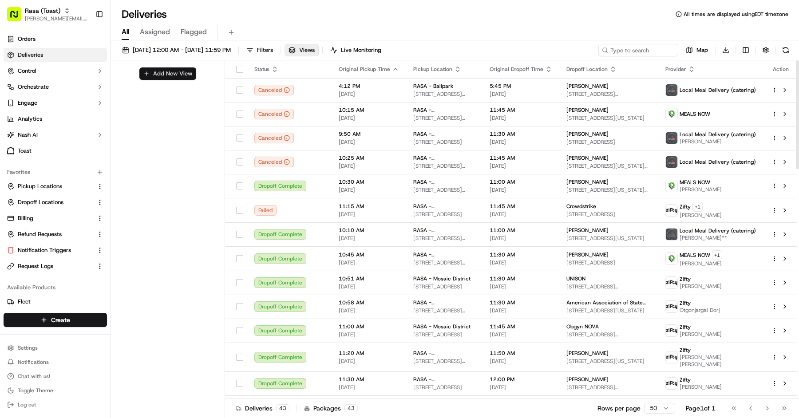
click at [175, 72] on button "Add New View" at bounding box center [167, 73] width 57 height 12
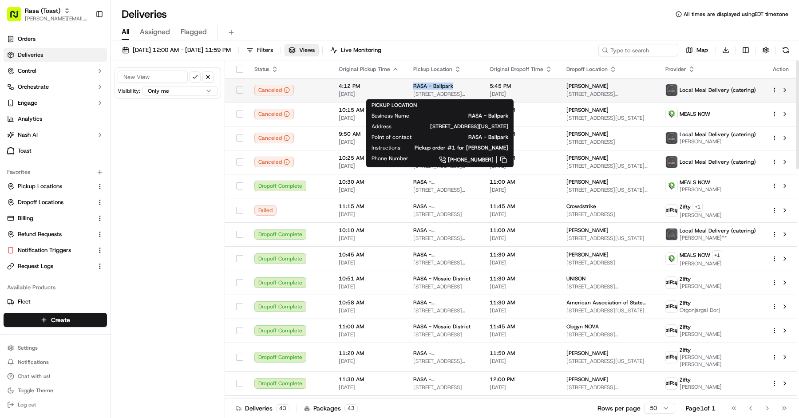
copy span "RASA - Ballpark"
drag, startPoint x: 450, startPoint y: 86, endPoint x: 409, endPoint y: 85, distance: 41.8
click at [409, 85] on td "RASA - Ballpark 1247 1st St SE, Washington, DC 20003, US" at bounding box center [444, 90] width 76 height 24
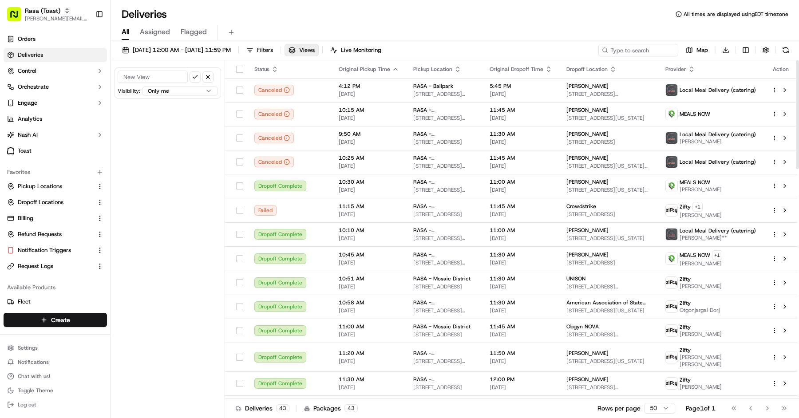
click at [138, 74] on input at bounding box center [153, 77] width 70 height 12
paste input "RASA - Ballpark"
type input "RASA - Ballpark"
click at [190, 90] on html "Rasa (Toast) mariam@usenash.com Toggle Sidebar Orders Deliveries Control Orches…" at bounding box center [399, 209] width 799 height 418
select select "user"
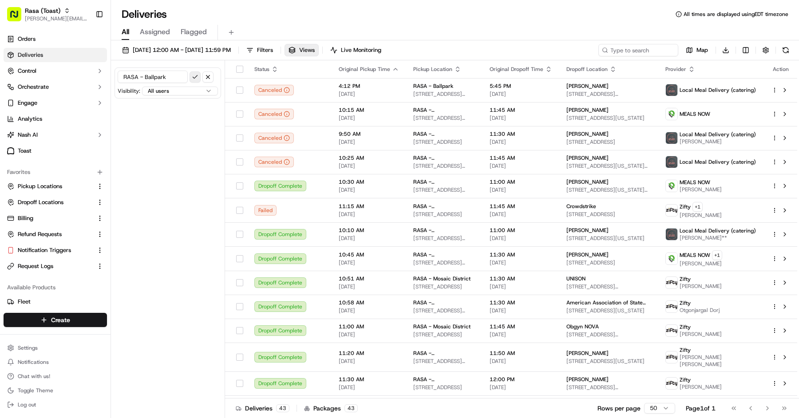
click at [194, 75] on button "submit" at bounding box center [195, 76] width 11 height 11
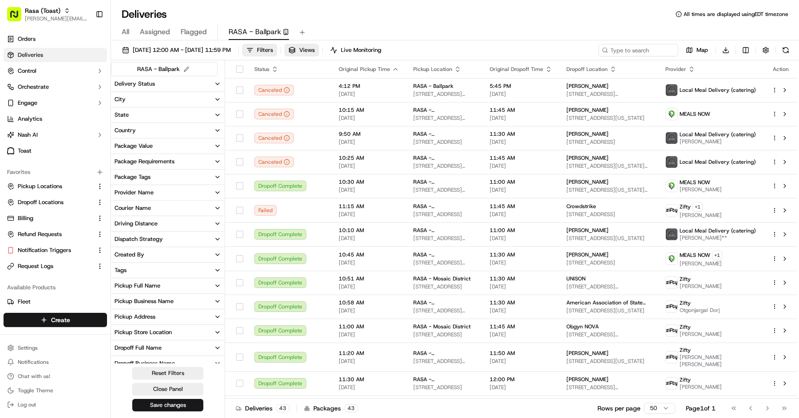
click at [123, 31] on span "All" at bounding box center [126, 32] width 8 height 11
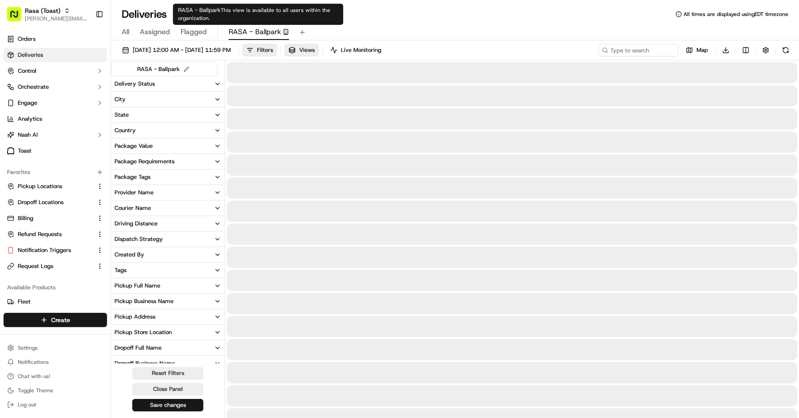
click at [265, 34] on span "RASA - Ballpark" at bounding box center [255, 32] width 52 height 11
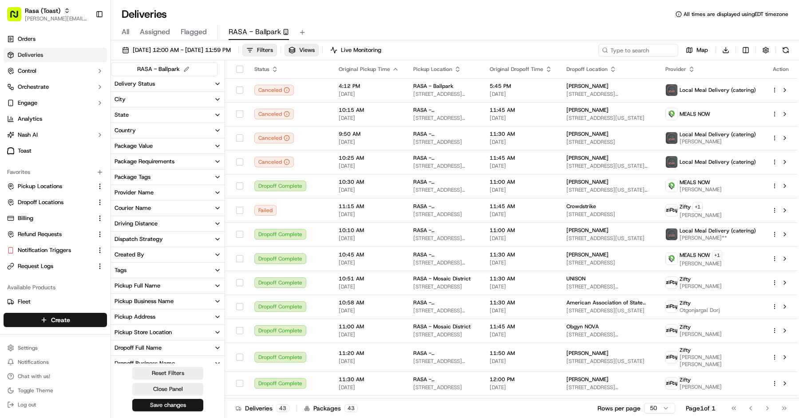
click at [119, 34] on div "All Assigned Flagged RASA - Ballpark" at bounding box center [455, 33] width 688 height 16
click at [119, 33] on div "All Assigned Flagged RASA - Ballpark" at bounding box center [455, 33] width 688 height 16
click at [123, 29] on span "All" at bounding box center [126, 32] width 8 height 11
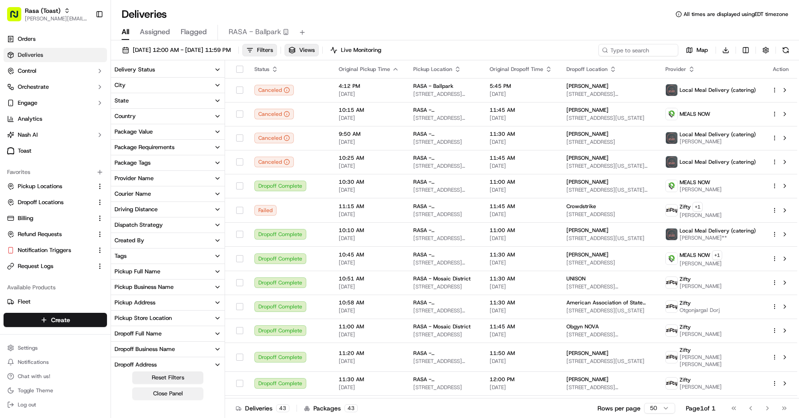
click at [191, 390] on button "Close Panel" at bounding box center [167, 394] width 71 height 12
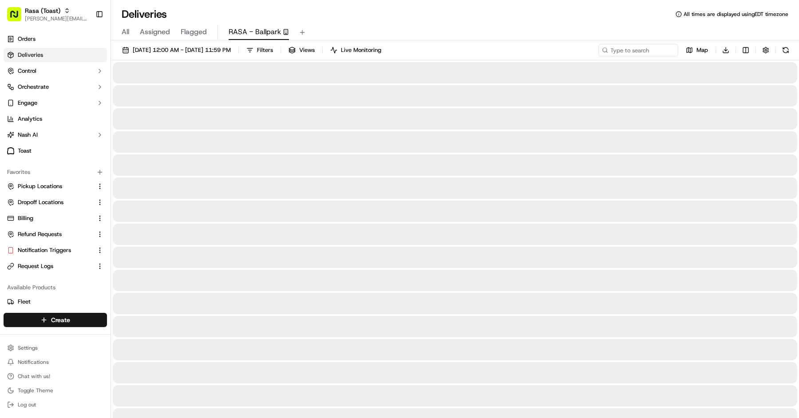
click at [250, 30] on span "RASA - Ballpark" at bounding box center [255, 32] width 52 height 11
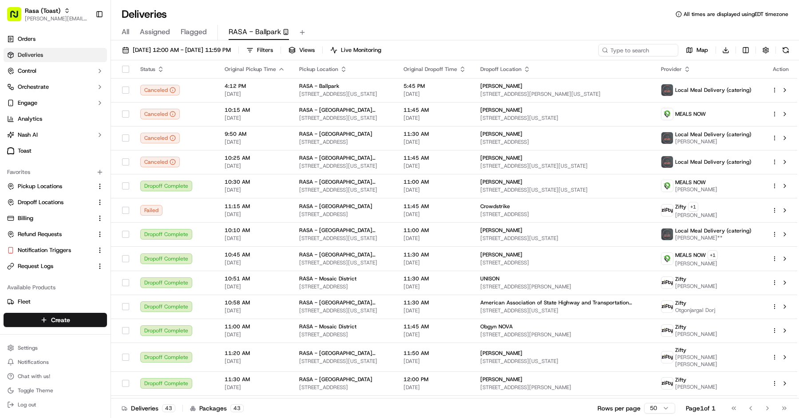
click at [311, 35] on div "All Assigned Flagged RASA - Ballpark" at bounding box center [455, 33] width 688 height 16
click at [305, 43] on div "09/01/2025 12:00 AM - 09/30/2025 11:59 PM Filters Views Live Monitoring Map Dow…" at bounding box center [455, 230] width 688 height 380
click at [273, 48] on span "Filters" at bounding box center [265, 50] width 16 height 8
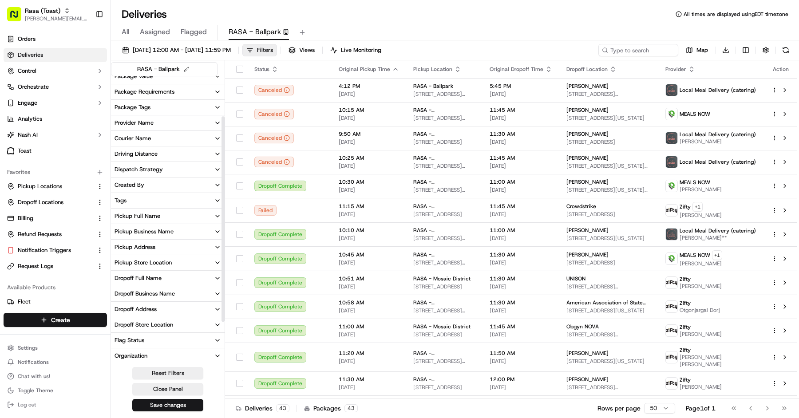
scroll to position [115, 0]
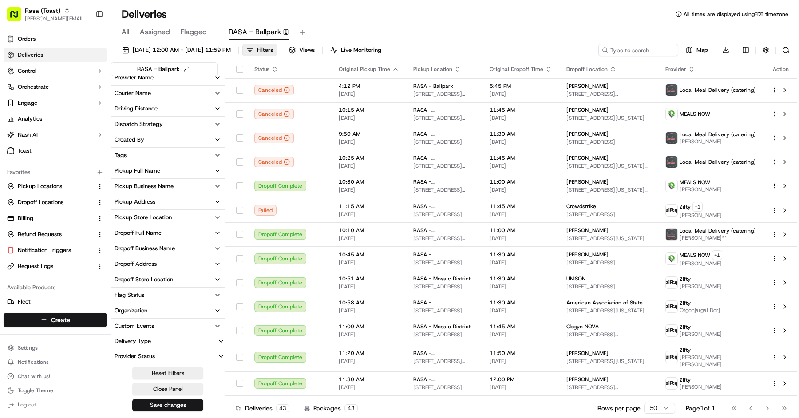
click at [166, 184] on div "Pickup Business Name" at bounding box center [144, 187] width 59 height 8
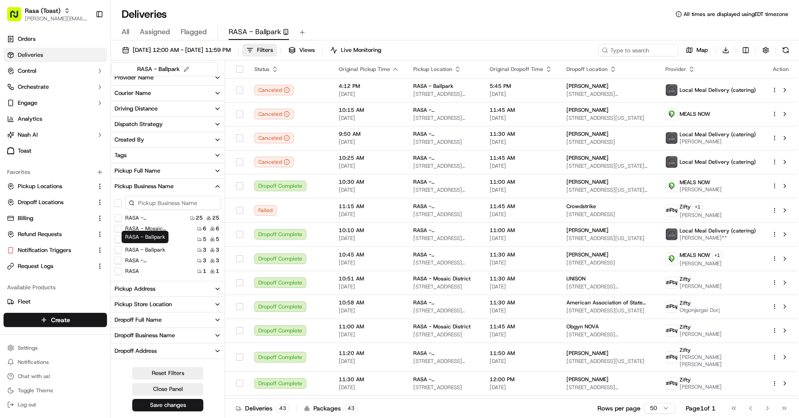
click at [149, 254] on div "RASA - Mount Vernon 25 25 RASA - Mosaic District 6 6 RASA - National Landing 5 …" at bounding box center [168, 245] width 114 height 62
click at [149, 246] on label "RASA - Ballpark" at bounding box center [145, 249] width 40 height 7
click at [122, 246] on Ballpark "RASA - Ballpark" at bounding box center [118, 249] width 7 height 7
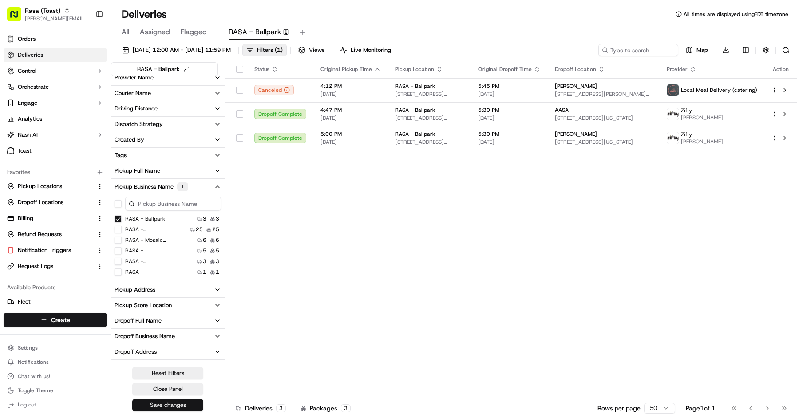
click at [172, 408] on button "Save changes" at bounding box center [167, 405] width 71 height 12
click at [133, 32] on div "All Assigned Flagged RASA - Ballpark" at bounding box center [455, 33] width 688 height 16
click at [130, 31] on div "All Assigned Flagged RASA - Ballpark" at bounding box center [455, 33] width 688 height 16
click at [124, 31] on span "All" at bounding box center [126, 32] width 8 height 11
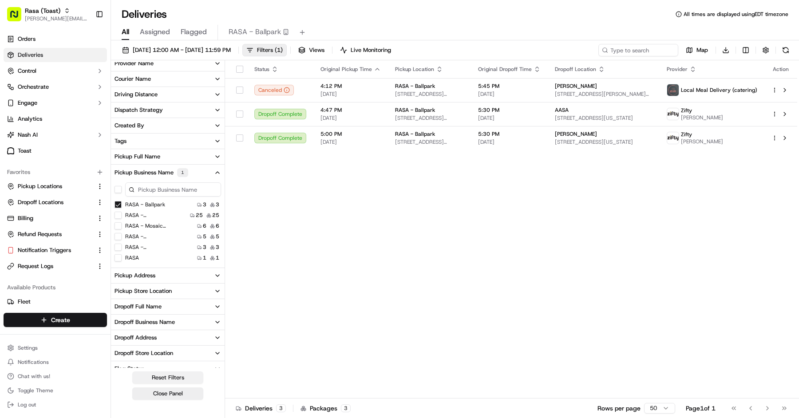
click at [181, 373] on button "Reset Filters" at bounding box center [167, 378] width 71 height 12
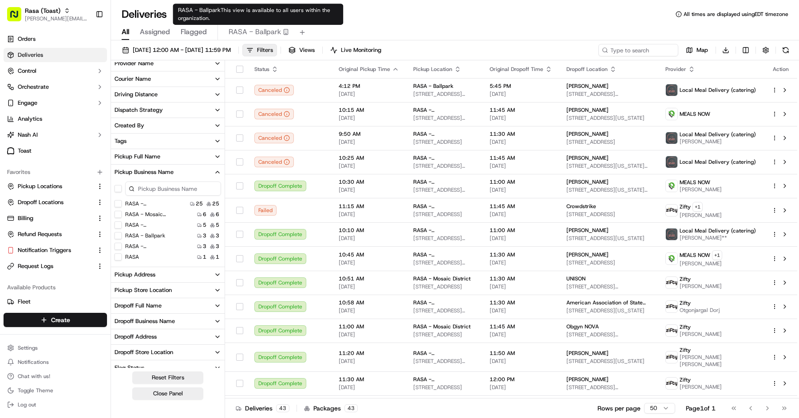
click at [245, 32] on span "RASA - Ballpark" at bounding box center [255, 32] width 52 height 11
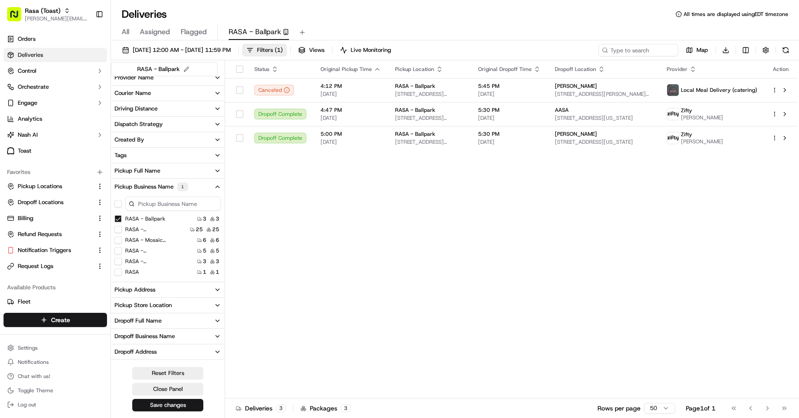
click at [125, 29] on span "All" at bounding box center [126, 32] width 8 height 11
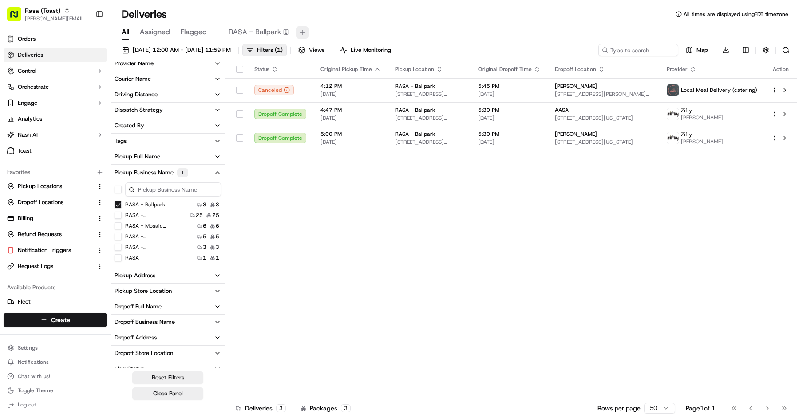
click at [302, 33] on button at bounding box center [302, 32] width 12 height 12
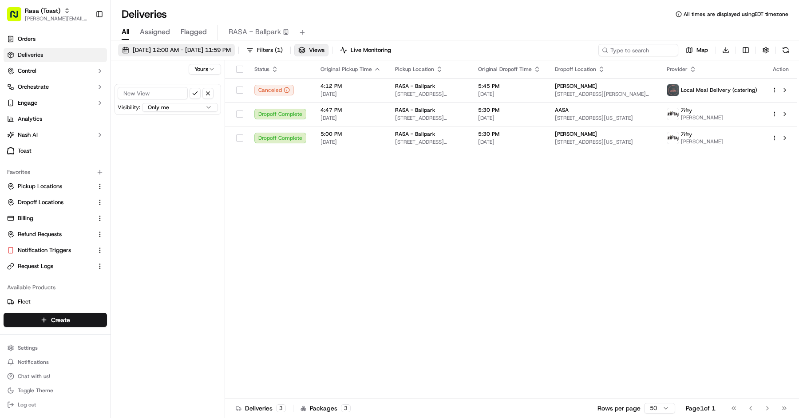
click at [142, 49] on span "[DATE] 12:00 AM - [DATE] 11:59 PM" at bounding box center [182, 50] width 98 height 8
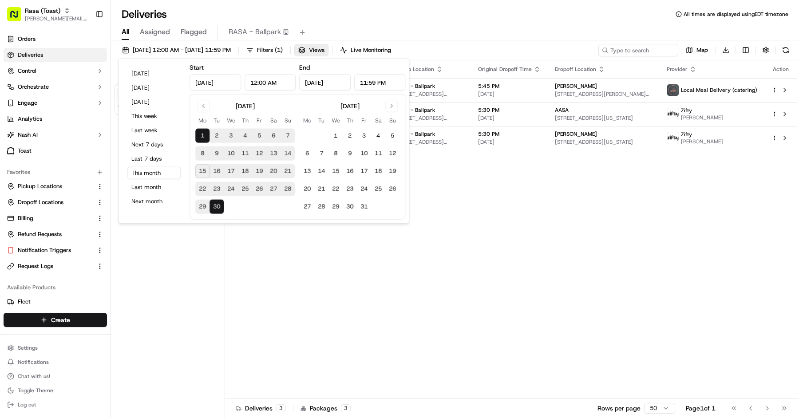
click at [365, 36] on div "All Assigned Flagged RASA - Ballpark" at bounding box center [455, 33] width 688 height 16
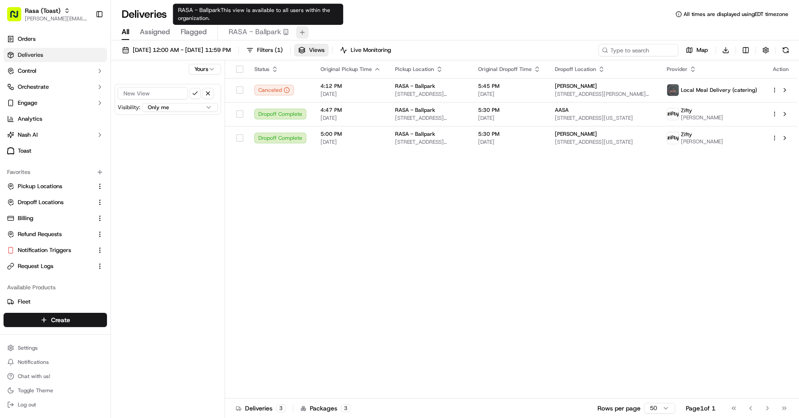
click at [303, 32] on button at bounding box center [302, 32] width 12 height 12
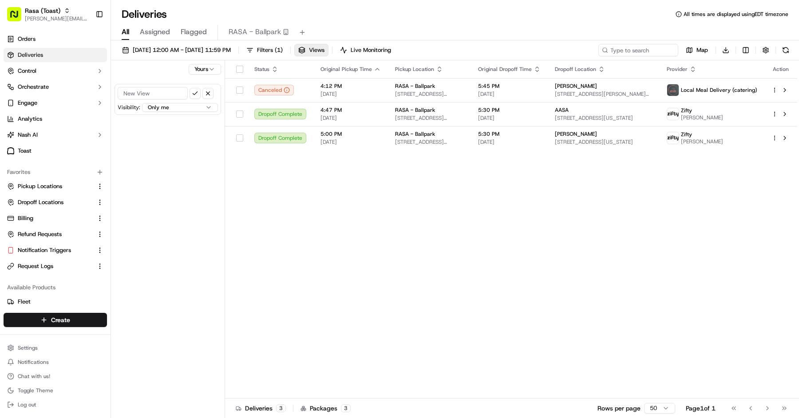
click at [128, 31] on span "All" at bounding box center [126, 32] width 8 height 11
click at [139, 52] on span "[DATE] 12:00 AM - [DATE] 11:59 PM" at bounding box center [182, 50] width 98 height 8
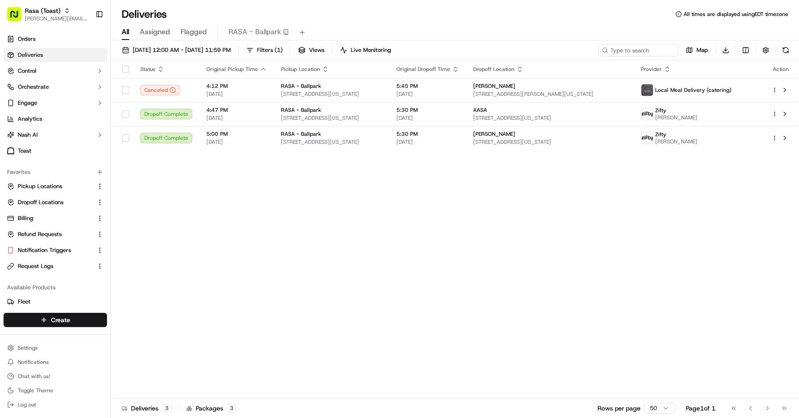
click at [119, 34] on div "All Assigned Flagged RASA - Ballpark" at bounding box center [455, 33] width 688 height 16
click at [287, 54] on button "Filters ( 1 )" at bounding box center [264, 50] width 44 height 12
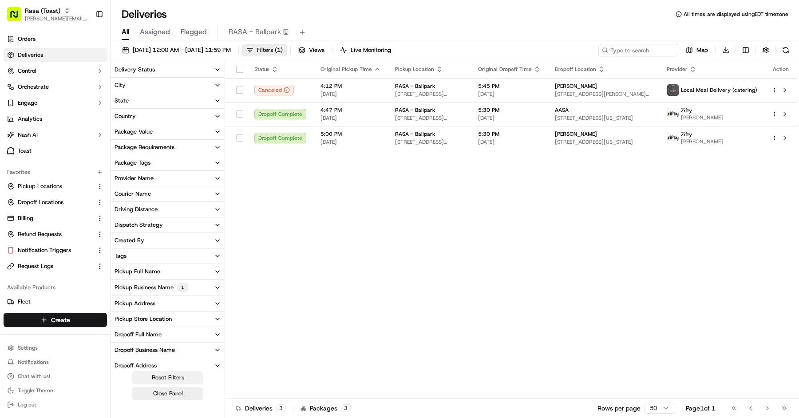
click at [167, 375] on button "Reset Filters" at bounding box center [167, 378] width 71 height 12
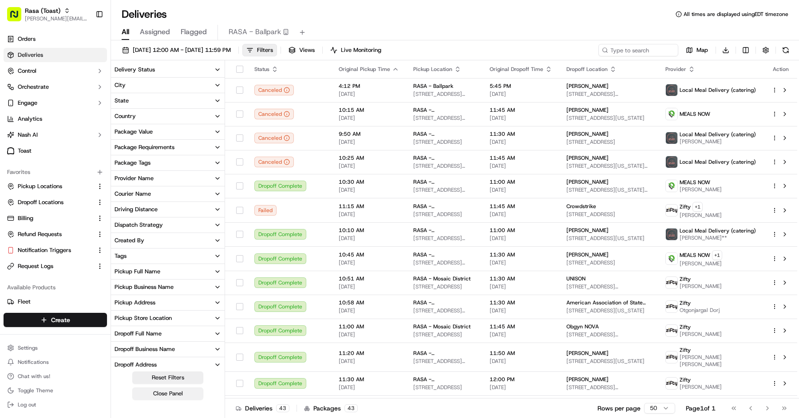
click at [173, 394] on button "Close Panel" at bounding box center [167, 394] width 71 height 12
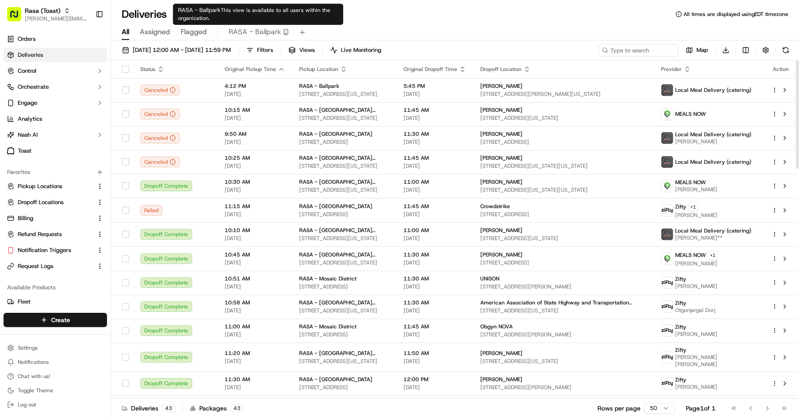
click at [248, 31] on span "RASA - Ballpark" at bounding box center [255, 32] width 52 height 11
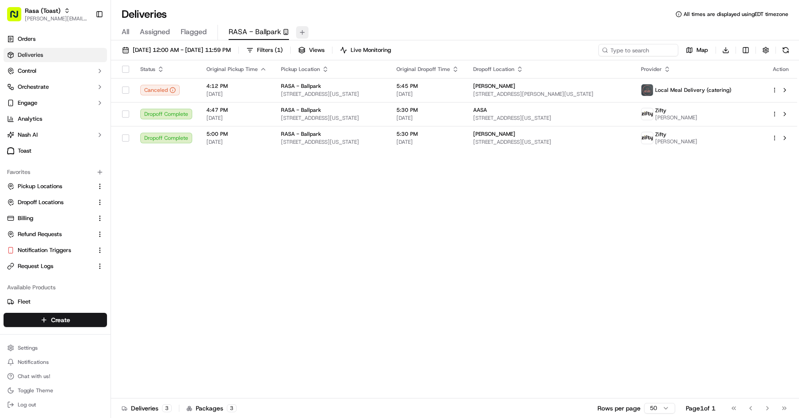
click at [298, 35] on button at bounding box center [302, 32] width 12 height 12
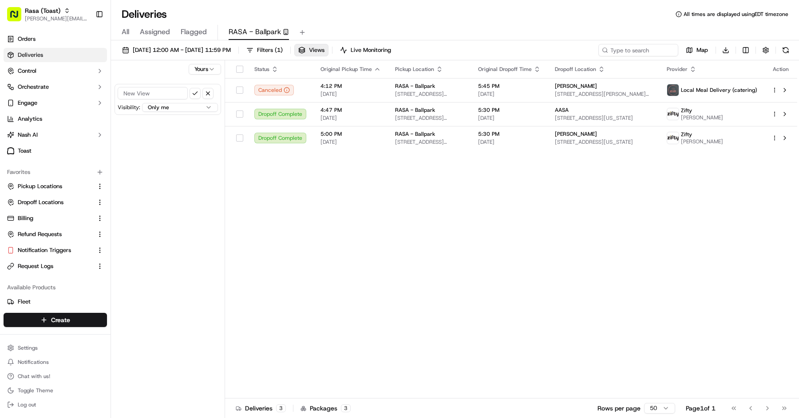
click at [165, 91] on input at bounding box center [153, 93] width 70 height 12
click at [127, 33] on span "All" at bounding box center [126, 32] width 8 height 11
click at [127, 51] on button "[DATE] 12:00 AM - [DATE] 11:59 PM" at bounding box center [176, 50] width 117 height 12
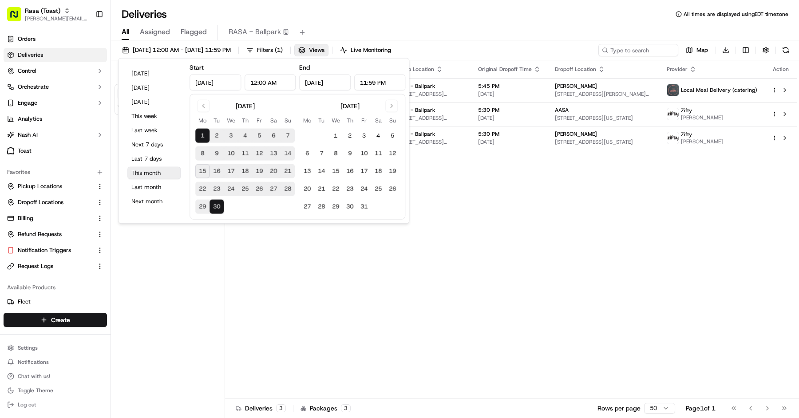
click at [161, 176] on button "This month" at bounding box center [153, 173] width 53 height 12
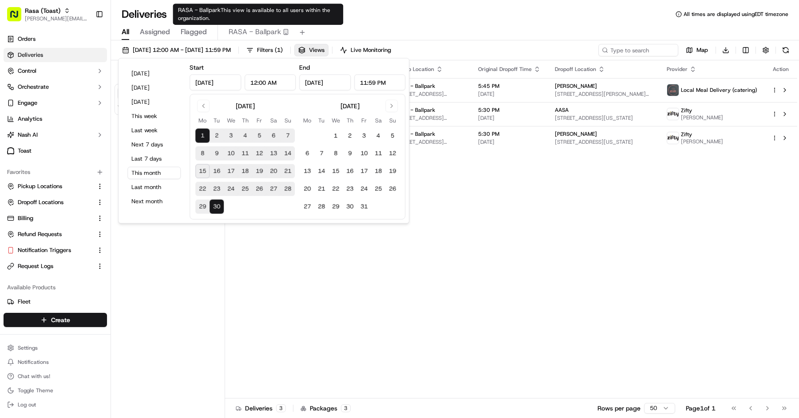
click at [229, 7] on span "This view is available to all users within the organization." at bounding box center [254, 14] width 152 height 15
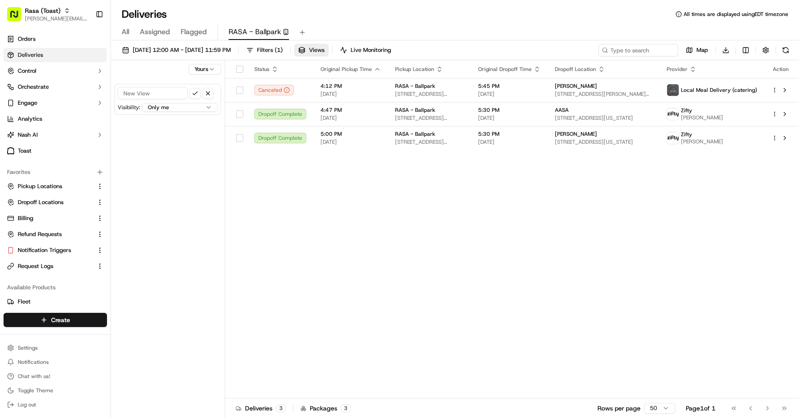
click at [132, 35] on div "All Assigned Flagged RASA - Ballpark" at bounding box center [455, 33] width 688 height 16
click at [130, 35] on div "All Assigned Flagged RASA - Ballpark" at bounding box center [455, 33] width 688 height 16
click at [126, 35] on span "All" at bounding box center [126, 32] width 8 height 11
click at [209, 92] on button "button" at bounding box center [207, 93] width 11 height 11
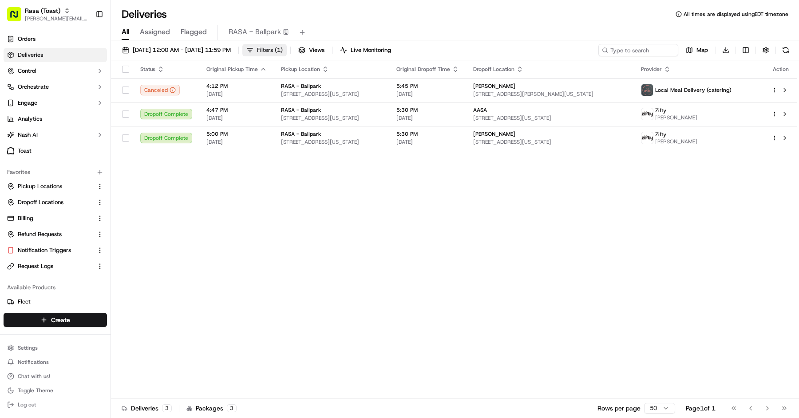
click at [283, 53] on span "( 1 )" at bounding box center [279, 50] width 8 height 8
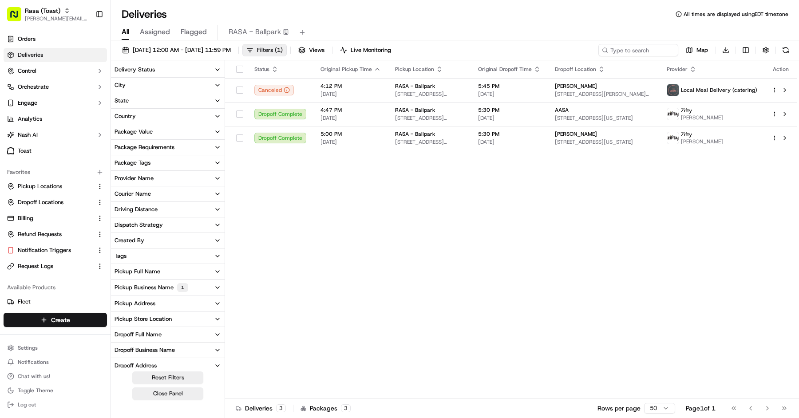
click at [149, 371] on div "Delivery Status City State Country Package Value Package Requirements Package T…" at bounding box center [168, 240] width 114 height 360
click at [147, 379] on button "Reset Filters" at bounding box center [167, 378] width 71 height 12
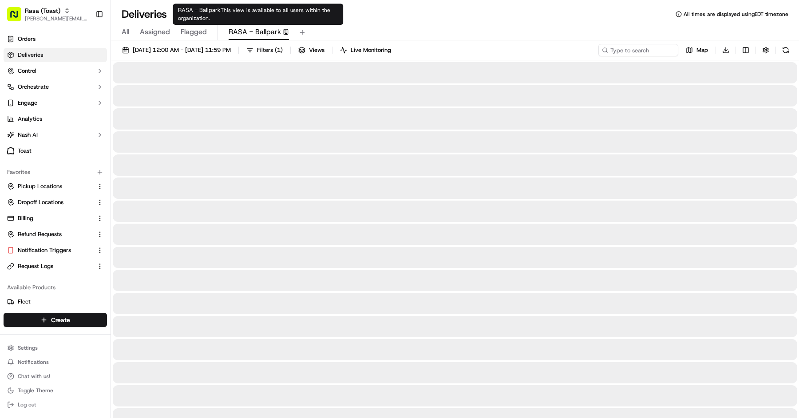
click at [251, 32] on span "RASA - Ballpark" at bounding box center [255, 32] width 52 height 11
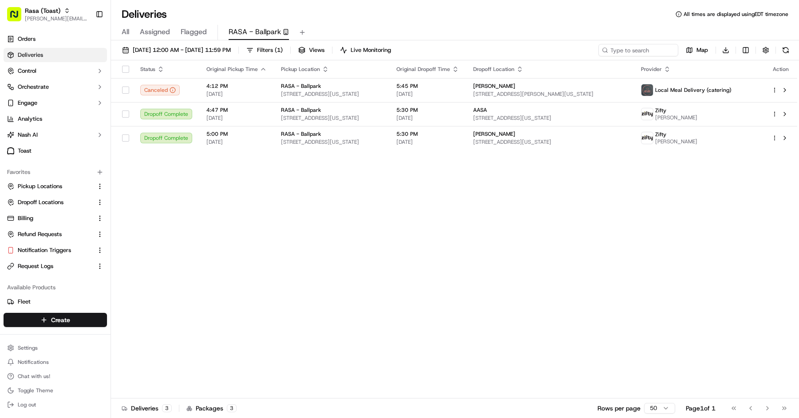
click at [127, 27] on span "All" at bounding box center [126, 32] width 8 height 11
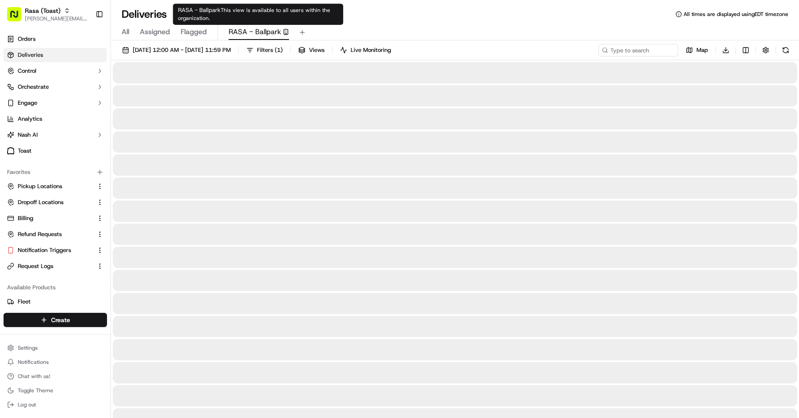
click at [263, 31] on span "RASA - Ballpark" at bounding box center [255, 32] width 52 height 11
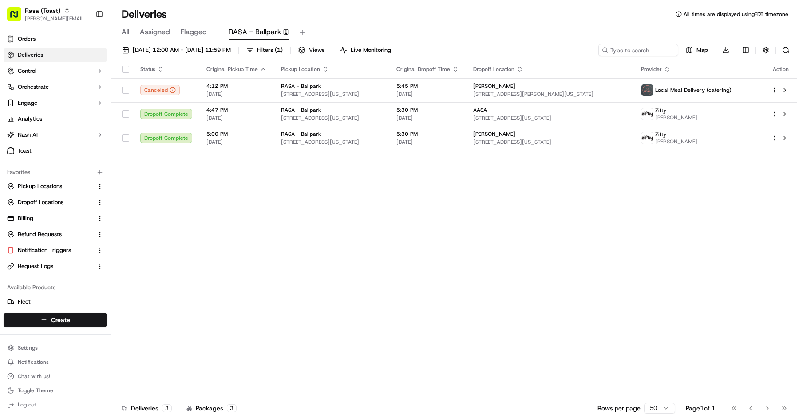
click at [124, 32] on span "All" at bounding box center [126, 32] width 8 height 11
click at [284, 51] on button "Filters ( 1 )" at bounding box center [264, 50] width 44 height 12
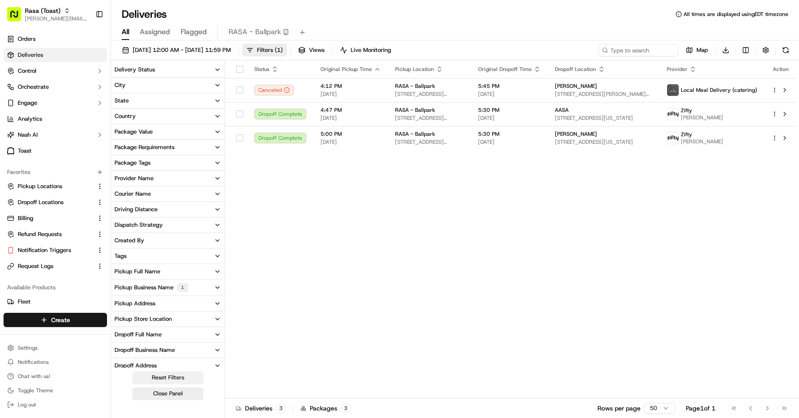
click at [172, 377] on button "Reset Filters" at bounding box center [167, 378] width 71 height 12
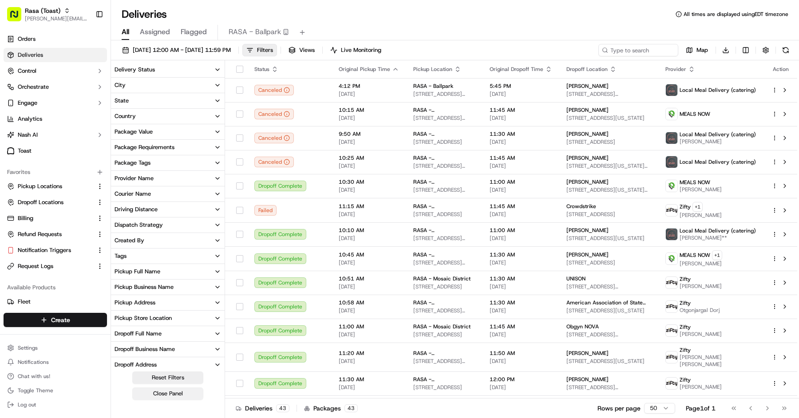
click at [169, 398] on button "Close Panel" at bounding box center [167, 394] width 71 height 12
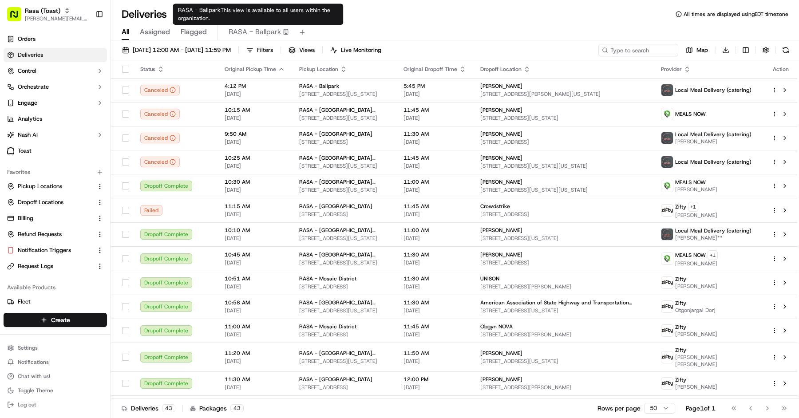
click at [268, 33] on span "RASA - Ballpark" at bounding box center [255, 32] width 52 height 11
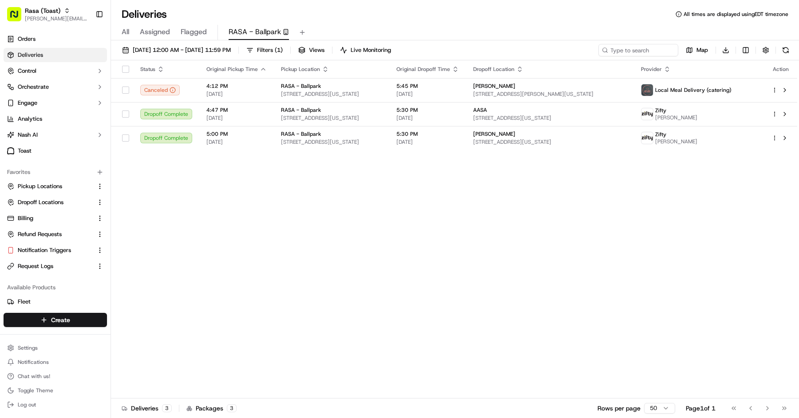
click at [125, 34] on span "All" at bounding box center [126, 32] width 8 height 11
click at [287, 54] on button "Filters ( 1 )" at bounding box center [264, 50] width 44 height 12
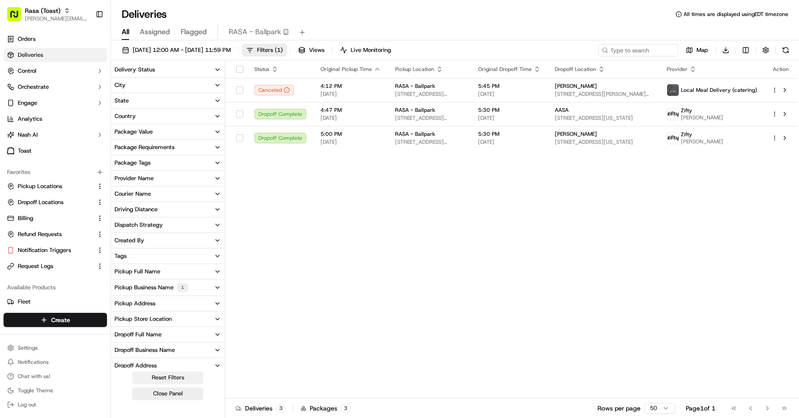
click at [186, 373] on button "Reset Filters" at bounding box center [167, 378] width 71 height 12
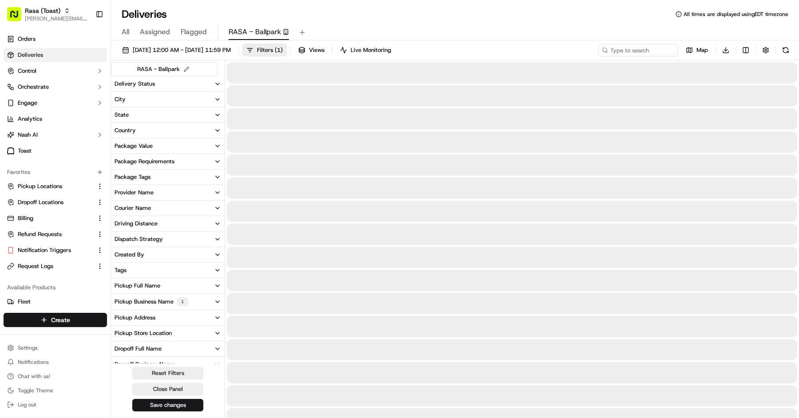
click at [278, 26] on button "RASA - Ballpark" at bounding box center [259, 32] width 60 height 15
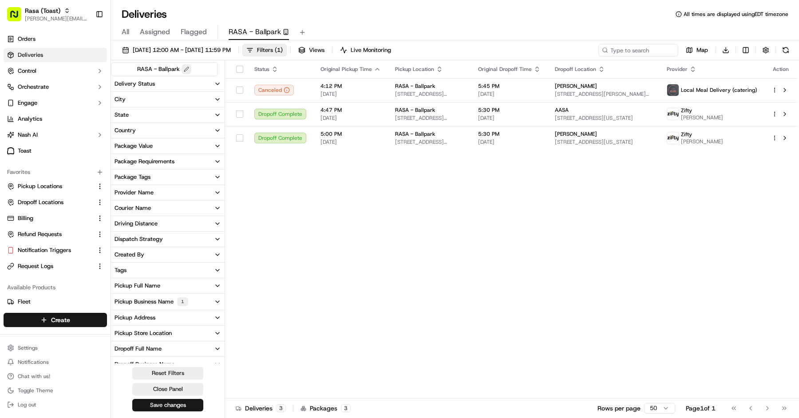
click at [184, 69] on button at bounding box center [187, 69] width 10 height 10
click at [197, 70] on button at bounding box center [195, 69] width 11 height 11
click at [329, 47] on button "Views" at bounding box center [311, 50] width 34 height 12
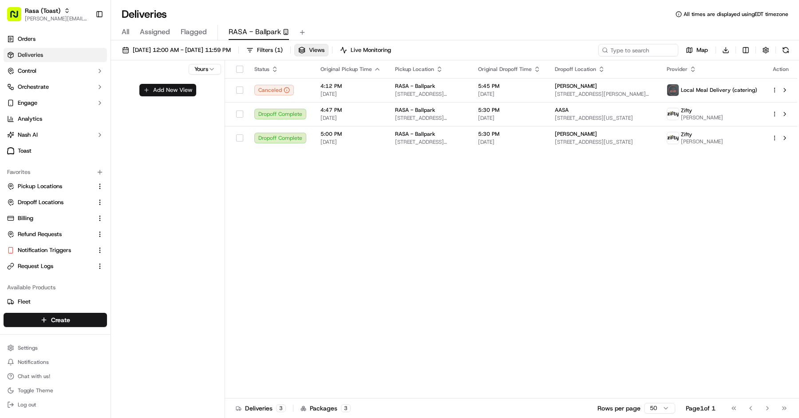
click at [156, 90] on button "Add New View" at bounding box center [167, 90] width 57 height 12
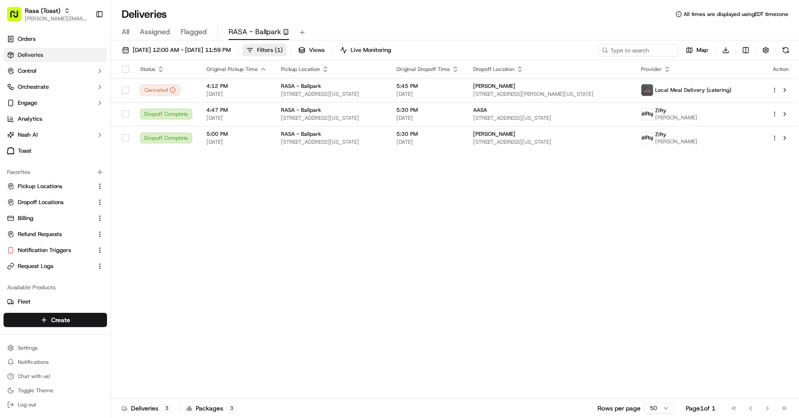
click at [283, 50] on span "Filters ( 1 )" at bounding box center [270, 50] width 26 height 8
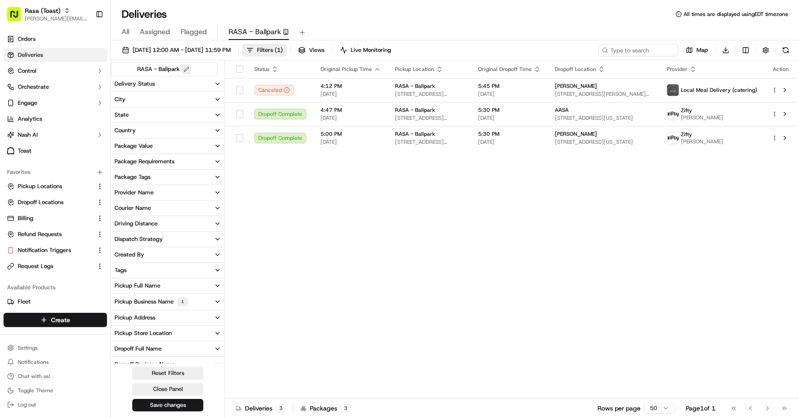
click at [188, 70] on button at bounding box center [187, 69] width 10 height 10
click at [181, 373] on button "Reset Filters" at bounding box center [167, 372] width 71 height 12
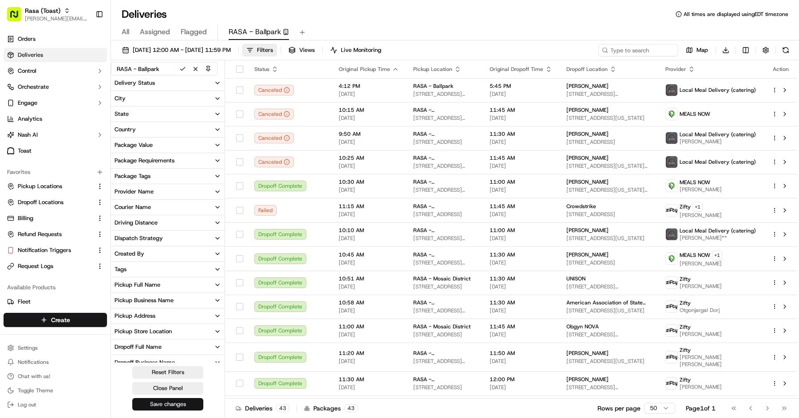
click at [179, 401] on button "Save changes" at bounding box center [167, 404] width 71 height 12
click at [319, 49] on button "Views" at bounding box center [302, 50] width 34 height 12
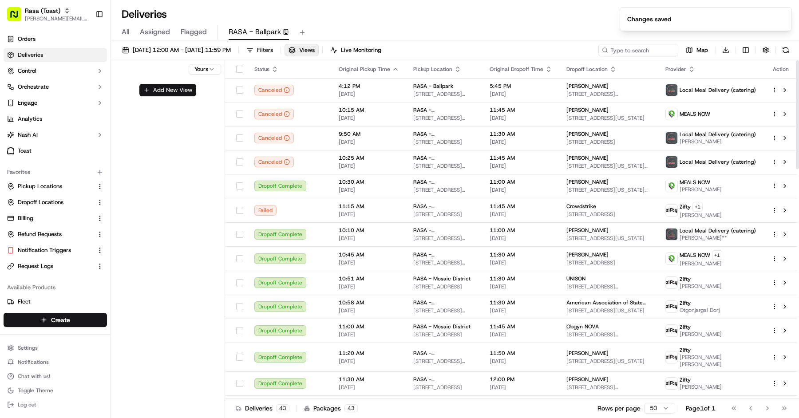
click at [175, 94] on button "Add New View" at bounding box center [167, 90] width 57 height 12
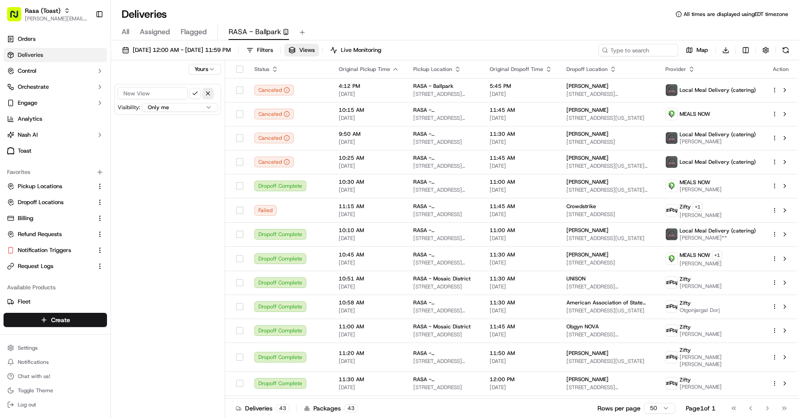
click at [208, 94] on button "button" at bounding box center [207, 93] width 11 height 11
click at [126, 36] on span "All" at bounding box center [126, 32] width 8 height 11
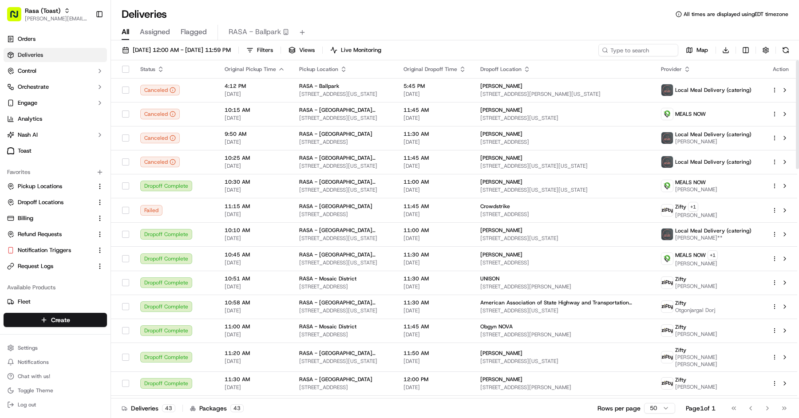
click at [270, 40] on div "[DATE] 12:00 AM - [DATE] 11:59 PM Filters Views Live Monitoring Map Download St…" at bounding box center [455, 230] width 688 height 380
click at [319, 54] on button "Views" at bounding box center [302, 50] width 34 height 12
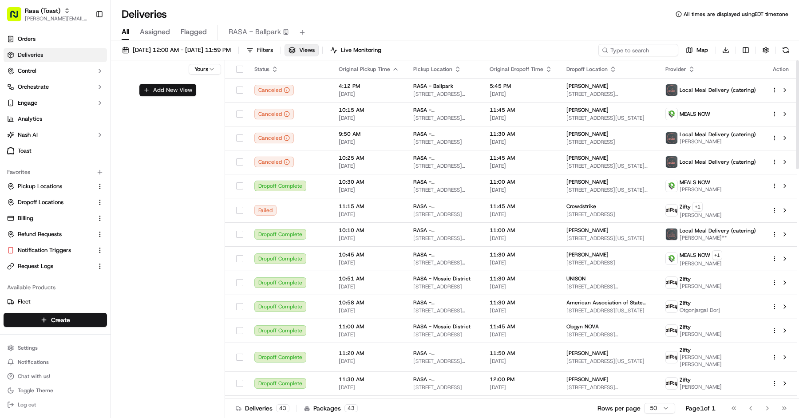
click at [185, 88] on button "Add New View" at bounding box center [167, 90] width 57 height 12
click at [200, 95] on button "submit" at bounding box center [195, 93] width 11 height 11
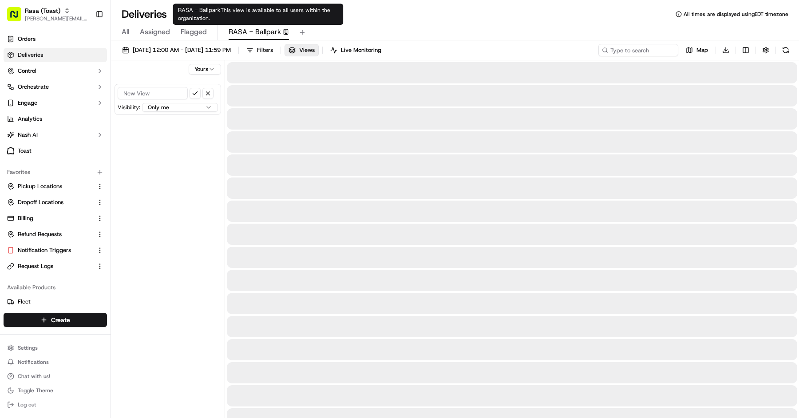
click at [265, 36] on span "RASA - Ballpark" at bounding box center [255, 32] width 52 height 11
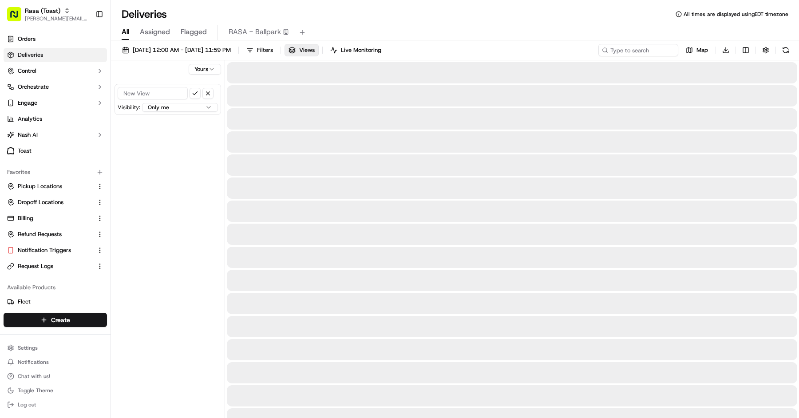
click at [125, 31] on span "All" at bounding box center [126, 32] width 8 height 11
click at [158, 33] on span "Assigned" at bounding box center [155, 32] width 30 height 11
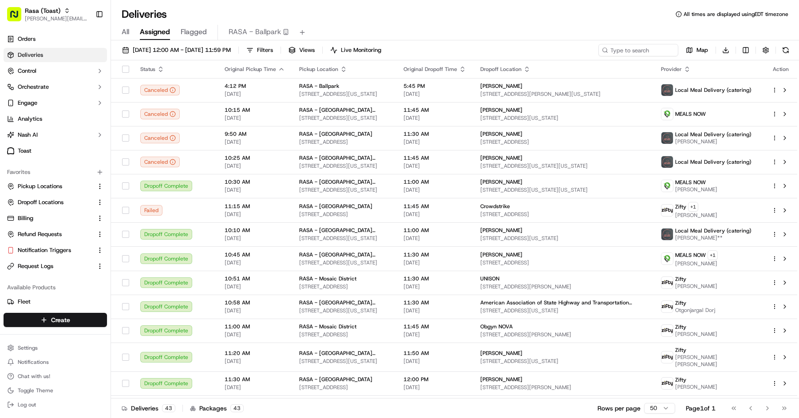
click at [38, 27] on div "Rasa (Toast) [PERSON_NAME][EMAIL_ADDRESS][DOMAIN_NAME] Toggle Sidebar" at bounding box center [55, 14] width 111 height 28
click at [40, 18] on span "[PERSON_NAME][EMAIL_ADDRESS][DOMAIN_NAME]" at bounding box center [57, 18] width 64 height 7
type input "chaia"
click at [125, 47] on span "Chaia" at bounding box center [121, 46] width 15 height 8
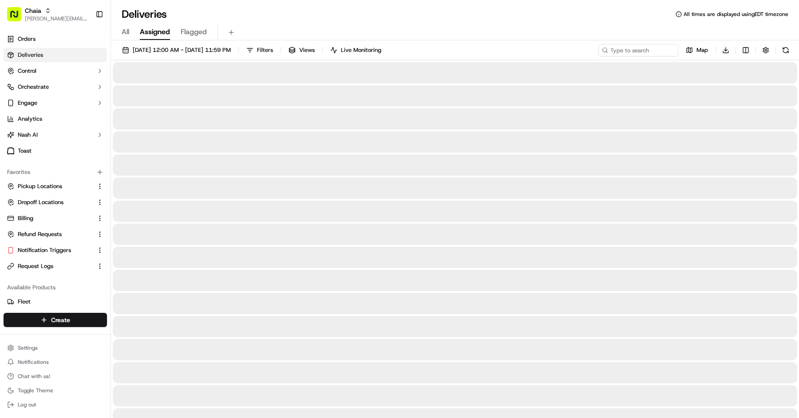
click at [126, 36] on span "All" at bounding box center [126, 32] width 8 height 11
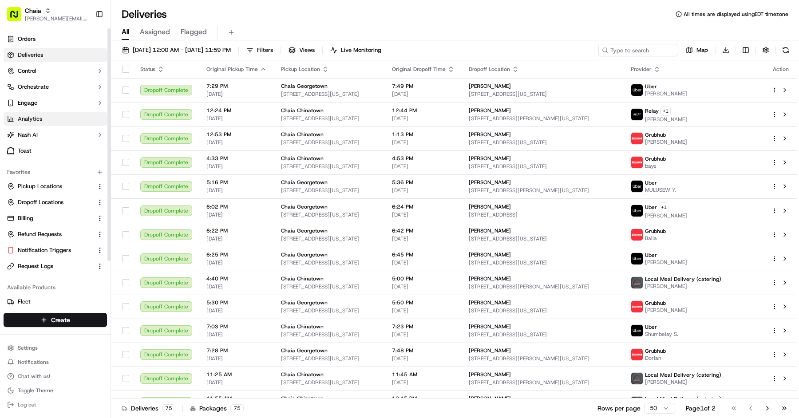
click at [41, 119] on span "Analytics" at bounding box center [30, 119] width 24 height 8
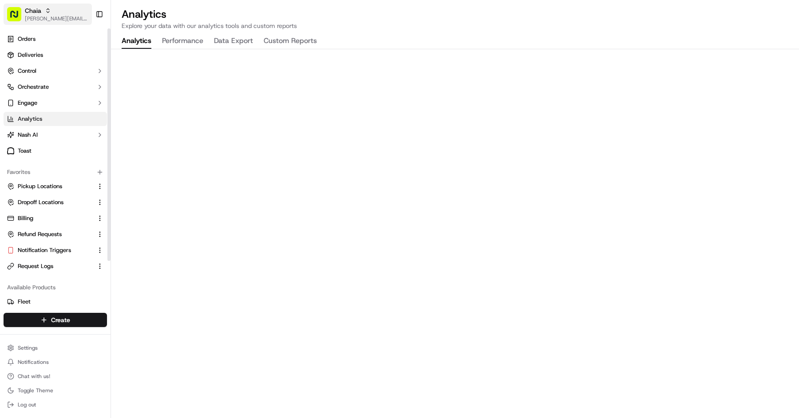
click at [57, 16] on span "[PERSON_NAME][EMAIL_ADDRESS][DOMAIN_NAME]" at bounding box center [57, 18] width 64 height 7
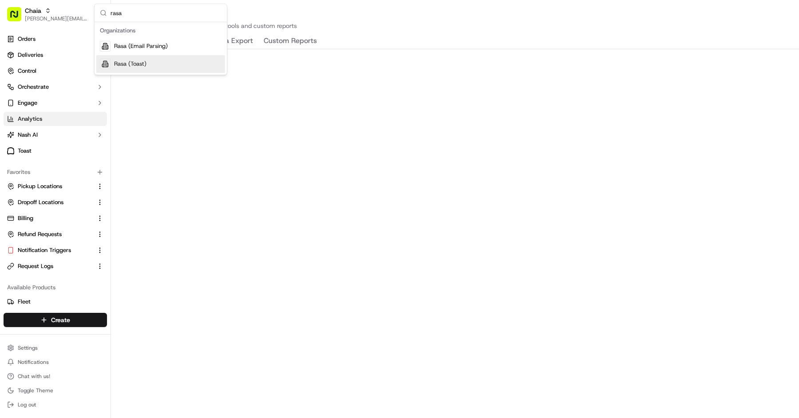
type input "rasa"
click at [183, 65] on div "Rasa (Toast)" at bounding box center [160, 64] width 129 height 18
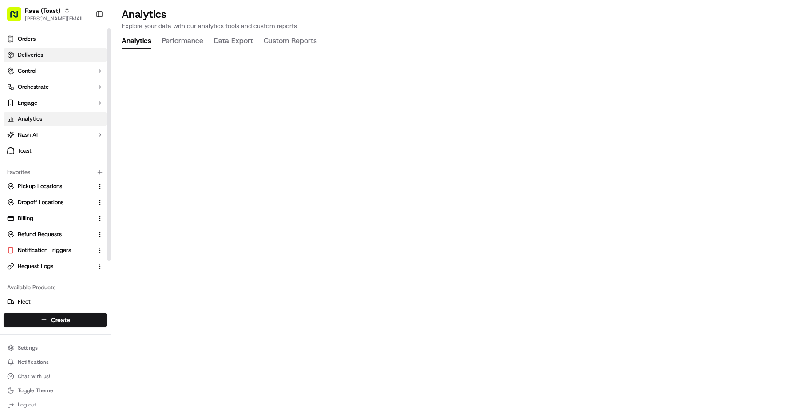
click at [78, 57] on link "Deliveries" at bounding box center [55, 55] width 103 height 14
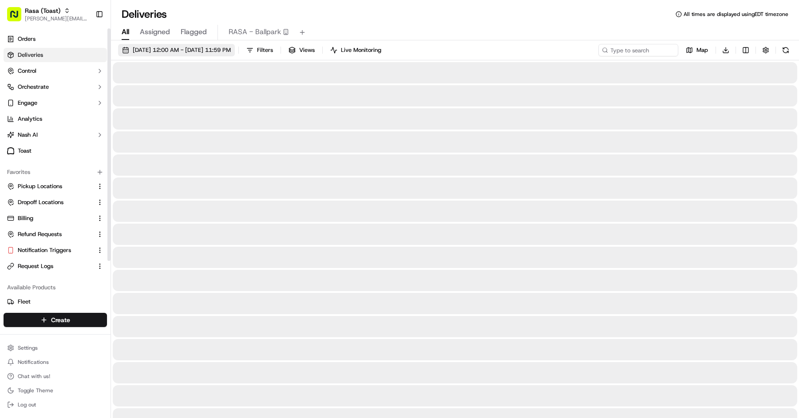
click at [213, 52] on span "09/01/2025 12:00 AM - 09/30/2025 11:59 PM" at bounding box center [182, 50] width 98 height 8
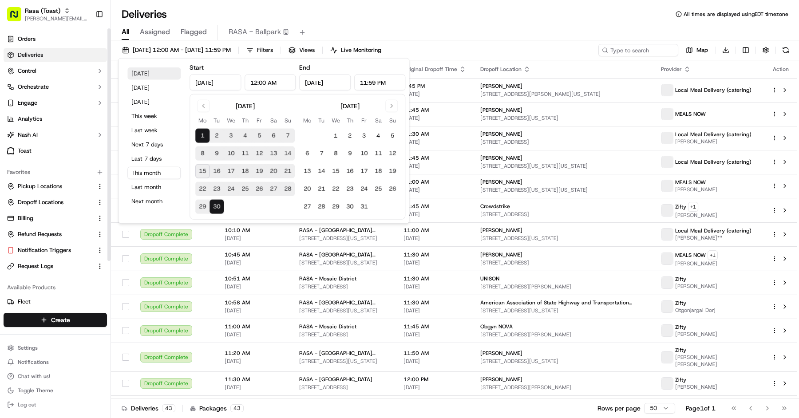
click at [157, 72] on button "Today" at bounding box center [153, 73] width 53 height 12
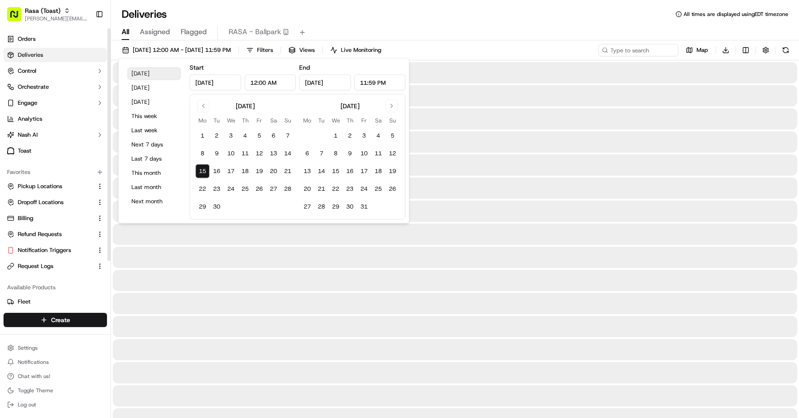
type input "Sep 1, 2025"
type input "12:00 AM"
type input "Sep 30, 2025"
type input "11:59 PM"
type input "Sep 15, 2025"
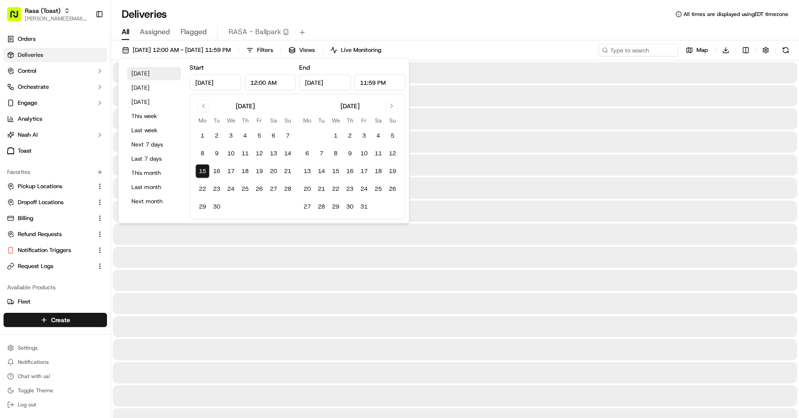
type input "Sep 15, 2025"
click at [214, 20] on div "Deliveries All times are displayed using EDT timezone" at bounding box center [455, 14] width 688 height 14
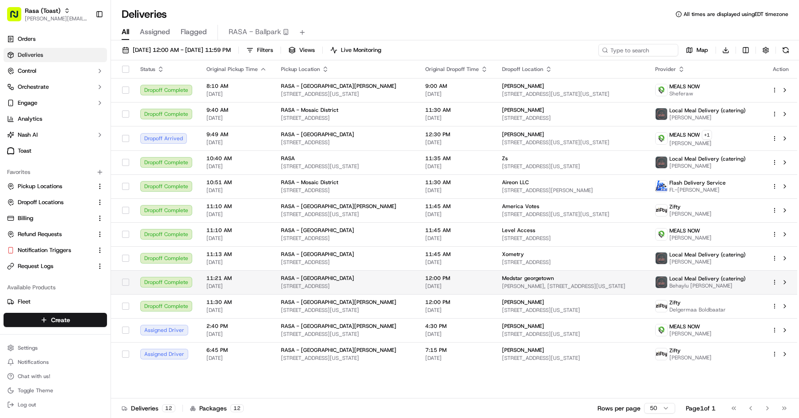
click at [506, 290] on td "Medstar georgetown Darnall Hall, 3800 Reservoir Rd NW, Washington, DC 20007, USA" at bounding box center [571, 282] width 153 height 24
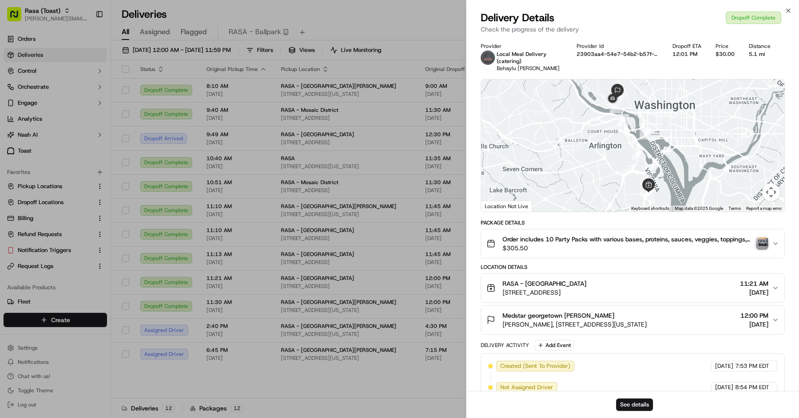
click at [769, 242] on div "Order includes 10 Party Packs with various bases, proteins, sauces, veggies, to…" at bounding box center [630, 244] width 286 height 18
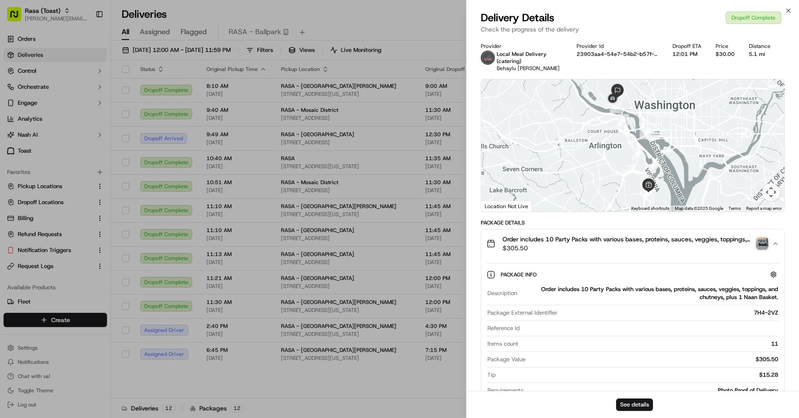
click at [761, 242] on img "button" at bounding box center [762, 244] width 12 height 12
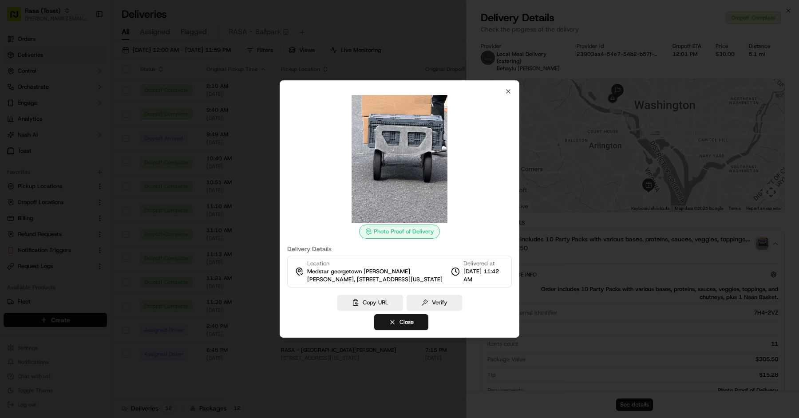
click at [680, 52] on div at bounding box center [399, 209] width 799 height 418
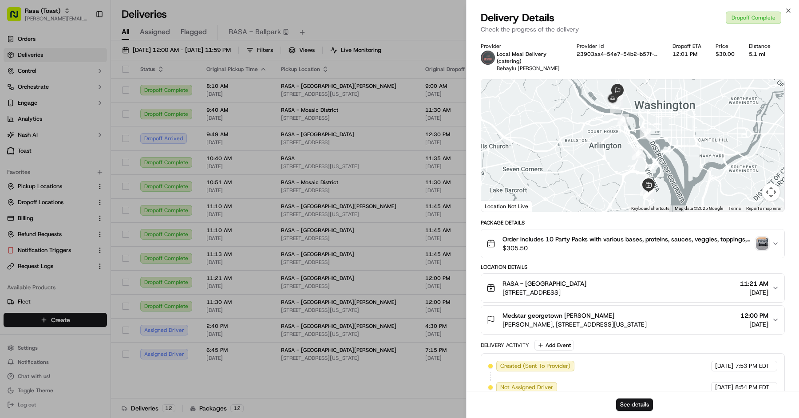
scroll to position [180, 0]
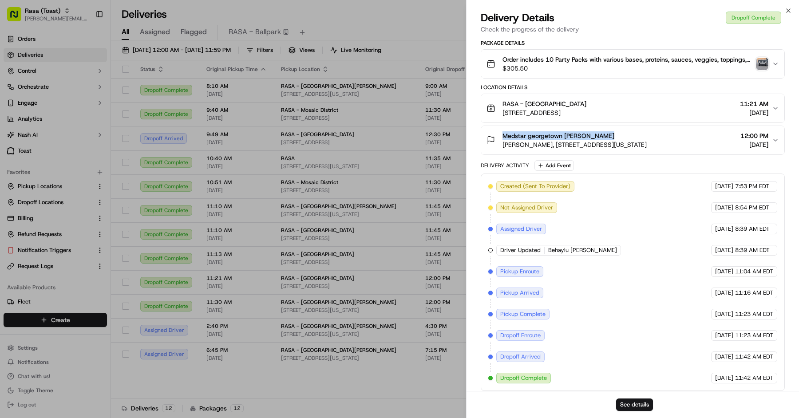
copy span "Medstar georgetown Chris Pittman"
drag, startPoint x: 607, startPoint y: 137, endPoint x: 504, endPoint y: 130, distance: 103.3
click at [504, 131] on div "Medstar georgetown Chris Pittman" at bounding box center [575, 135] width 144 height 9
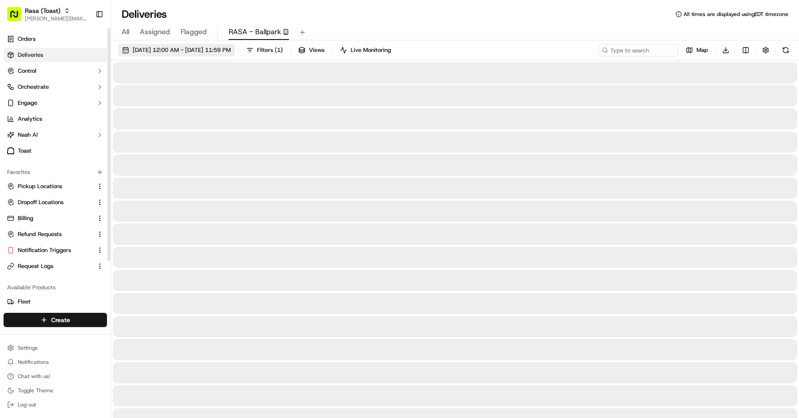
drag, startPoint x: 266, startPoint y: 37, endPoint x: 217, endPoint y: 53, distance: 52.2
click at [263, 38] on button "RASA - Ballpark" at bounding box center [259, 32] width 60 height 15
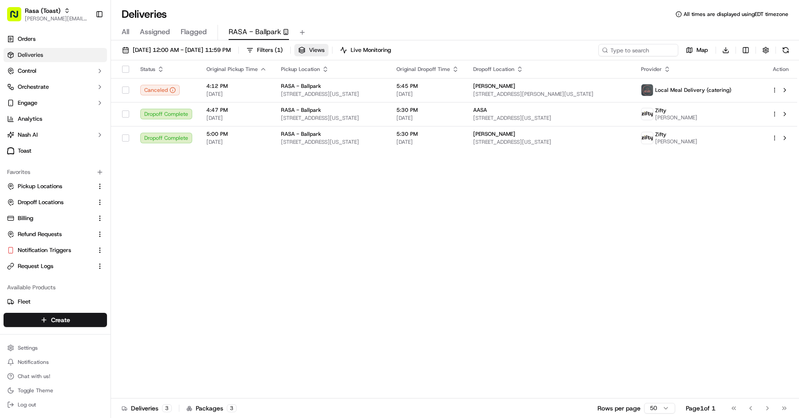
click at [325, 52] on span "Views" at bounding box center [317, 50] width 16 height 8
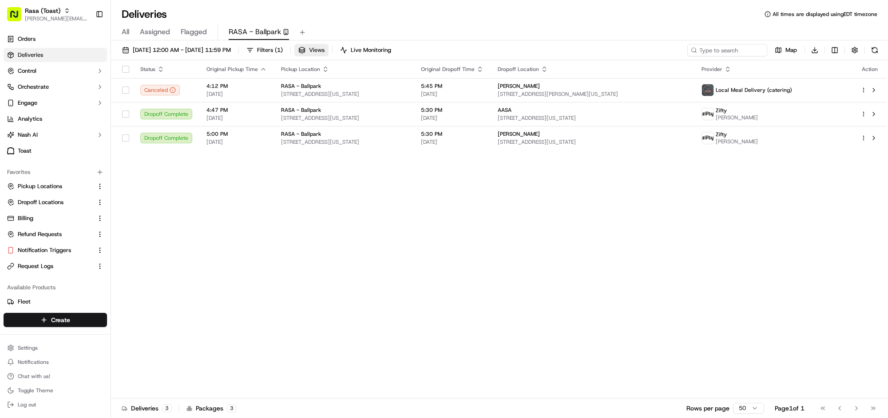
click at [329, 55] on button "Views" at bounding box center [311, 50] width 34 height 12
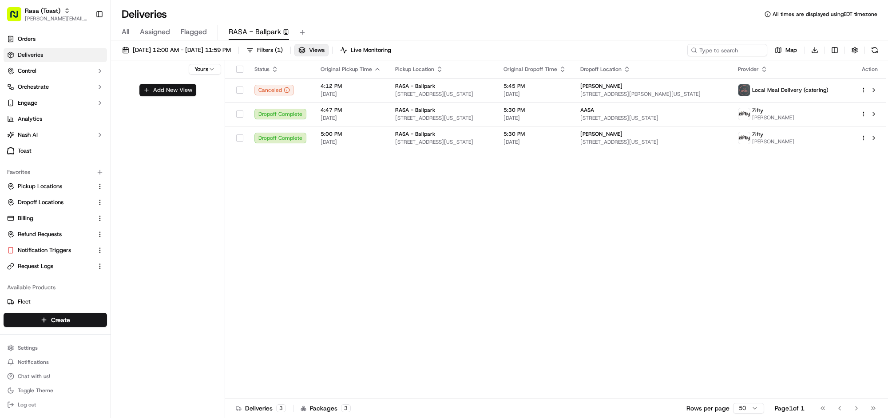
click at [175, 88] on button "Add New View" at bounding box center [167, 90] width 57 height 12
click at [191, 91] on button "submit" at bounding box center [195, 93] width 11 height 11
click at [206, 92] on button "button" at bounding box center [207, 93] width 11 height 11
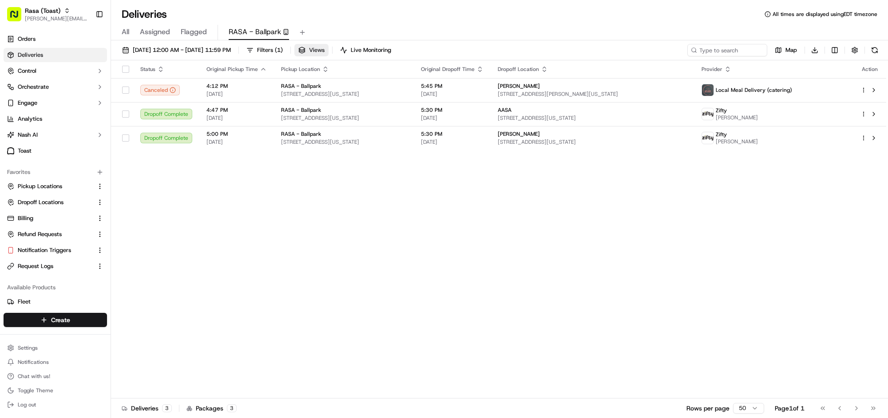
click at [329, 55] on button "Views" at bounding box center [311, 50] width 34 height 12
